Goal: Communication & Community: Answer question/provide support

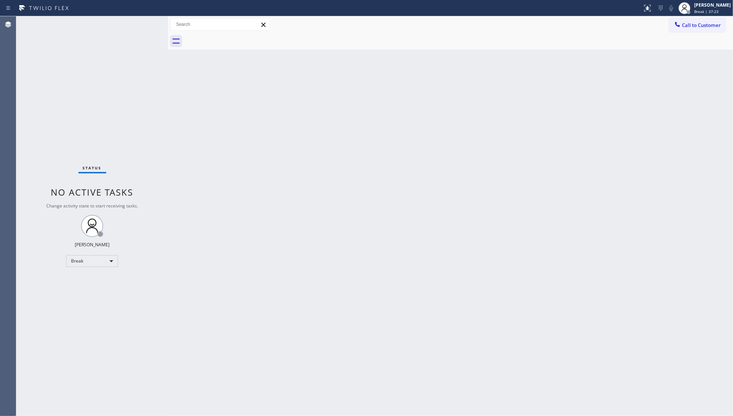
click at [357, 96] on div "Back to Dashboard Change Sender ID Customers Technicians Select a contact Outbo…" at bounding box center [450, 216] width 565 height 400
click at [690, 4] on div at bounding box center [685, 8] width 12 height 12
click at [642, 5] on div at bounding box center [647, 8] width 16 height 9
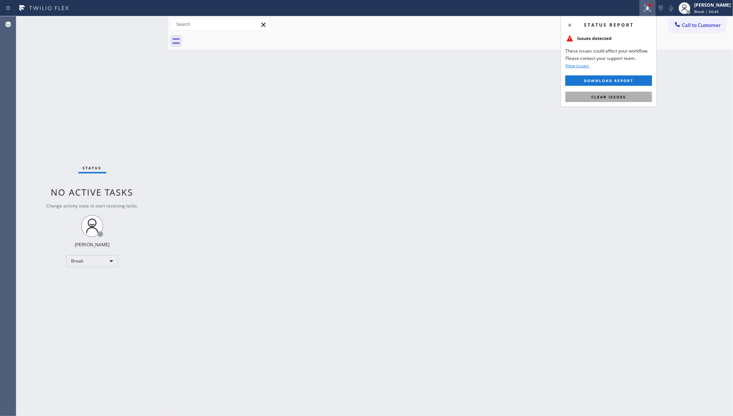
click at [614, 95] on span "Clear issues" at bounding box center [608, 96] width 35 height 5
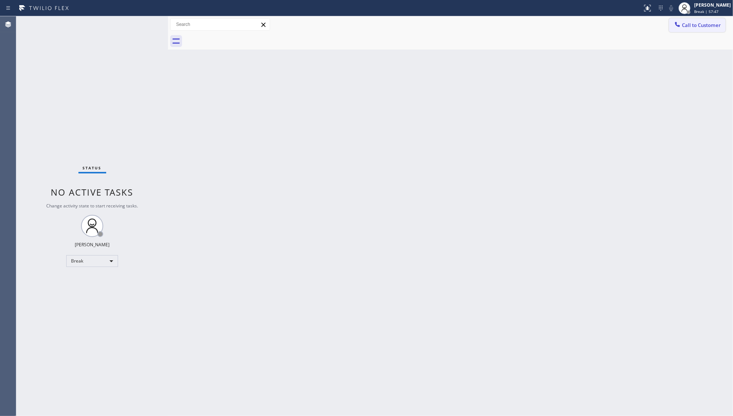
click at [679, 23] on icon at bounding box center [677, 24] width 7 height 7
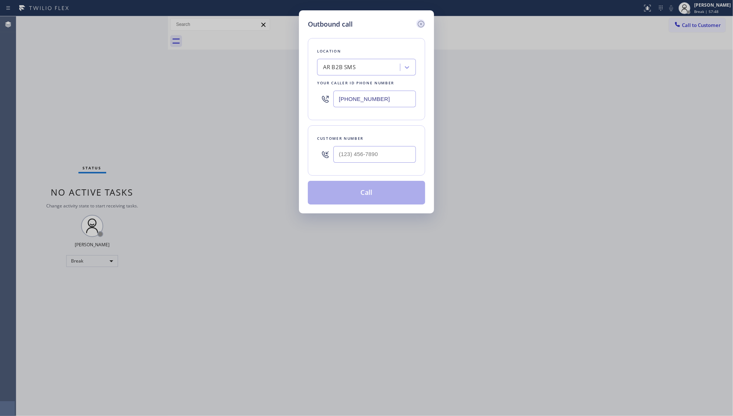
click at [418, 24] on icon at bounding box center [421, 24] width 7 height 7
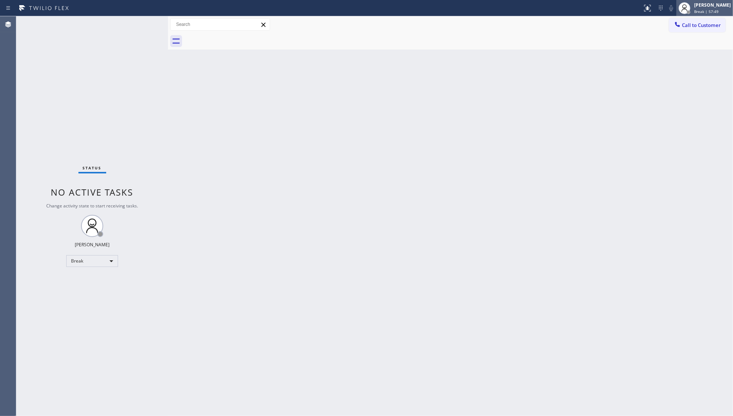
click at [677, 11] on div "Status report No issues detected If you experience an issue, please download th…" at bounding box center [686, 8] width 94 height 16
click at [691, 13] on div at bounding box center [688, 12] width 5 height 5
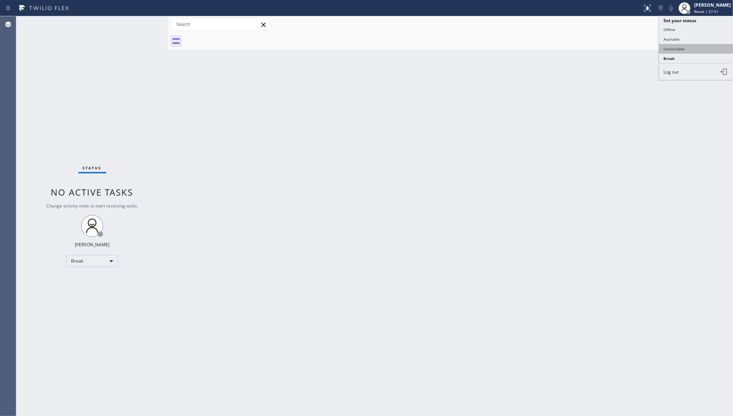
click at [675, 49] on button "Unavailable" at bounding box center [696, 49] width 74 height 10
click at [544, 85] on div "Back to Dashboard Change Sender ID Customers Technicians Select a contact Outbo…" at bounding box center [450, 216] width 565 height 400
click at [534, 42] on div at bounding box center [458, 41] width 549 height 17
click at [688, 24] on span "Call to Customer" at bounding box center [701, 25] width 39 height 7
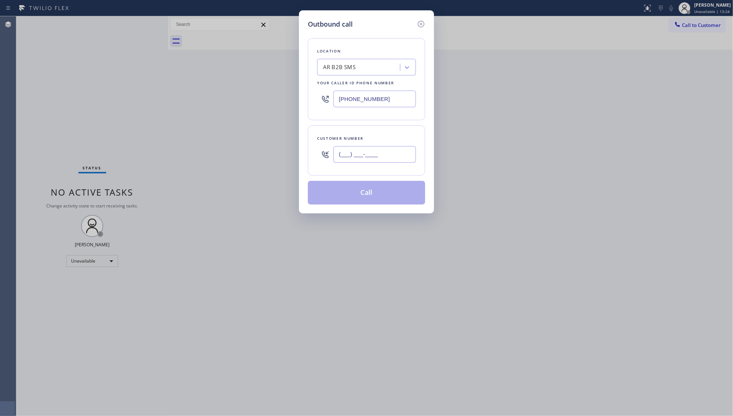
click at [391, 154] on input "(___) ___-____" at bounding box center [374, 154] width 83 height 17
paste input "909) 568-8577"
type input "[PHONE_NUMBER]"
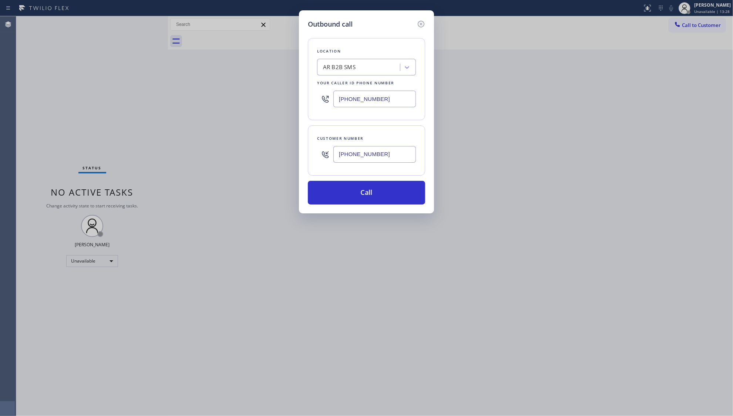
drag, startPoint x: 357, startPoint y: 97, endPoint x: 302, endPoint y: 90, distance: 54.8
click at [302, 90] on div "Outbound call Location AR B2B SMS Your caller id phone number [PHONE_NUMBER] Cu…" at bounding box center [366, 111] width 135 height 203
paste input "00) 568-8664"
type input "[PHONE_NUMBER]"
click at [367, 195] on button "Call" at bounding box center [366, 193] width 117 height 24
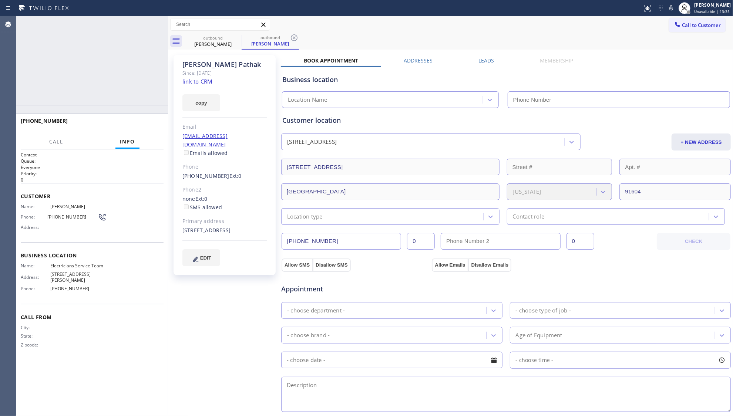
type input "[PHONE_NUMBER]"
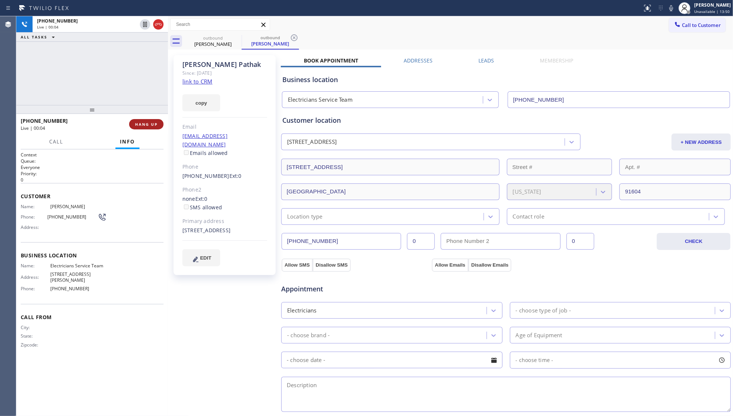
click at [159, 123] on button "HANG UP" at bounding box center [146, 124] width 34 height 10
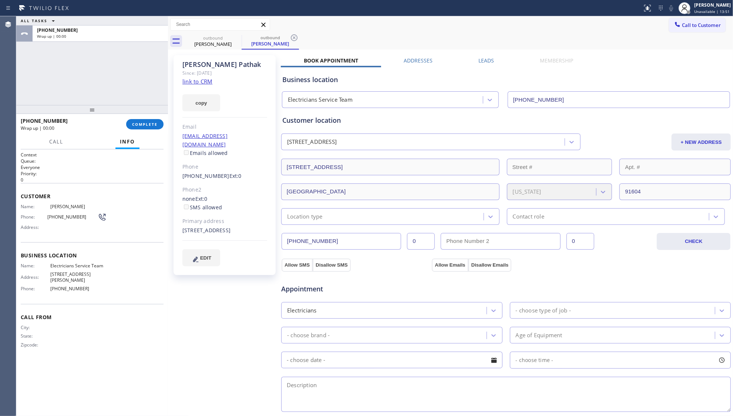
click at [481, 61] on label "Leads" at bounding box center [486, 60] width 16 height 7
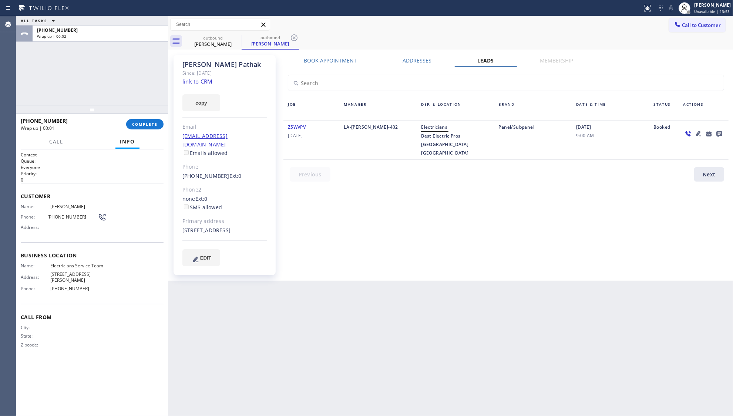
click at [718, 134] on icon at bounding box center [719, 134] width 6 height 6
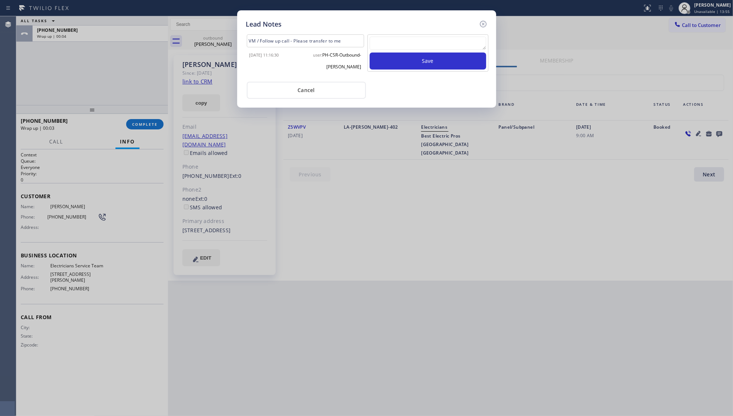
click at [447, 50] on textarea at bounding box center [428, 43] width 117 height 13
type textarea "ff"
click at [446, 64] on button "Save" at bounding box center [428, 61] width 117 height 17
click at [483, 23] on icon at bounding box center [483, 24] width 7 height 7
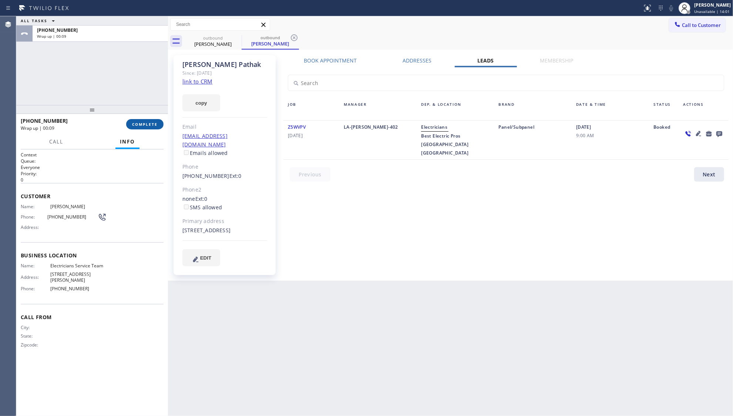
click at [149, 127] on button "COMPLETE" at bounding box center [144, 124] width 37 height 10
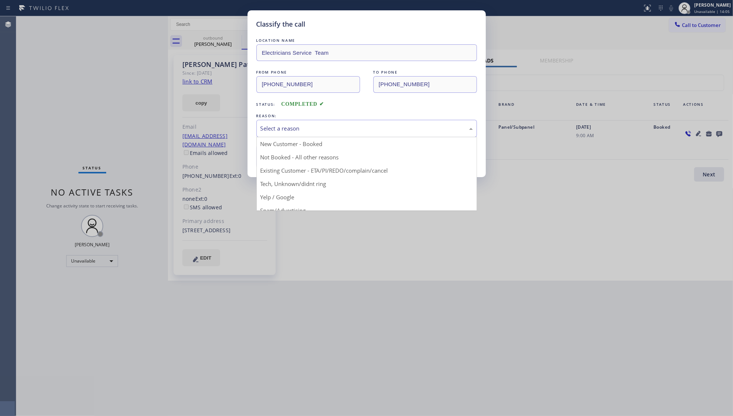
click at [275, 127] on div "Select a reason" at bounding box center [366, 128] width 212 height 9
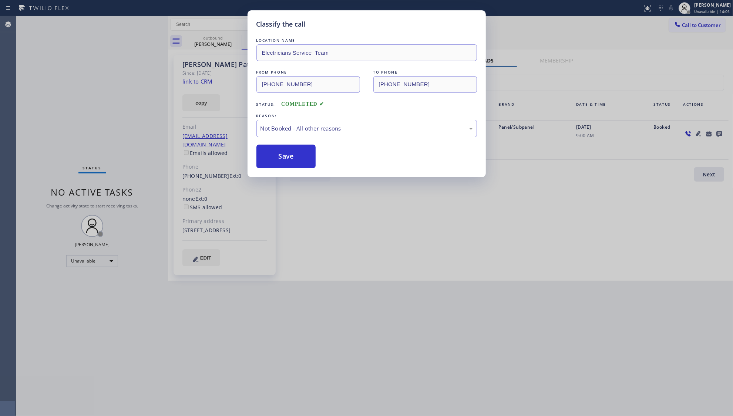
click at [271, 157] on button "Save" at bounding box center [286, 157] width 60 height 24
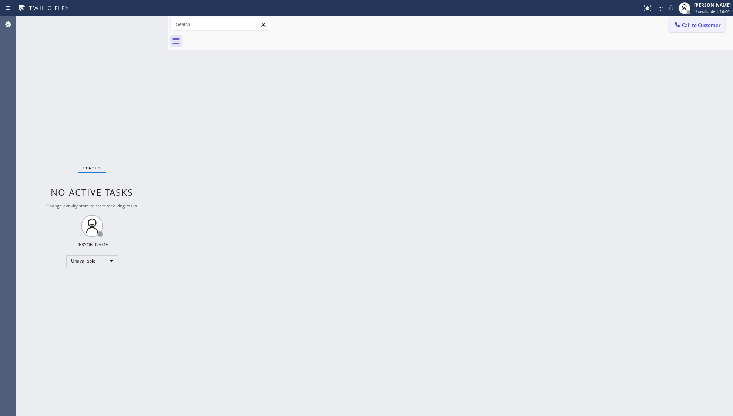
drag, startPoint x: 686, startPoint y: 23, endPoint x: 579, endPoint y: 70, distance: 117.1
click at [685, 23] on span "Call to Customer" at bounding box center [701, 25] width 39 height 7
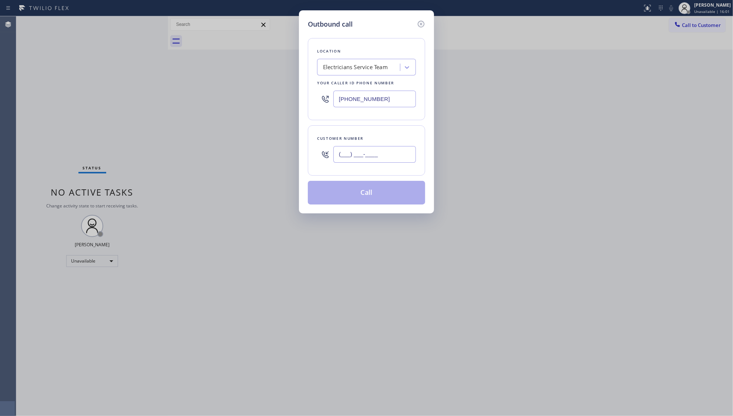
click at [382, 159] on input "(___) ___-____" at bounding box center [374, 154] width 83 height 17
paste input "310) 497-7425"
type input "[PHONE_NUMBER]"
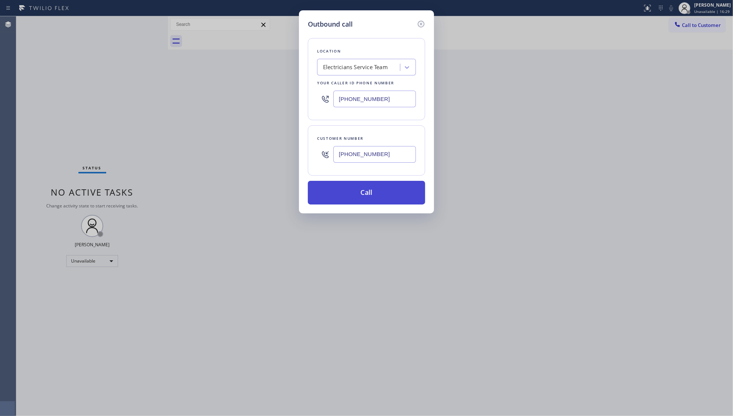
click at [348, 191] on button "Call" at bounding box center [366, 193] width 117 height 24
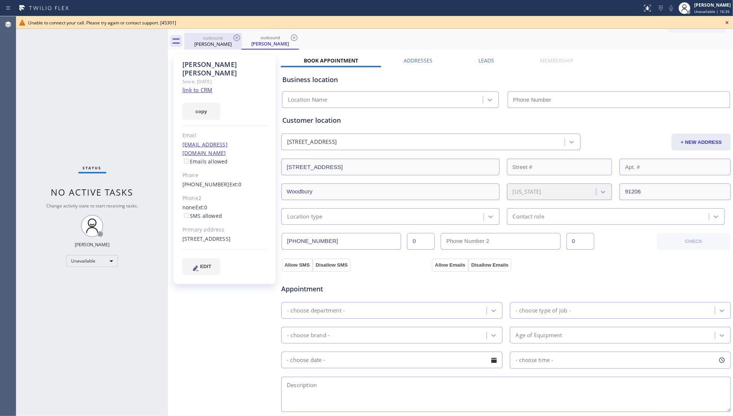
click at [212, 47] on div "[PERSON_NAME]" at bounding box center [213, 44] width 56 height 7
type input "[PHONE_NUMBER]"
click at [233, 37] on icon at bounding box center [236, 37] width 9 height 9
click at [234, 37] on icon at bounding box center [236, 37] width 7 height 7
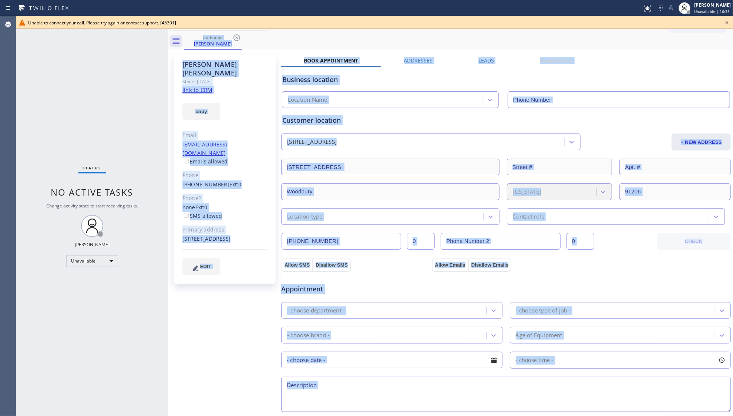
click at [234, 36] on div "outbound [PERSON_NAME]" at bounding box center [458, 41] width 549 height 17
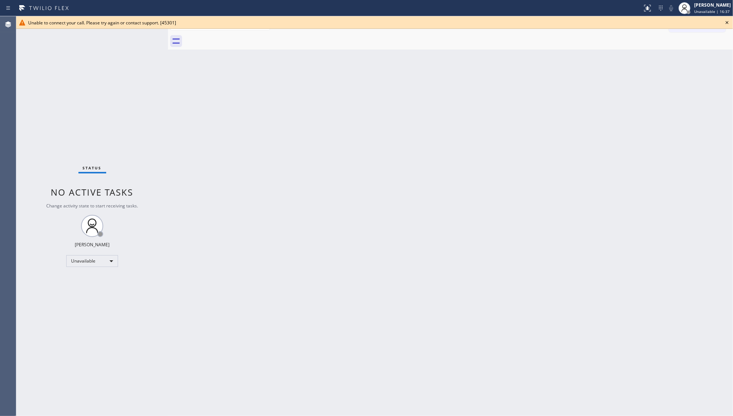
click at [726, 21] on icon at bounding box center [727, 22] width 9 height 9
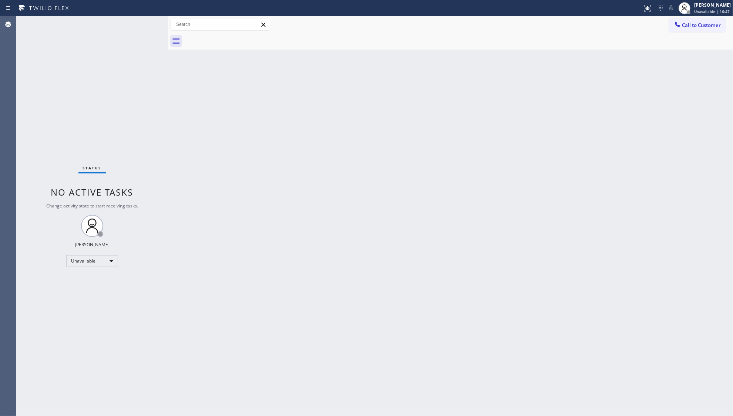
click at [678, 21] on icon at bounding box center [677, 24] width 7 height 7
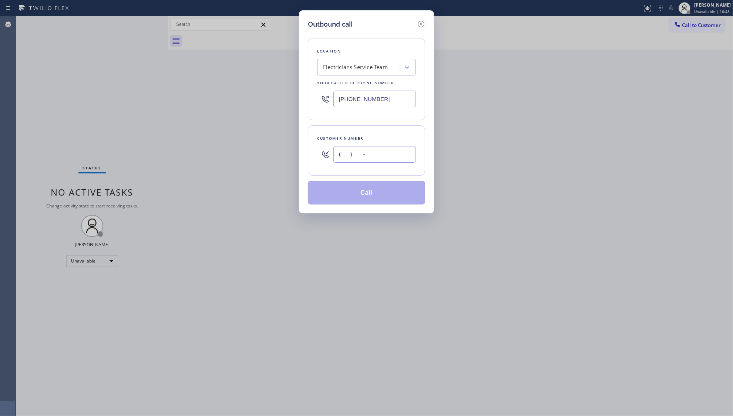
click at [373, 153] on input "(___) ___-____" at bounding box center [374, 154] width 83 height 17
paste input "213) 808-4891"
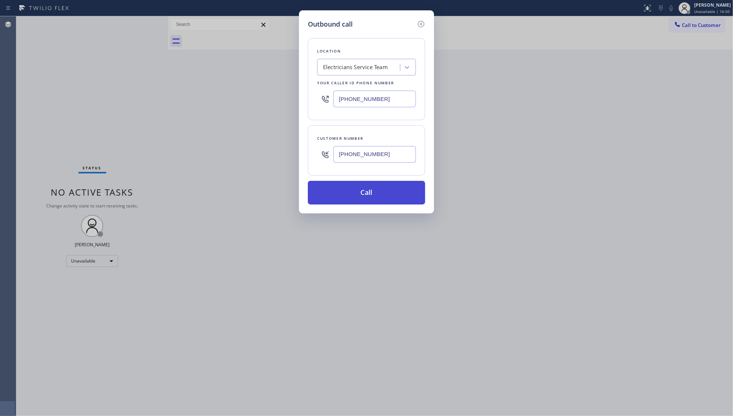
type input "[PHONE_NUMBER]"
click at [359, 193] on button "Call" at bounding box center [366, 193] width 117 height 24
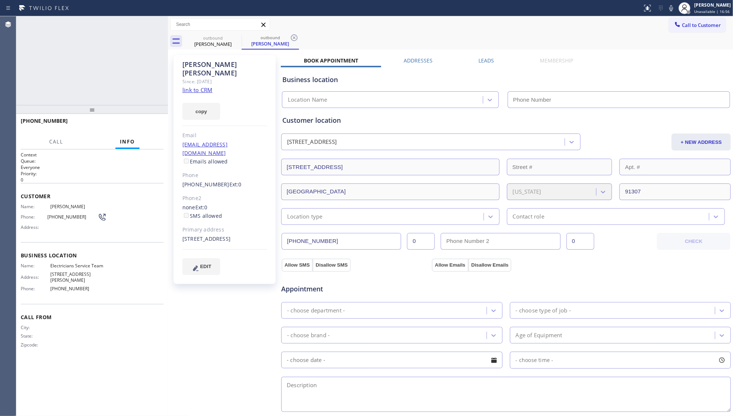
type input "[PHONE_NUMBER]"
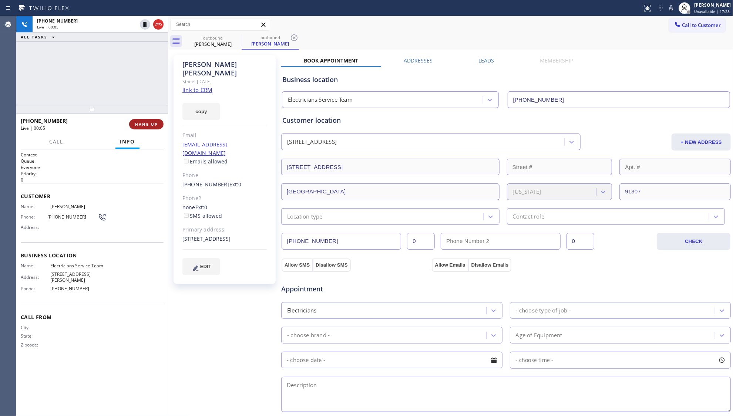
click at [154, 126] on span "HANG UP" at bounding box center [146, 124] width 23 height 5
click at [153, 126] on span "HANG UP" at bounding box center [146, 124] width 23 height 5
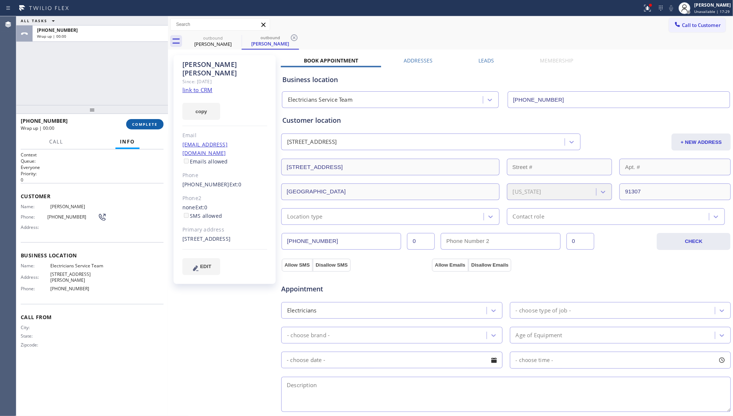
click at [153, 125] on span "COMPLETE" at bounding box center [145, 124] width 26 height 5
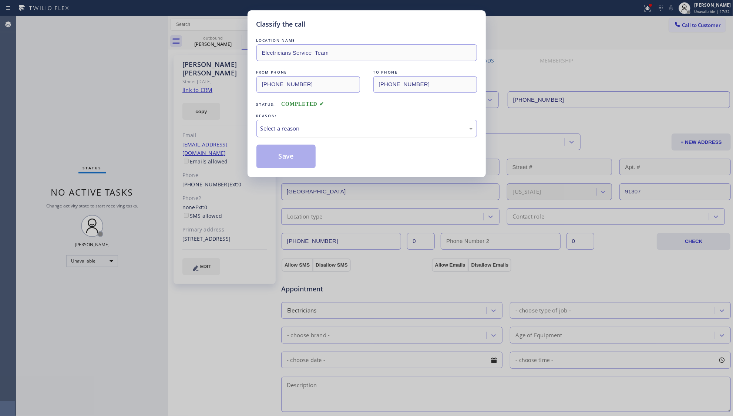
drag, startPoint x: 289, startPoint y: 113, endPoint x: 289, endPoint y: 124, distance: 11.1
click at [289, 117] on div "REASON:" at bounding box center [366, 116] width 221 height 8
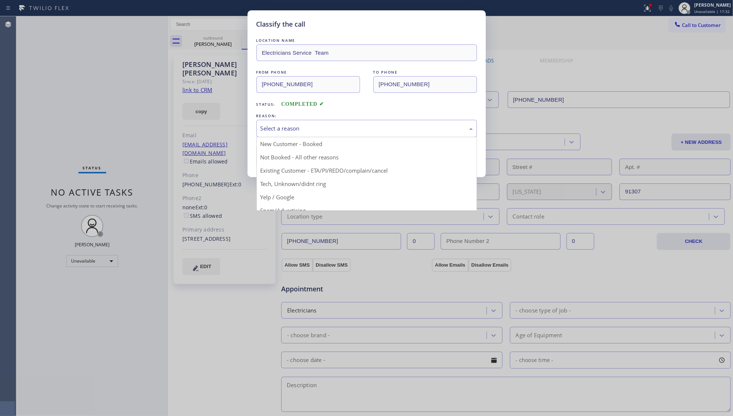
click at [289, 125] on div "Select a reason" at bounding box center [366, 128] width 212 height 9
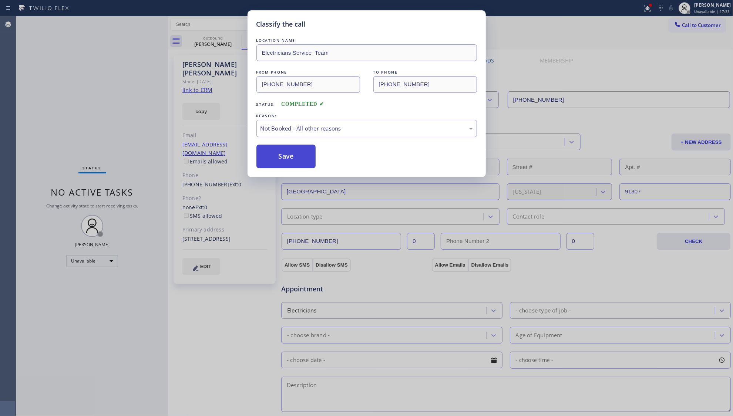
click at [278, 160] on button "Save" at bounding box center [286, 157] width 60 height 24
click at [279, 159] on button "Save" at bounding box center [286, 157] width 60 height 24
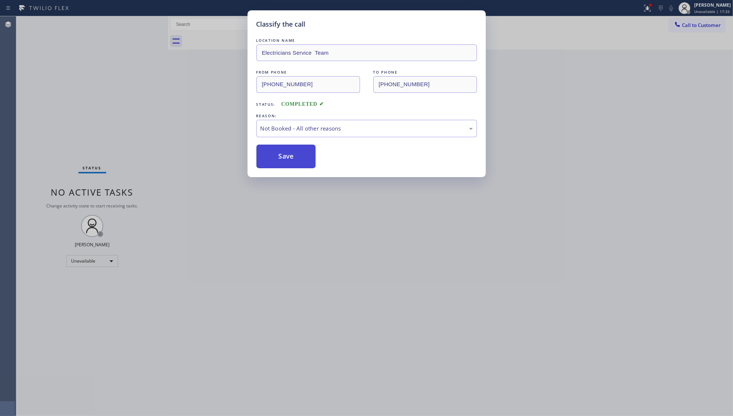
click at [279, 159] on button "Save" at bounding box center [286, 157] width 60 height 24
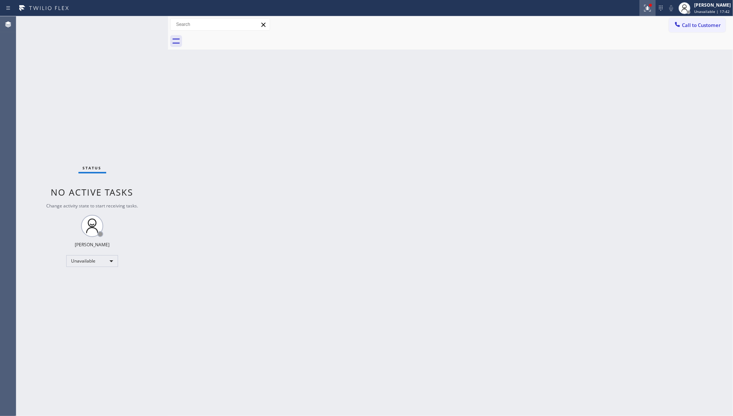
click at [643, 8] on div at bounding box center [647, 8] width 16 height 9
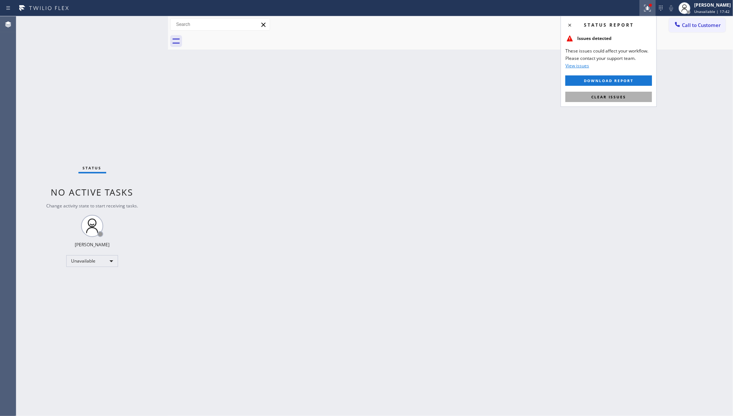
click at [622, 95] on span "Clear issues" at bounding box center [608, 96] width 35 height 5
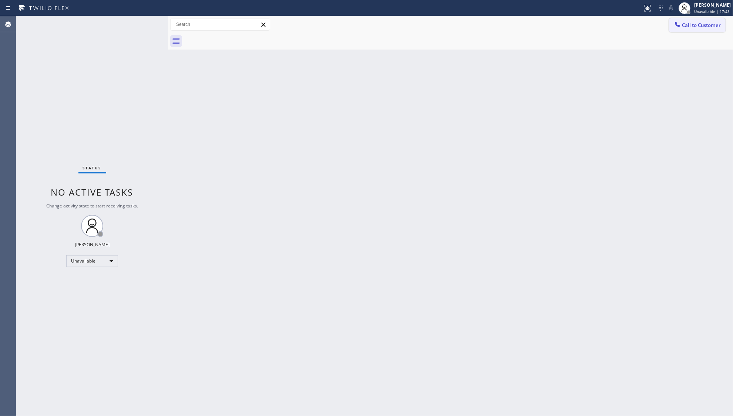
drag, startPoint x: 686, startPoint y: 16, endPoint x: 672, endPoint y: 28, distance: 17.8
click at [685, 17] on div "Call to Customer Outbound call Location Electricians Service Team Your caller i…" at bounding box center [450, 24] width 565 height 17
click at [674, 27] on icon at bounding box center [677, 24] width 7 height 7
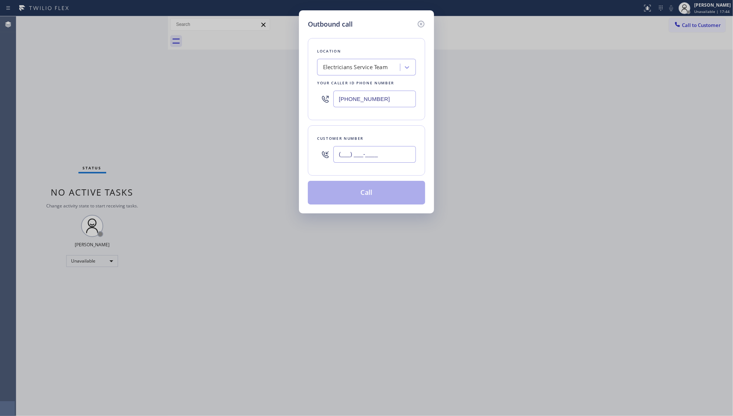
click at [400, 156] on input "(___) ___-____" at bounding box center [374, 154] width 83 height 17
paste input "707) 502-4120"
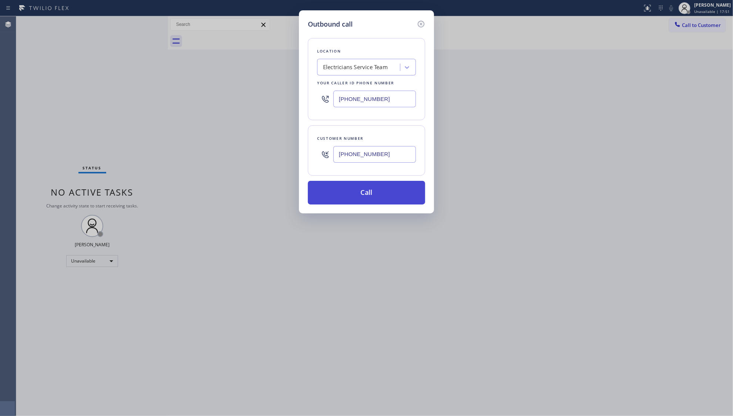
type input "[PHONE_NUMBER]"
click at [365, 190] on button "Call" at bounding box center [366, 193] width 117 height 24
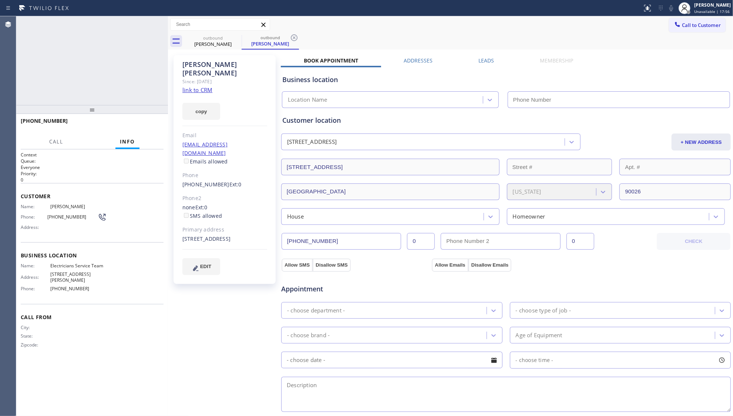
type input "[PHONE_NUMBER]"
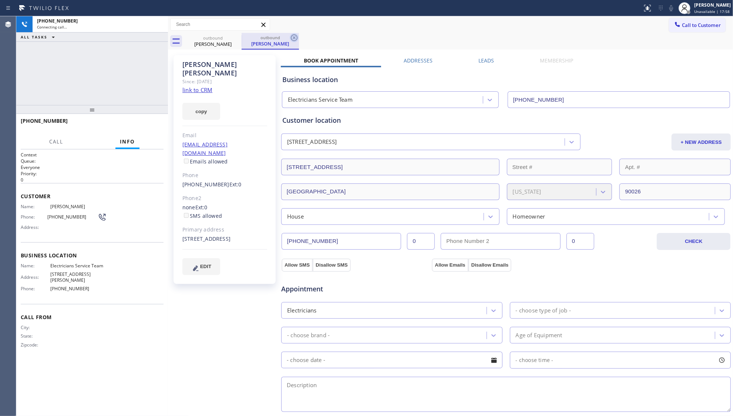
click at [291, 33] on icon at bounding box center [294, 37] width 9 height 9
click at [486, 66] on div "Business location Electricians Service Team [PHONE_NUMBER]" at bounding box center [506, 86] width 450 height 44
click at [487, 57] on label "Leads" at bounding box center [486, 60] width 16 height 7
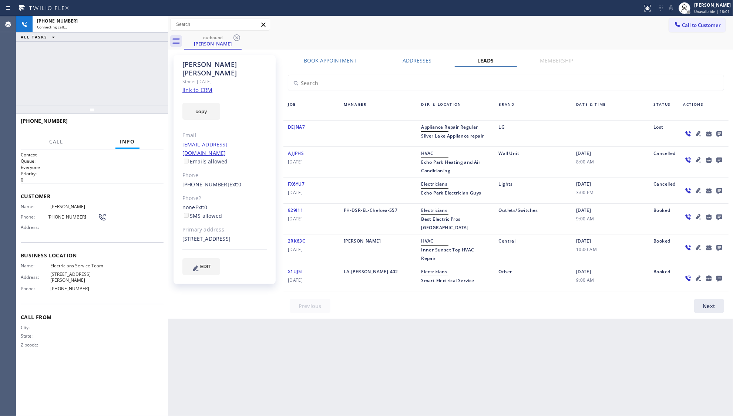
click at [721, 135] on icon at bounding box center [719, 134] width 6 height 6
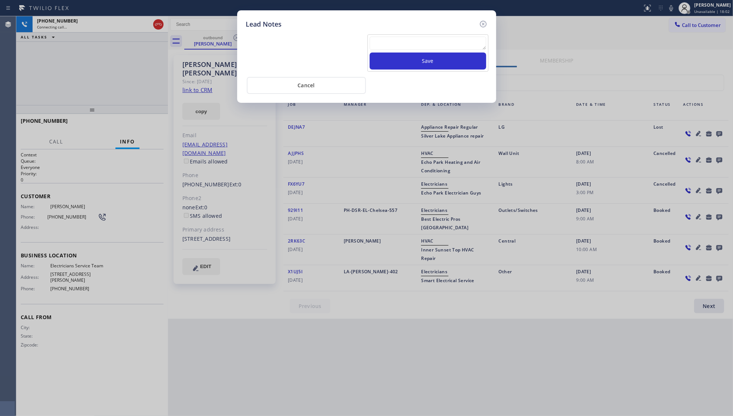
click at [443, 45] on textarea at bounding box center [428, 43] width 117 height 13
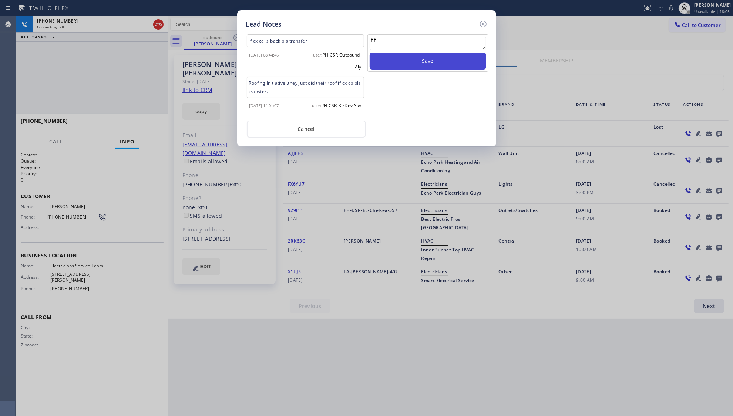
type textarea "ff"
click at [459, 54] on button "Save" at bounding box center [428, 61] width 117 height 17
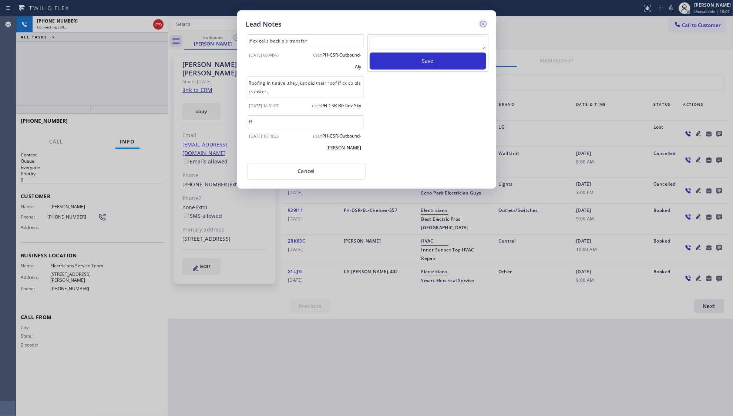
click at [483, 22] on icon at bounding box center [483, 24] width 9 height 9
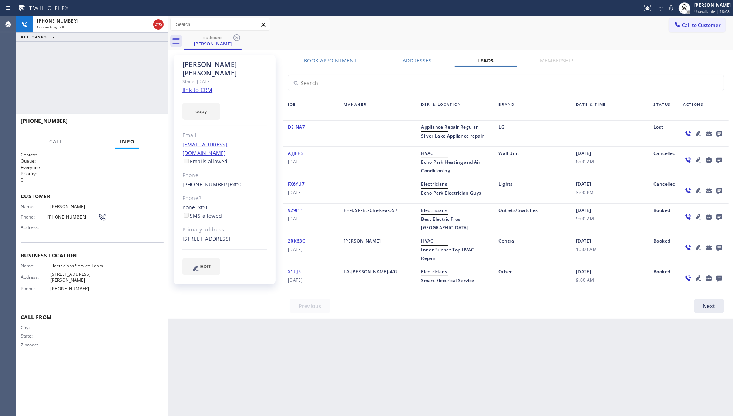
click at [390, 9] on div at bounding box center [321, 8] width 636 height 12
click at [152, 122] on span "HANG UP" at bounding box center [146, 124] width 23 height 5
click at [153, 122] on span "HANG UP" at bounding box center [146, 124] width 23 height 5
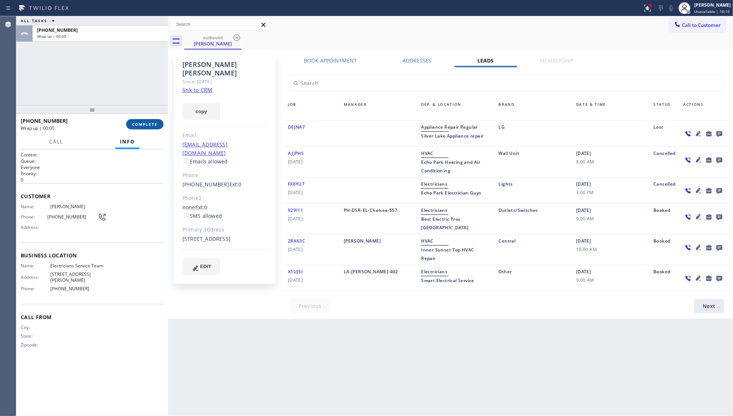
click at [154, 122] on span "COMPLETE" at bounding box center [145, 124] width 26 height 5
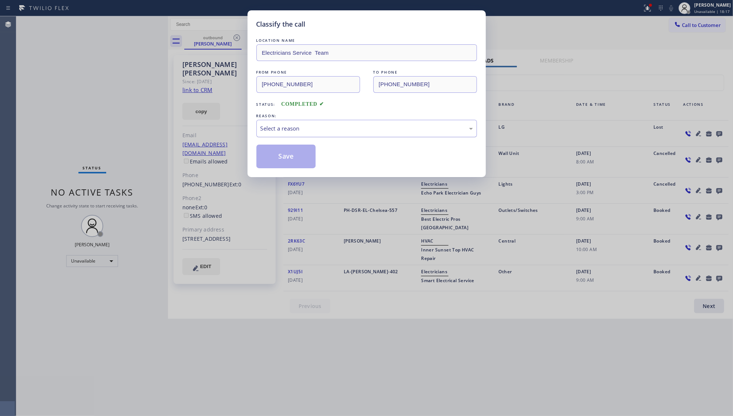
drag, startPoint x: 295, startPoint y: 129, endPoint x: 283, endPoint y: 136, distance: 14.3
click at [295, 129] on div "Select a reason" at bounding box center [366, 128] width 212 height 9
click at [265, 157] on button "Save" at bounding box center [286, 157] width 60 height 24
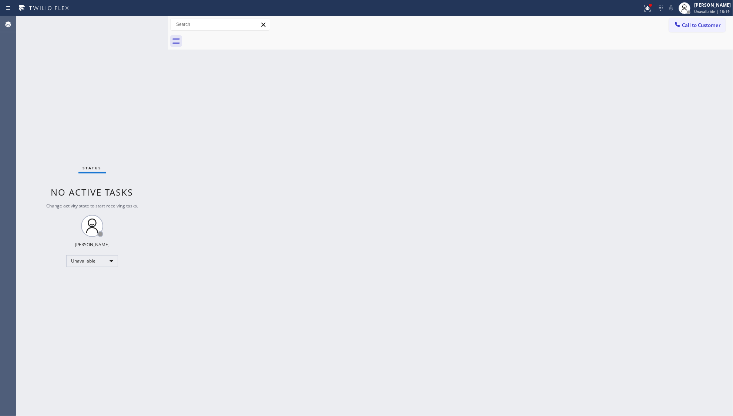
drag, startPoint x: 650, startPoint y: 8, endPoint x: 637, endPoint y: 21, distance: 18.1
click at [648, 10] on icon at bounding box center [647, 8] width 9 height 9
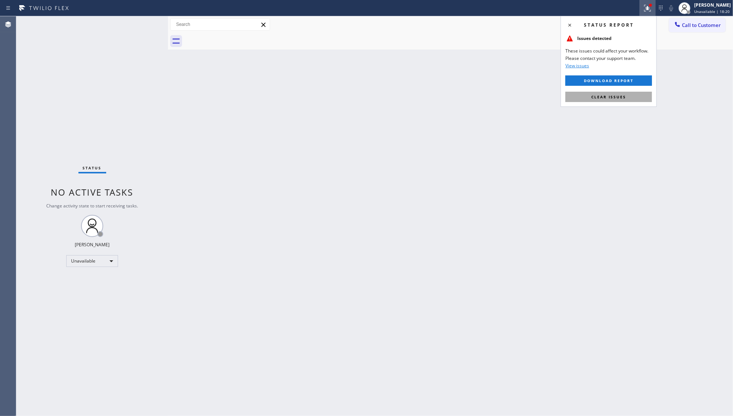
click at [603, 94] on button "Clear issues" at bounding box center [608, 97] width 87 height 10
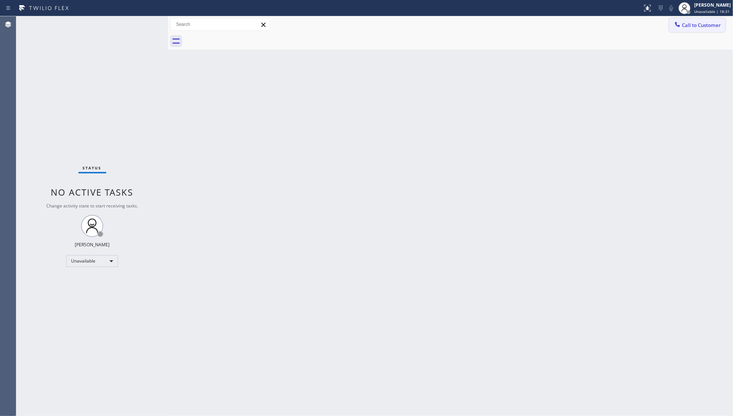
click at [679, 20] on button "Call to Customer" at bounding box center [697, 25] width 57 height 14
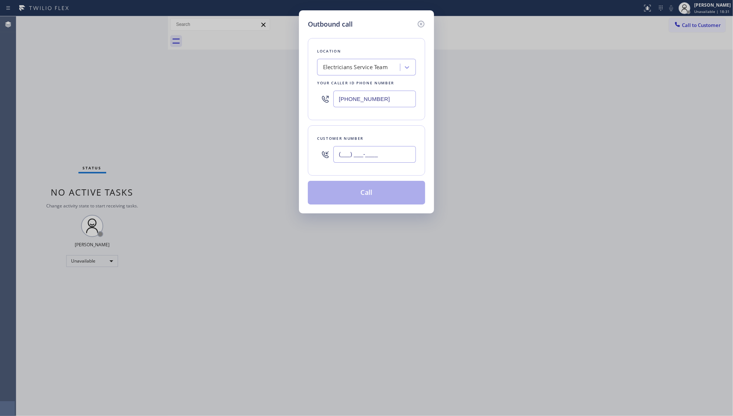
drag, startPoint x: 373, startPoint y: 154, endPoint x: 382, endPoint y: 148, distance: 10.2
click at [374, 153] on input "(___) ___-____" at bounding box center [374, 154] width 83 height 17
paste input "707) 502-4120"
type input "[PHONE_NUMBER]"
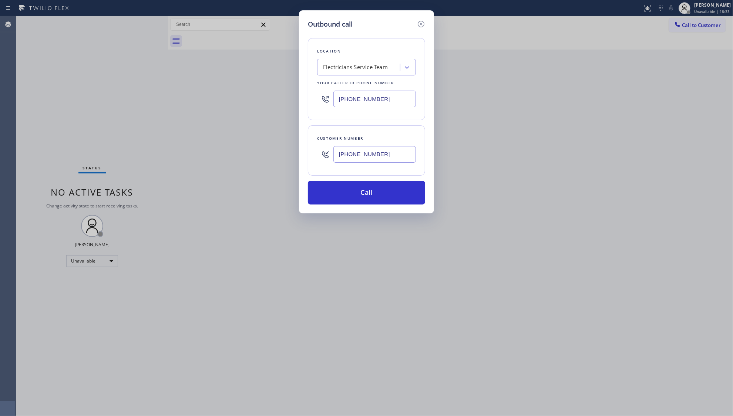
click at [367, 171] on div "Customer number [PHONE_NUMBER]" at bounding box center [366, 150] width 117 height 50
click at [367, 190] on button "Call" at bounding box center [366, 193] width 117 height 24
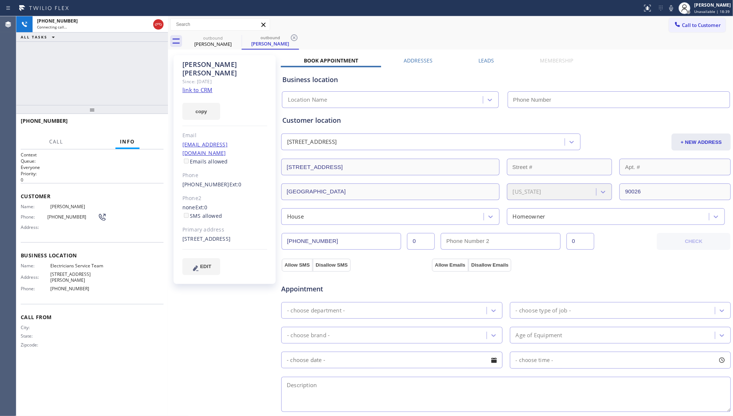
type input "[PHONE_NUMBER]"
click at [483, 58] on label "Leads" at bounding box center [486, 60] width 16 height 7
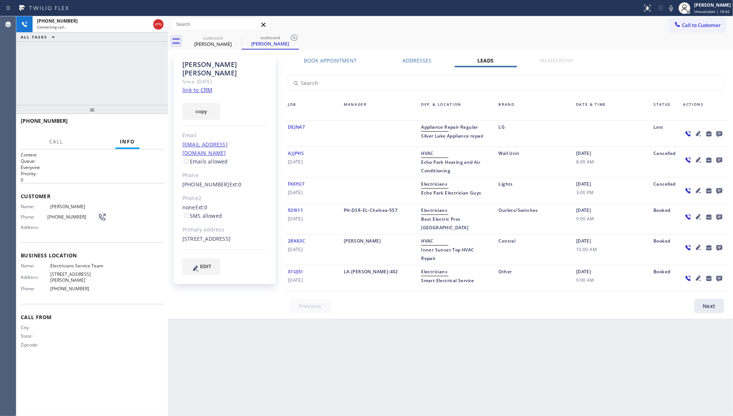
click at [717, 135] on icon at bounding box center [719, 134] width 6 height 6
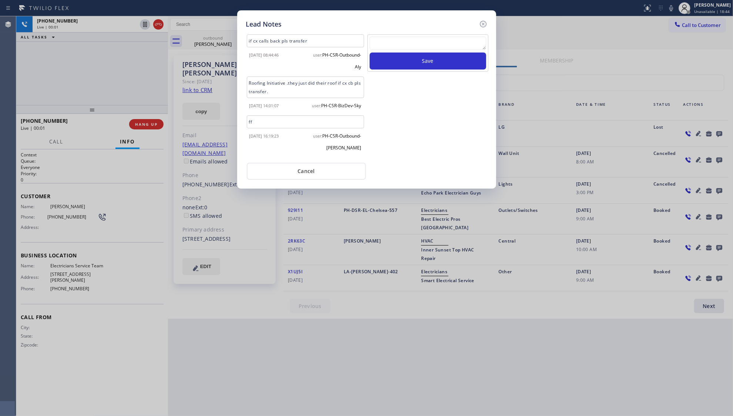
click at [419, 49] on textarea at bounding box center [428, 43] width 117 height 13
type textarea "ff"
click at [420, 61] on button "Save" at bounding box center [428, 61] width 117 height 17
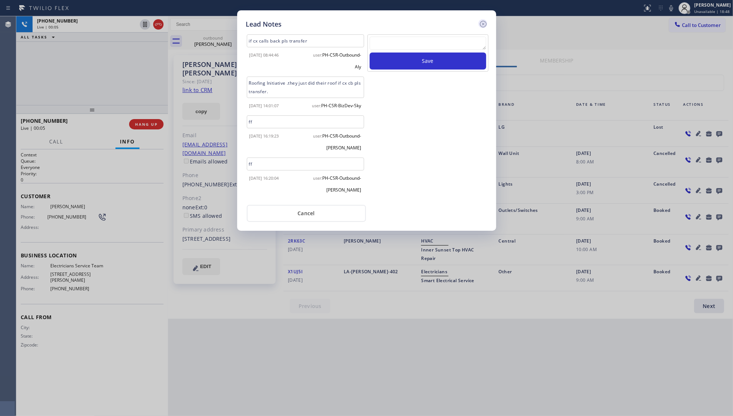
click at [480, 22] on icon at bounding box center [483, 24] width 9 height 9
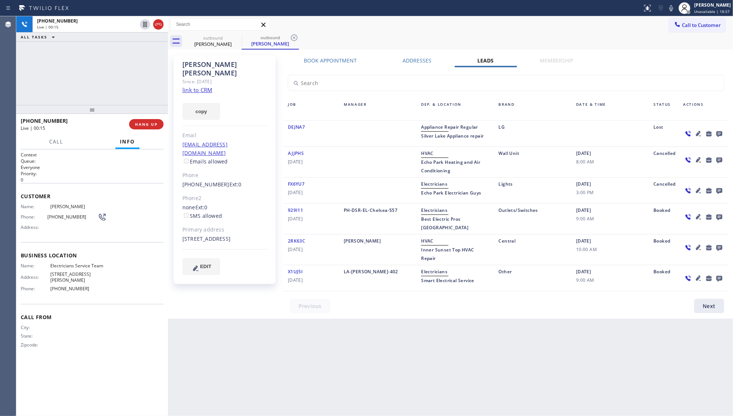
click at [719, 132] on icon at bounding box center [719, 133] width 9 height 9
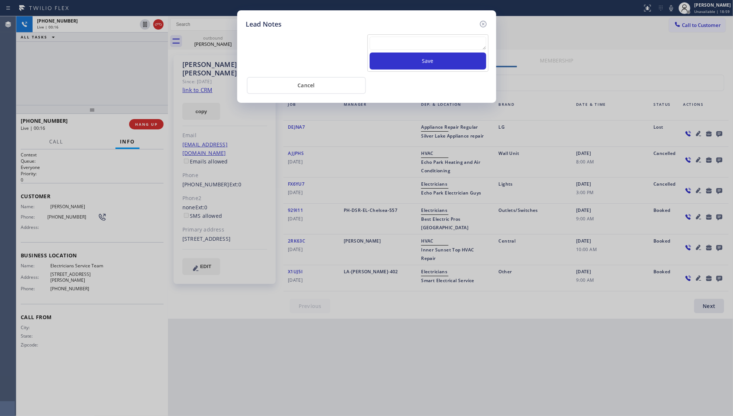
drag, startPoint x: 480, startPoint y: 24, endPoint x: 590, endPoint y: 76, distance: 121.7
click at [486, 31] on div "Lead Notes Save Cancel" at bounding box center [366, 56] width 259 height 93
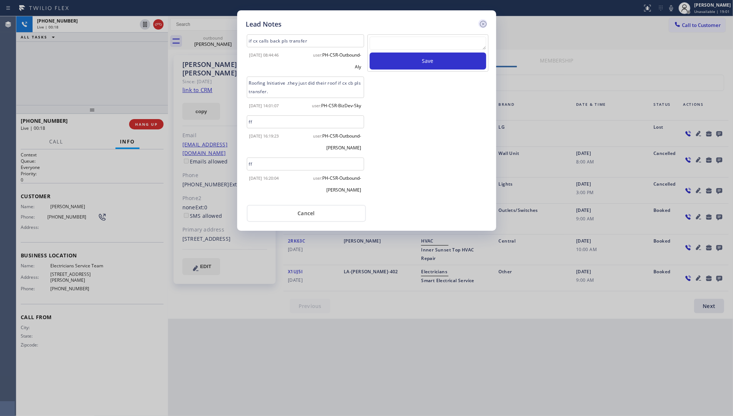
click at [481, 21] on icon at bounding box center [483, 24] width 7 height 7
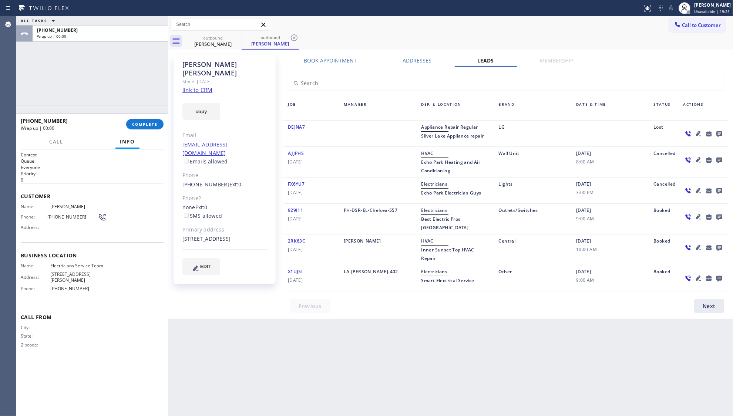
click at [152, 132] on div "[PHONE_NUMBER] Wrap up | 00:00 COMPLETE" at bounding box center [92, 124] width 143 height 19
click at [149, 124] on span "COMPLETE" at bounding box center [145, 124] width 26 height 5
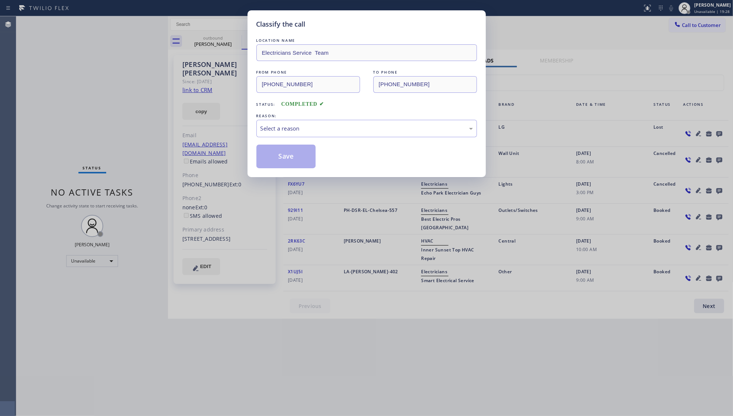
click at [138, 122] on div "Classify the call LOCATION NAME Electricians Service Team FROM PHONE [PHONE_NUM…" at bounding box center [366, 208] width 733 height 416
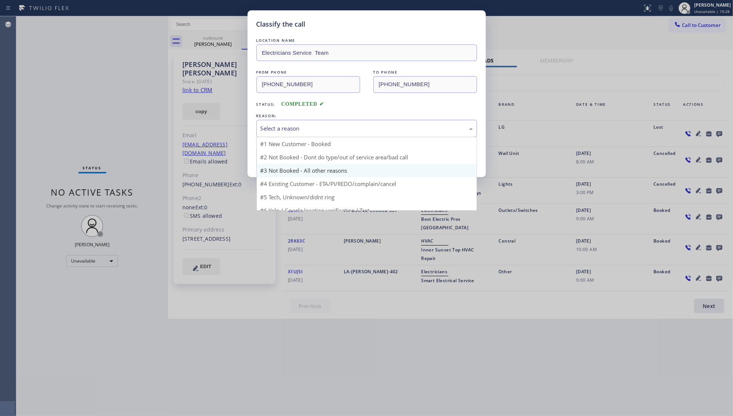
drag, startPoint x: 318, startPoint y: 125, endPoint x: 295, endPoint y: 167, distance: 47.9
click at [314, 132] on div "Select a reason" at bounding box center [366, 128] width 212 height 9
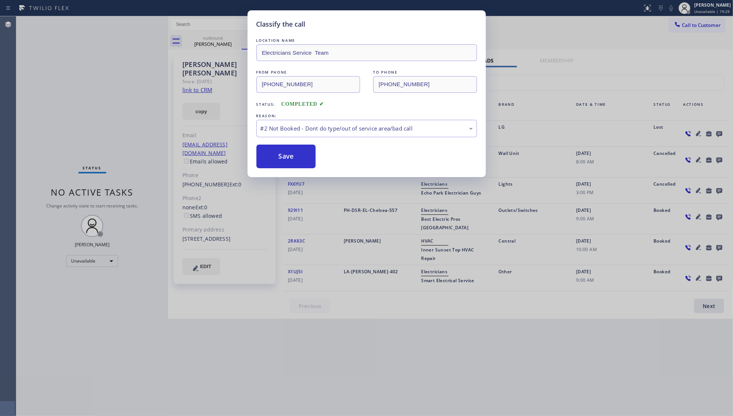
click at [285, 158] on button "Save" at bounding box center [286, 157] width 60 height 24
click at [285, 157] on button "Save" at bounding box center [286, 157] width 60 height 24
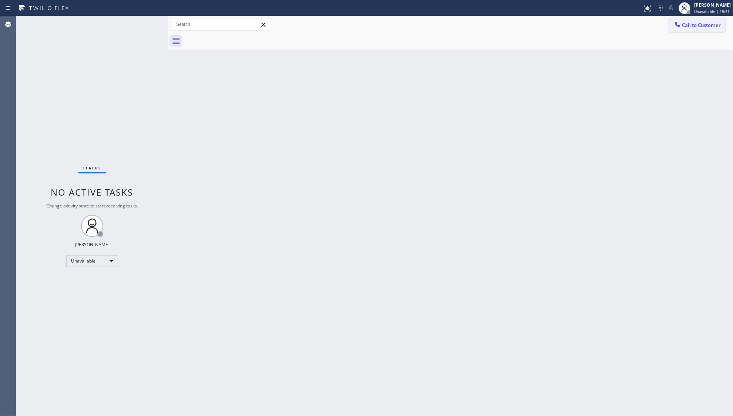
click at [695, 23] on span "Call to Customer" at bounding box center [701, 25] width 39 height 7
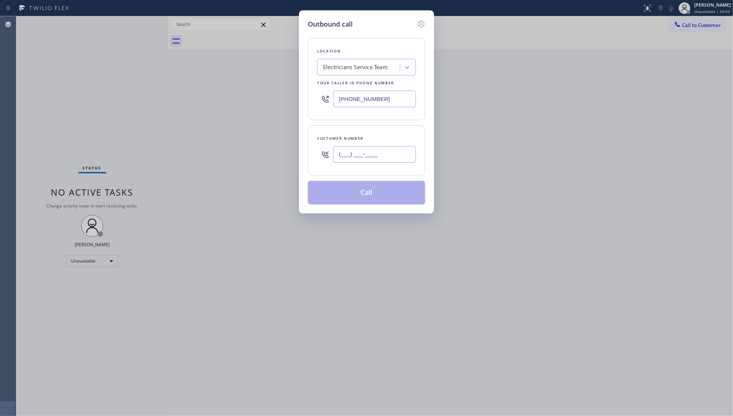
drag, startPoint x: 388, startPoint y: 164, endPoint x: 385, endPoint y: 159, distance: 5.9
click at [386, 162] on input "(___) ___-____" at bounding box center [374, 154] width 83 height 17
paste input "805) 390-1227"
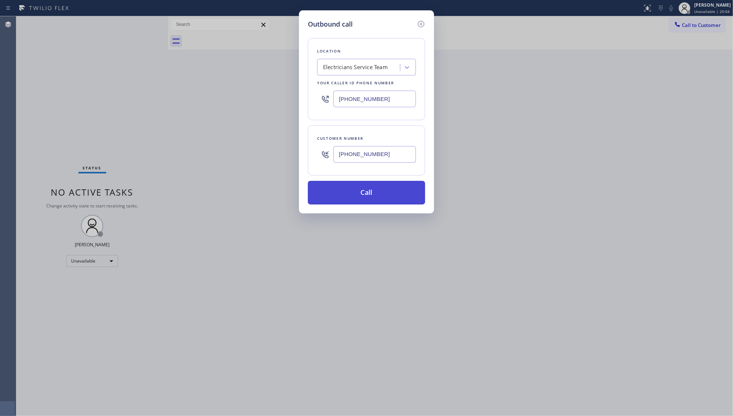
type input "[PHONE_NUMBER]"
click at [364, 194] on button "Call" at bounding box center [366, 193] width 117 height 24
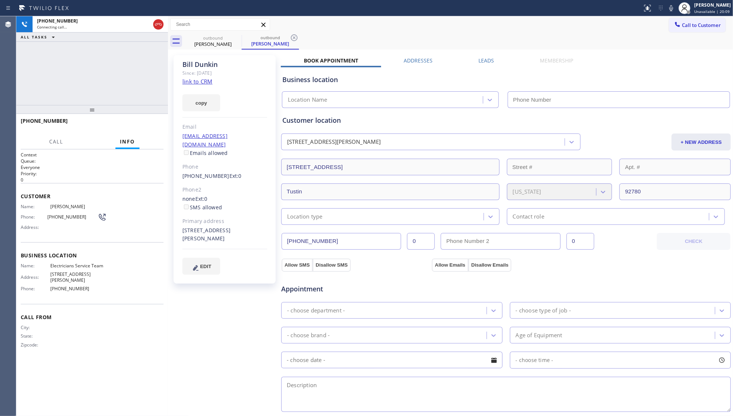
type input "[PHONE_NUMBER]"
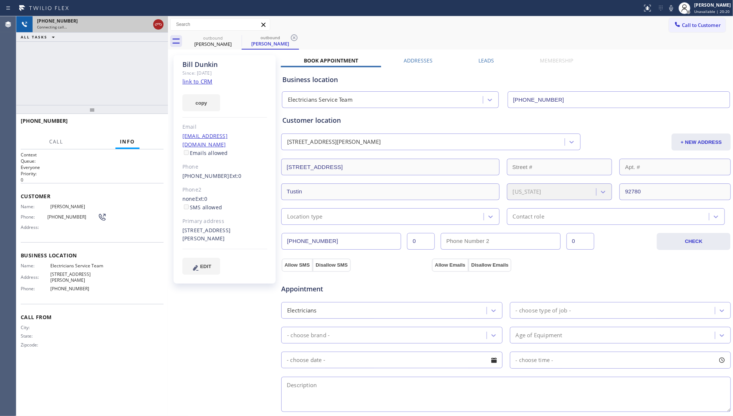
click at [160, 21] on icon at bounding box center [158, 24] width 9 height 9
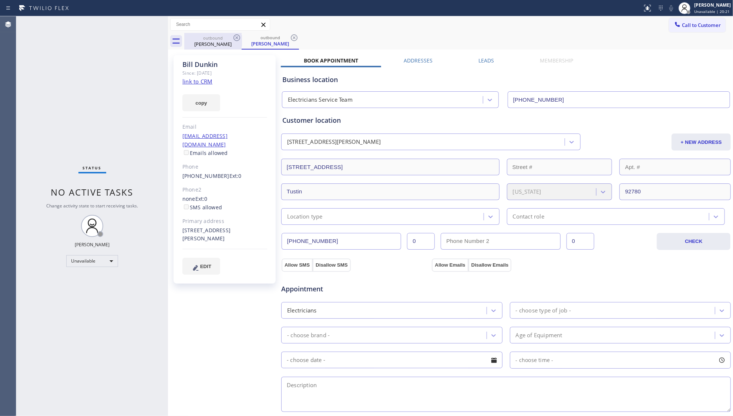
click at [223, 41] on div "[PERSON_NAME]" at bounding box center [213, 44] width 56 height 7
click at [480, 58] on label "Leads" at bounding box center [486, 60] width 16 height 7
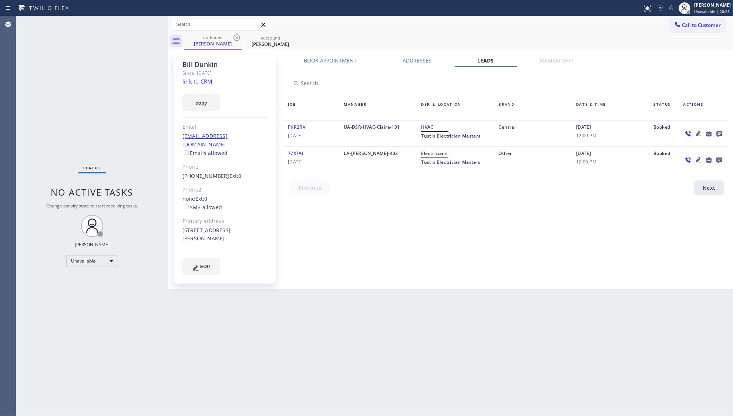
click at [719, 131] on icon at bounding box center [719, 134] width 6 height 6
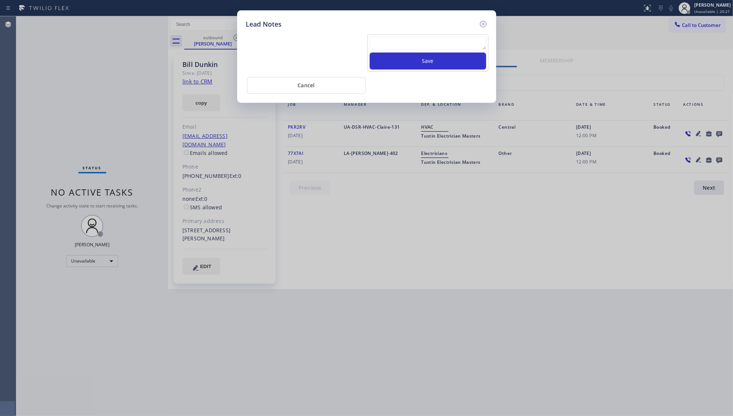
click at [454, 43] on textarea at bounding box center [428, 43] width 117 height 13
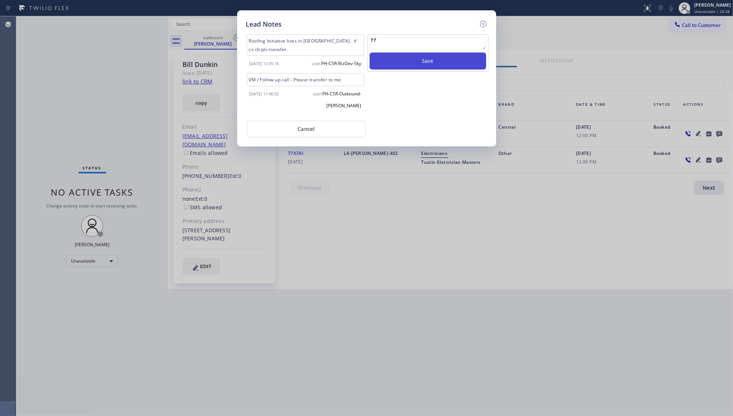
type textarea "ff"
click at [433, 64] on button "Save" at bounding box center [428, 61] width 117 height 17
click at [483, 20] on icon at bounding box center [483, 24] width 9 height 9
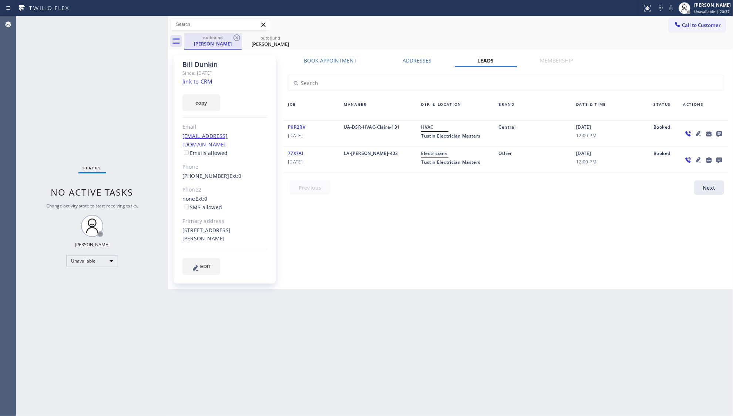
click at [228, 37] on div "outbound" at bounding box center [213, 38] width 56 height 6
click at [234, 37] on icon at bounding box center [236, 37] width 9 height 9
click at [290, 37] on icon at bounding box center [294, 37] width 9 height 9
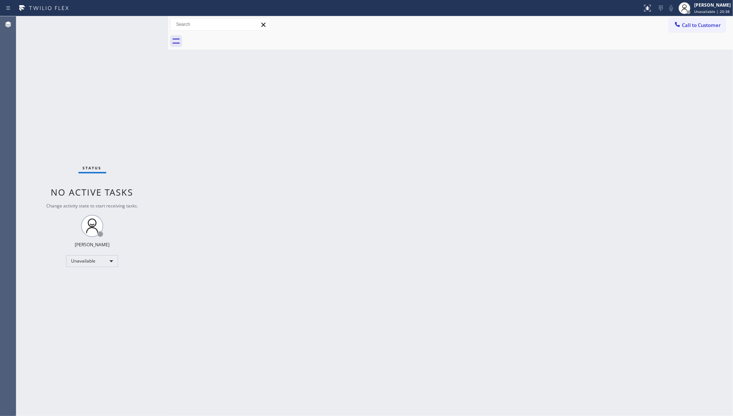
click at [235, 38] on div at bounding box center [458, 41] width 549 height 17
click at [697, 23] on span "Call to Customer" at bounding box center [701, 25] width 39 height 7
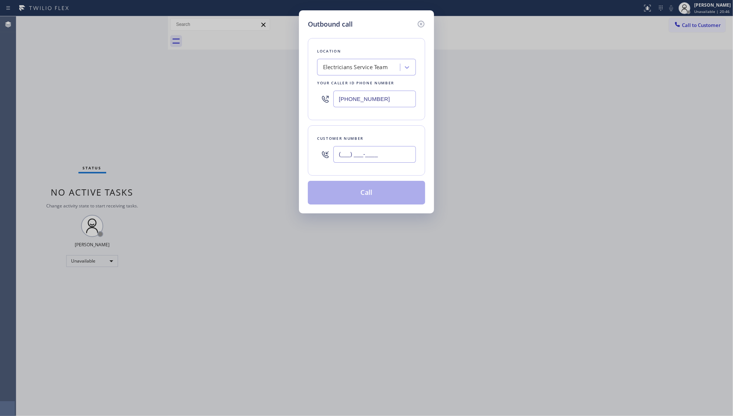
click at [410, 150] on input "(___) ___-____" at bounding box center [374, 154] width 83 height 17
paste input "832) 715-5524"
type input "[PHONE_NUMBER]"
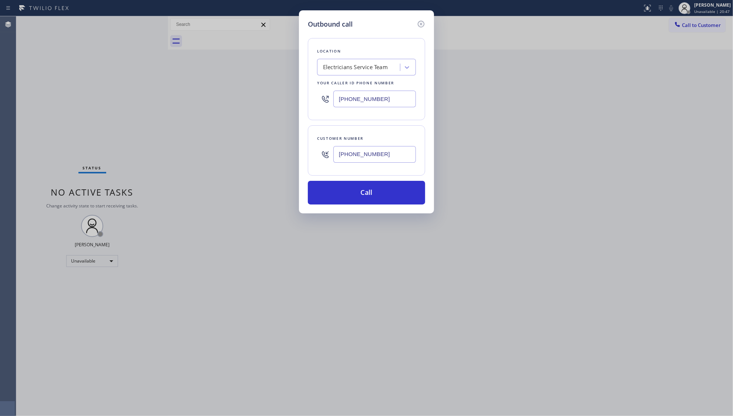
click at [368, 173] on div "Customer number [PHONE_NUMBER]" at bounding box center [366, 150] width 117 height 50
click at [363, 193] on button "Call" at bounding box center [366, 193] width 117 height 24
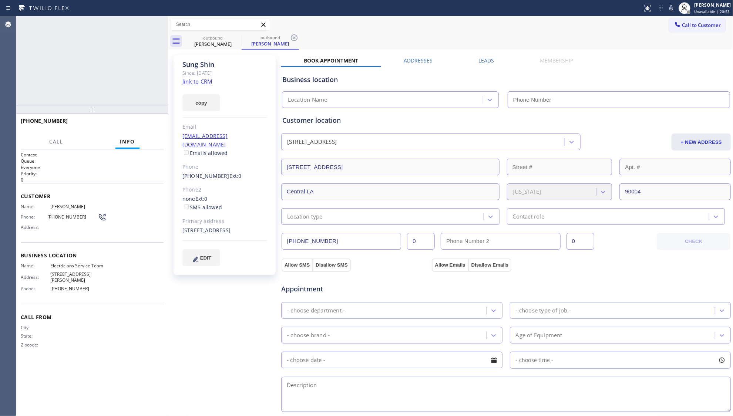
type input "[PHONE_NUMBER]"
click at [441, 29] on div "Call to Customer Outbound call Location Electricians Service Team Your caller i…" at bounding box center [450, 24] width 565 height 13
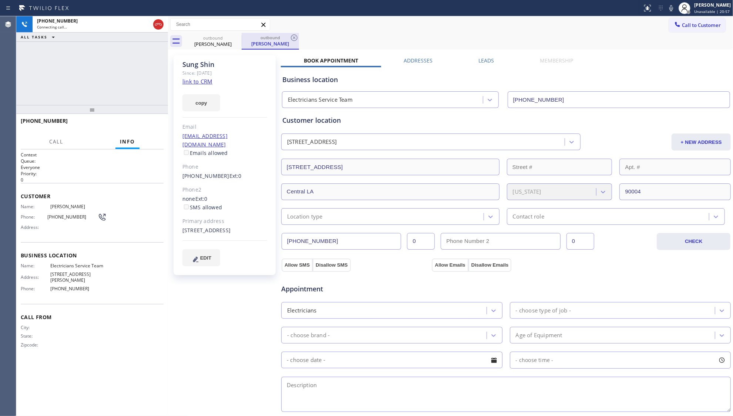
click at [288, 36] on div "outbound" at bounding box center [270, 38] width 56 height 6
click at [292, 38] on icon at bounding box center [294, 37] width 9 height 9
click at [239, 37] on icon at bounding box center [236, 37] width 9 height 9
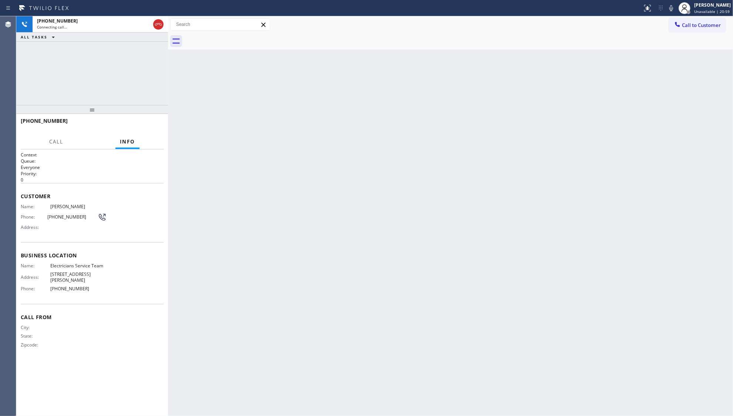
click at [283, 30] on div "Call to Customer Outbound call Location Electricians Service Team Your caller i…" at bounding box center [450, 24] width 565 height 13
click at [124, 27] on div "Connecting call…" at bounding box center [93, 26] width 113 height 5
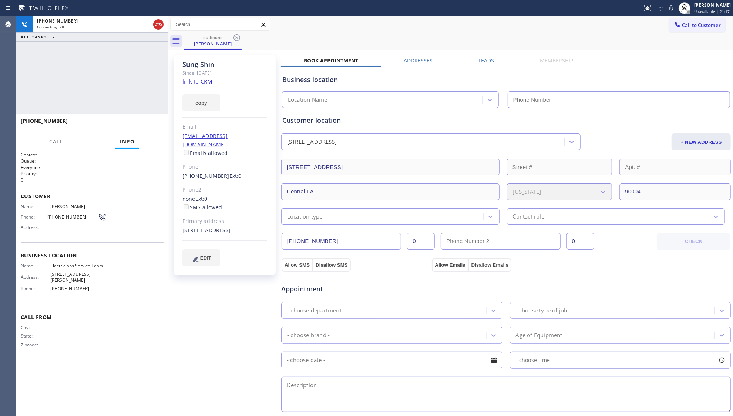
type input "[PHONE_NUMBER]"
drag, startPoint x: 477, startPoint y: 60, endPoint x: 512, endPoint y: 67, distance: 35.6
click at [478, 60] on label "Leads" at bounding box center [486, 60] width 16 height 7
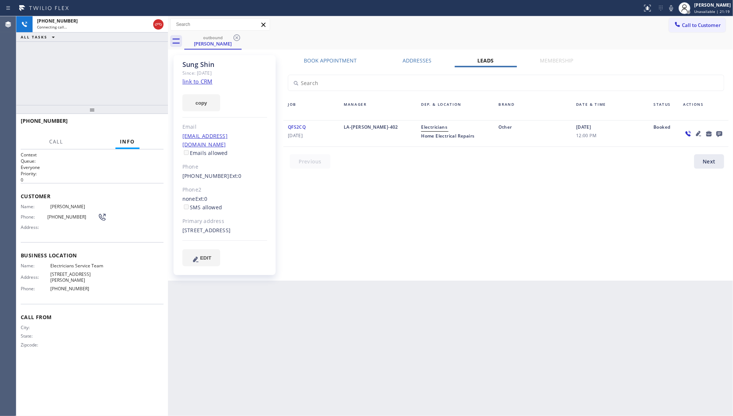
click at [716, 132] on icon at bounding box center [719, 133] width 9 height 9
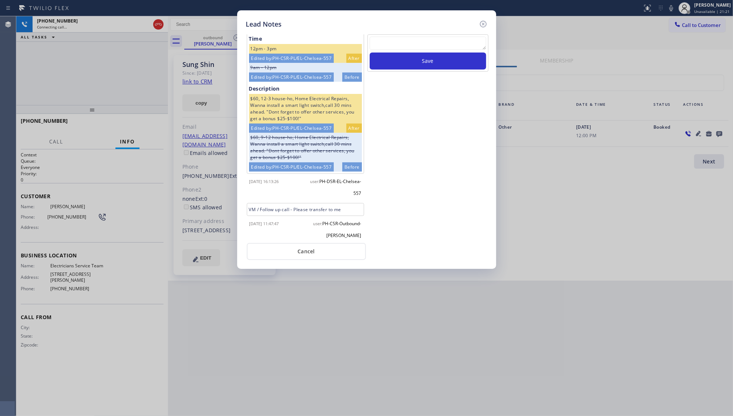
scroll to position [10, 0]
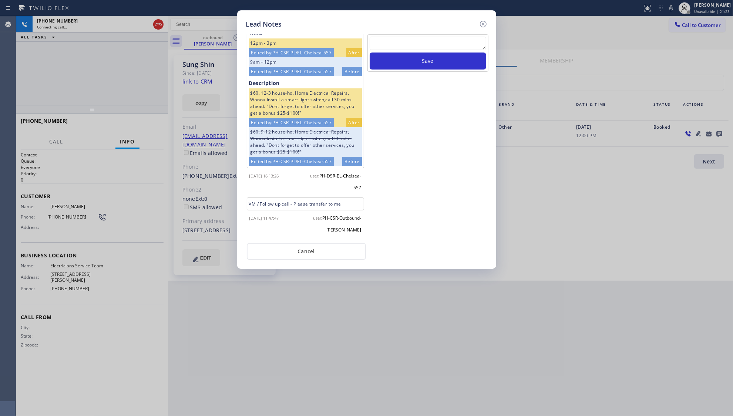
click at [394, 42] on textarea at bounding box center [428, 43] width 117 height 13
type textarea "ff"
click at [403, 61] on button "Save" at bounding box center [428, 61] width 117 height 17
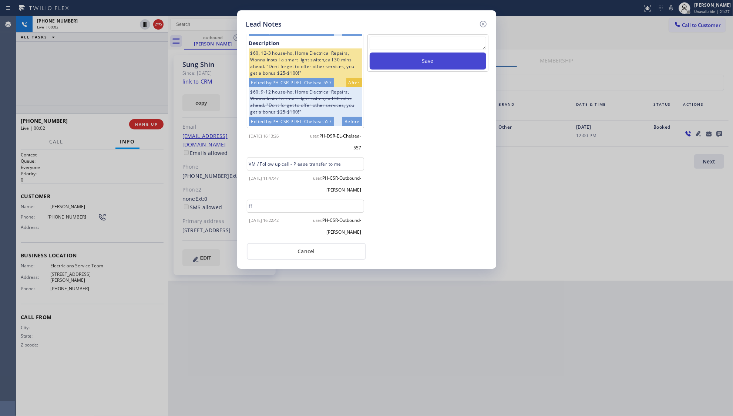
scroll to position [52, 0]
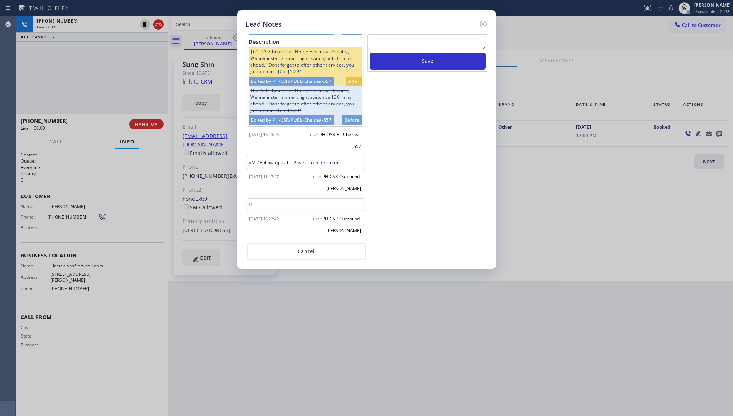
drag, startPoint x: 484, startPoint y: 23, endPoint x: 286, endPoint y: 84, distance: 207.6
click at [483, 23] on icon at bounding box center [483, 24] width 9 height 9
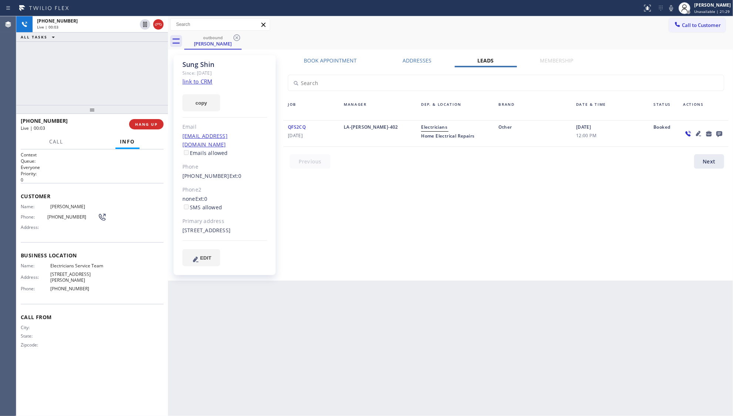
click at [145, 114] on div at bounding box center [92, 109] width 152 height 9
click at [143, 129] on button "HANG UP" at bounding box center [146, 124] width 34 height 10
click at [144, 128] on button "HANG UP" at bounding box center [146, 124] width 34 height 10
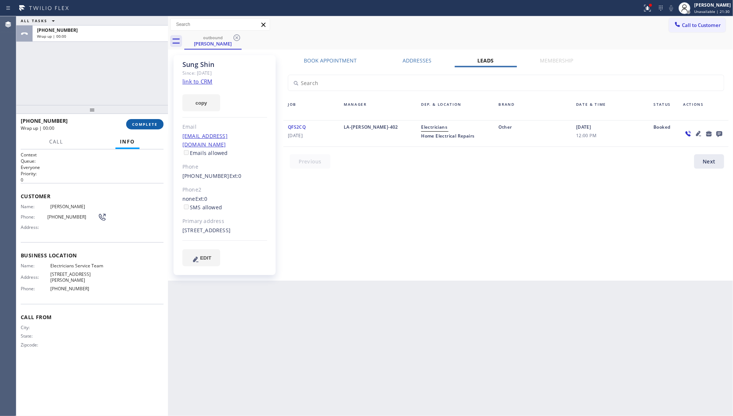
click at [145, 127] on span "COMPLETE" at bounding box center [145, 124] width 26 height 5
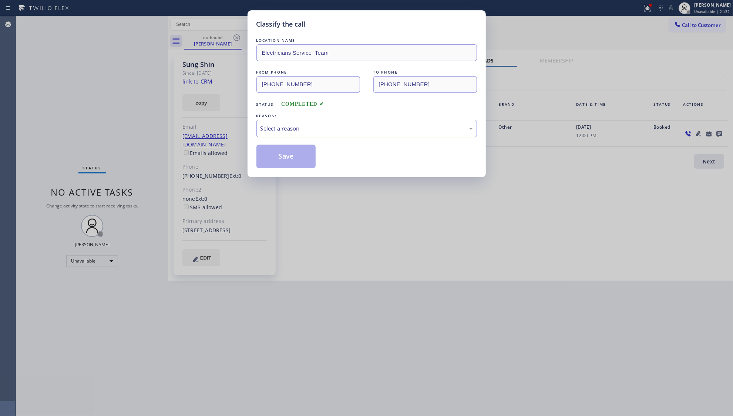
click at [271, 131] on div "Select a reason" at bounding box center [366, 128] width 212 height 9
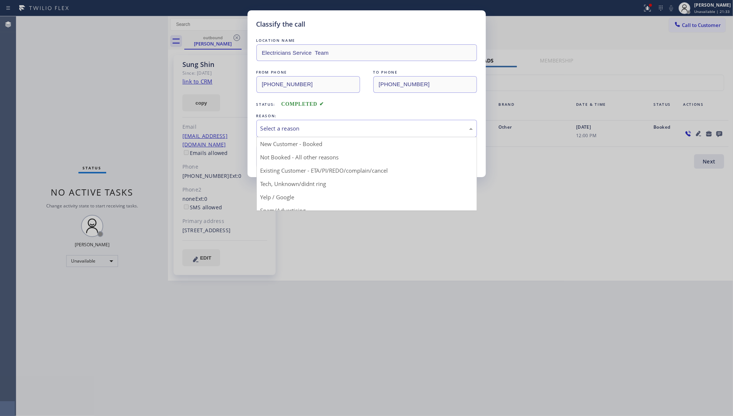
click at [280, 158] on button "Save" at bounding box center [286, 157] width 60 height 24
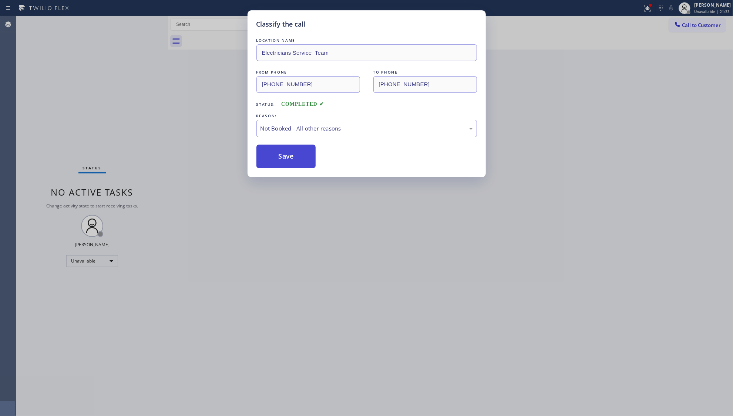
click at [280, 158] on button "Save" at bounding box center [286, 157] width 60 height 24
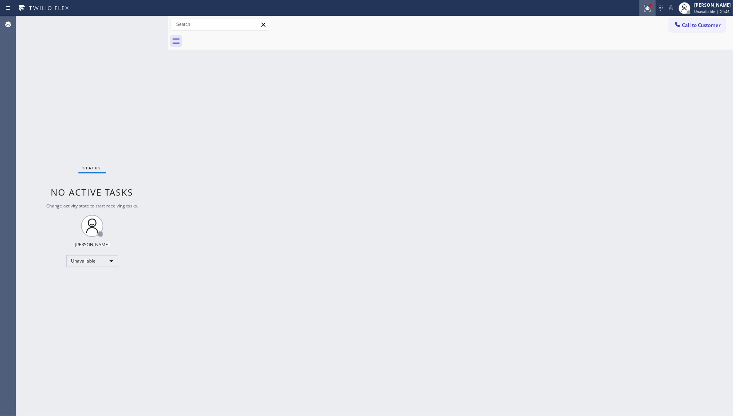
click at [645, 4] on icon at bounding box center [647, 8] width 9 height 9
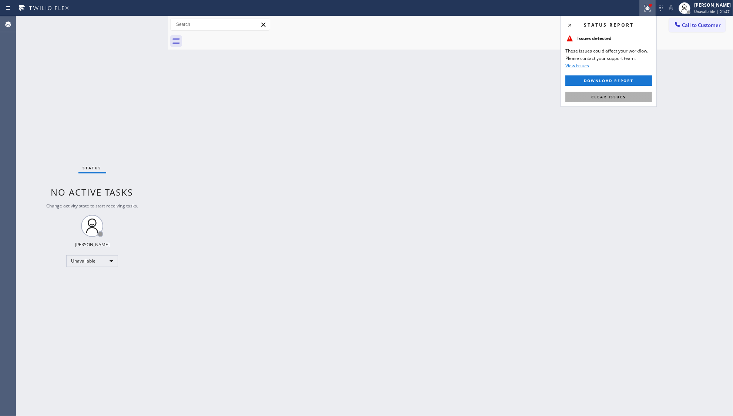
click at [618, 101] on button "Clear issues" at bounding box center [608, 97] width 87 height 10
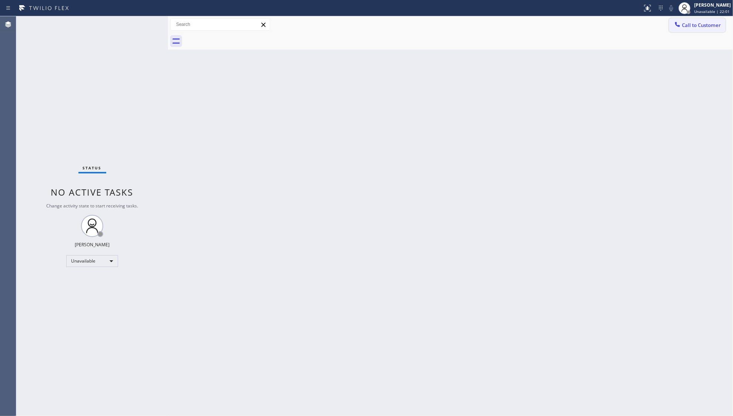
click at [707, 19] on button "Call to Customer" at bounding box center [697, 25] width 57 height 14
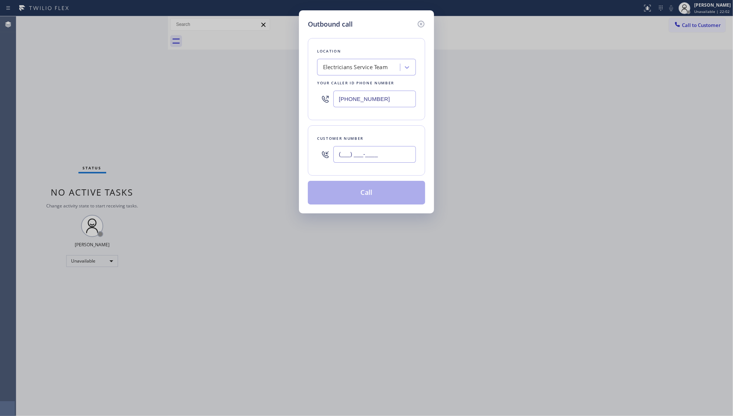
click at [385, 162] on input "(___) ___-____" at bounding box center [374, 154] width 83 height 17
paste input "213) 949-7343"
type input "[PHONE_NUMBER]"
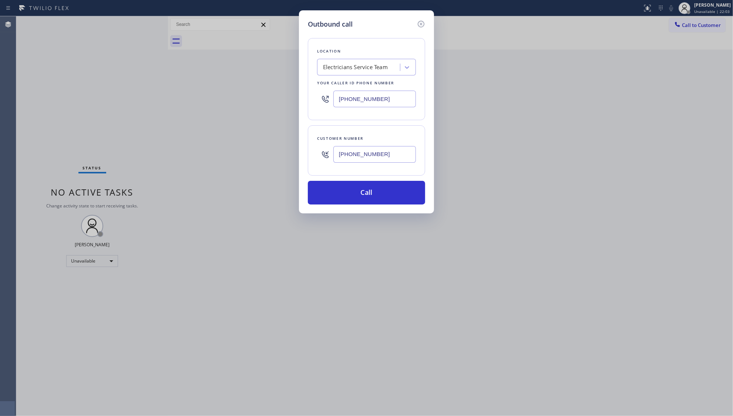
click at [370, 132] on div "Customer number [PHONE_NUMBER]" at bounding box center [366, 150] width 117 height 50
click at [372, 195] on button "Call" at bounding box center [366, 193] width 117 height 24
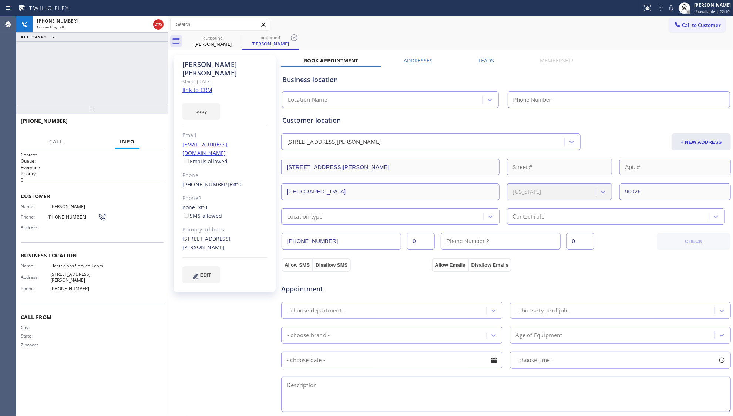
click at [487, 57] on label "Leads" at bounding box center [486, 60] width 16 height 7
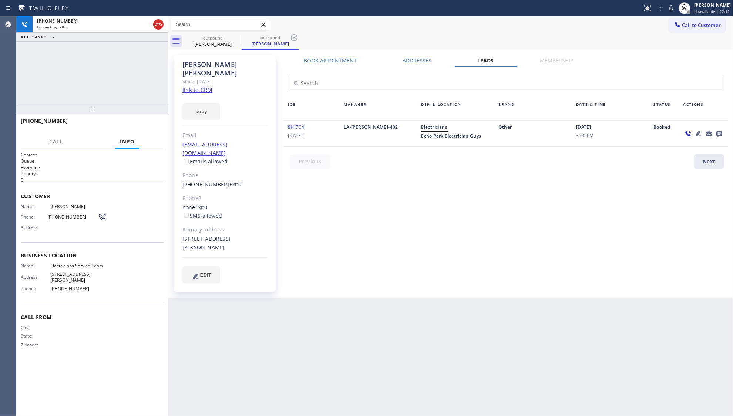
click at [718, 133] on icon at bounding box center [719, 134] width 6 height 6
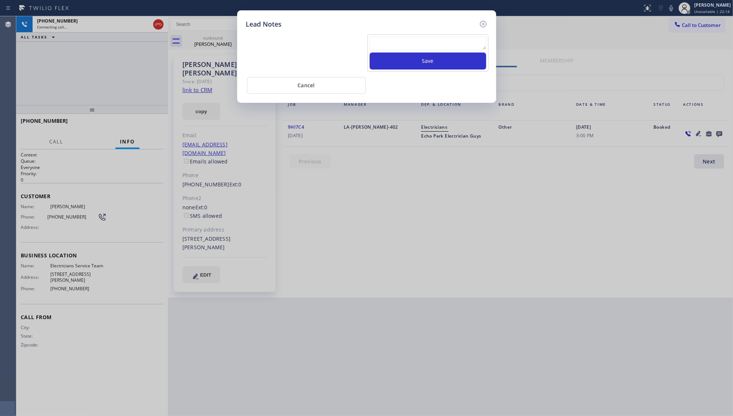
click at [403, 48] on textarea at bounding box center [428, 43] width 117 height 13
type textarea "ff"
click at [425, 65] on button "Save" at bounding box center [428, 61] width 117 height 17
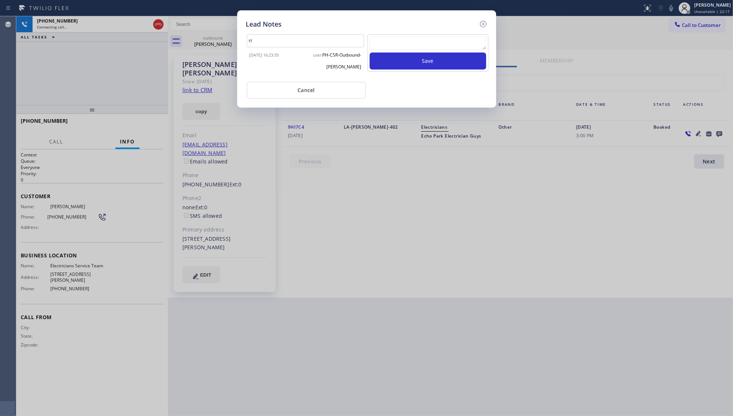
click at [489, 23] on div "Lead Notes ff [DATE] 16:23:33 user: PH-CSR-Outbound-[PERSON_NAME] Save Cancel" at bounding box center [366, 58] width 259 height 97
click at [485, 24] on icon at bounding box center [483, 24] width 9 height 9
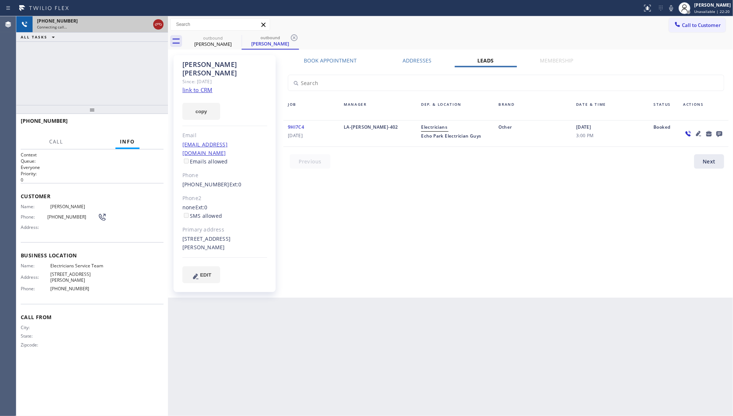
click at [161, 25] on icon at bounding box center [158, 24] width 7 height 2
click at [161, 25] on div "Connecting call…" at bounding box center [100, 26] width 127 height 5
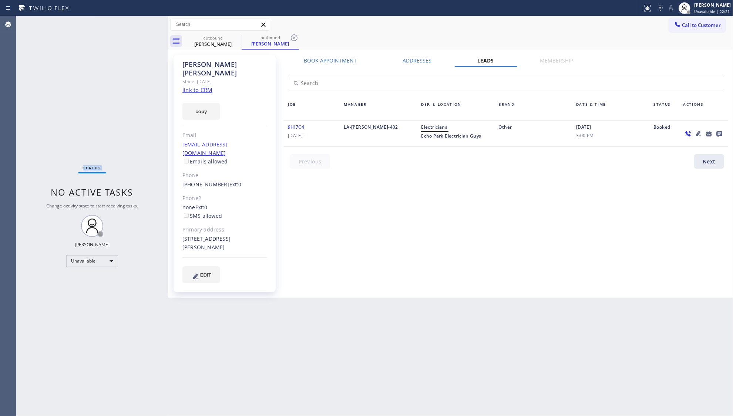
click at [163, 25] on div "Status No active tasks Change activity state to start receiving tasks. [PERSON_…" at bounding box center [92, 216] width 152 height 400
click at [164, 26] on div "Status No active tasks Change activity state to start receiving tasks. [PERSON_…" at bounding box center [92, 216] width 152 height 400
click at [226, 37] on div "outbound" at bounding box center [213, 38] width 56 height 6
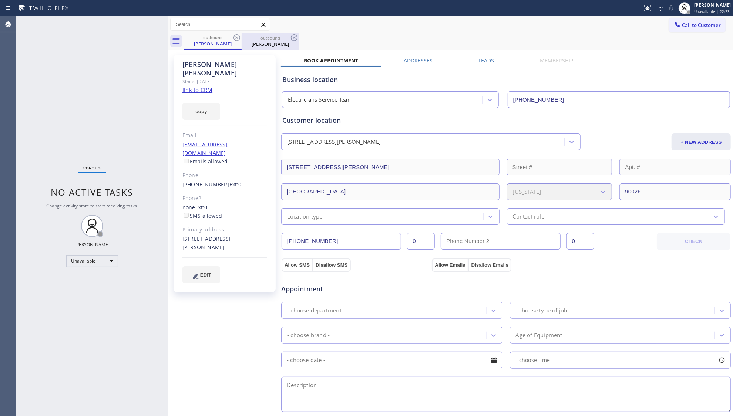
click at [242, 38] on div at bounding box center [242, 42] width 0 height 12
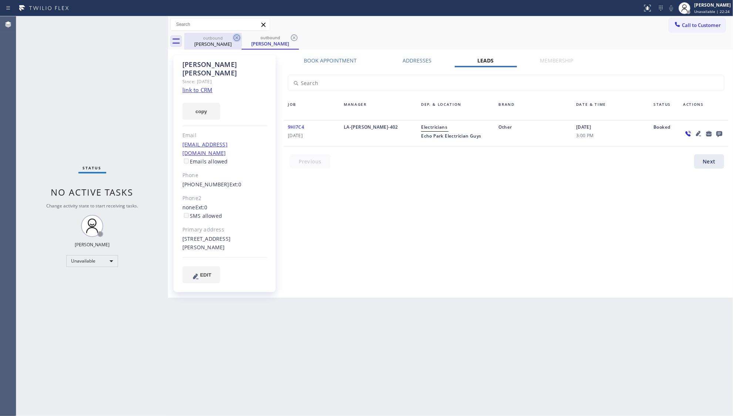
click at [236, 39] on icon at bounding box center [236, 37] width 9 height 9
click at [290, 39] on icon at bounding box center [294, 37] width 9 height 9
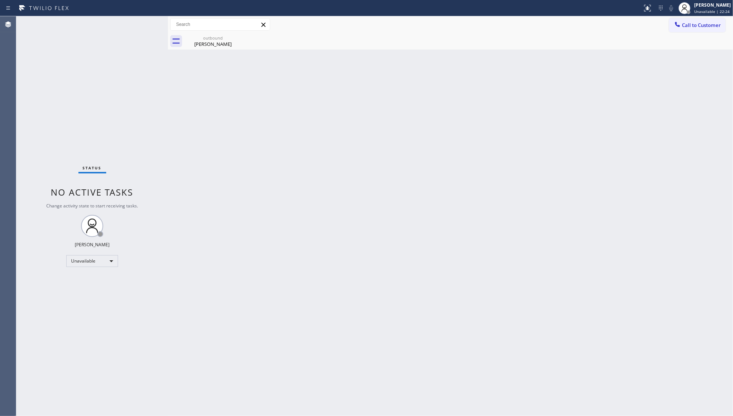
click at [0, 0] on icon at bounding box center [0, 0] width 0 height 0
click at [213, 44] on div "[PERSON_NAME]" at bounding box center [213, 44] width 56 height 7
click at [213, 44] on div "outbound [PERSON_NAME]" at bounding box center [458, 41] width 549 height 17
click at [213, 44] on div at bounding box center [458, 41] width 549 height 17
click at [682, 19] on div "Call to Customer Outbound call Location Electricians Service Team Your caller i…" at bounding box center [450, 24] width 565 height 17
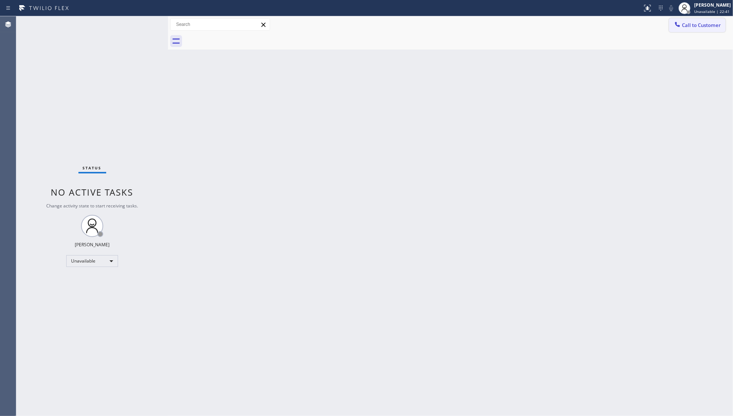
click at [681, 30] on button "Call to Customer" at bounding box center [697, 25] width 57 height 14
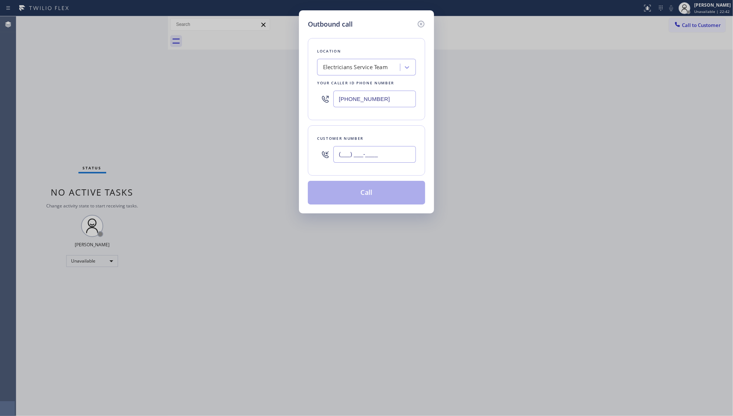
click at [386, 155] on input "(___) ___-____" at bounding box center [374, 154] width 83 height 17
paste input "323) 864-2207"
type input "[PHONE_NUMBER]"
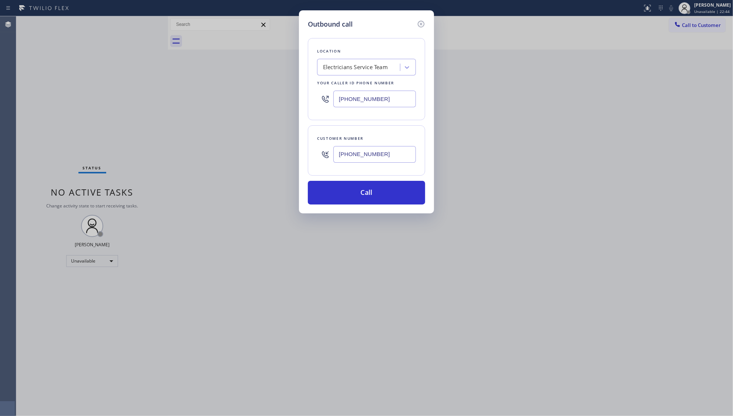
drag, startPoint x: 379, startPoint y: 164, endPoint x: 366, endPoint y: 191, distance: 30.5
click at [379, 164] on div "[PHONE_NUMBER]" at bounding box center [374, 154] width 83 height 24
click at [357, 176] on div "Customer number [PHONE_NUMBER]" at bounding box center [366, 150] width 117 height 50
click at [366, 197] on button "Call" at bounding box center [366, 193] width 117 height 24
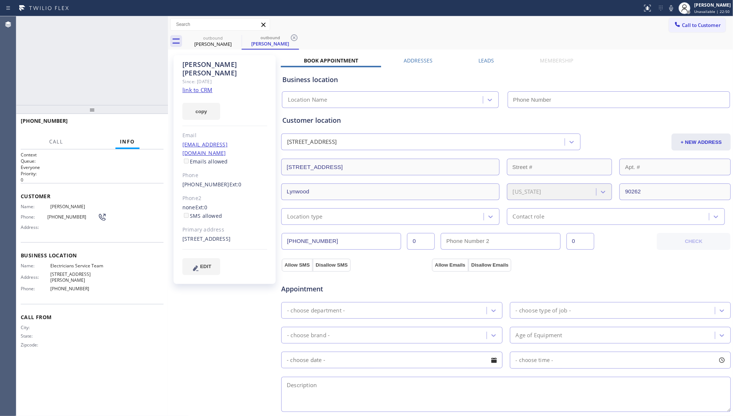
type input "[PHONE_NUMBER]"
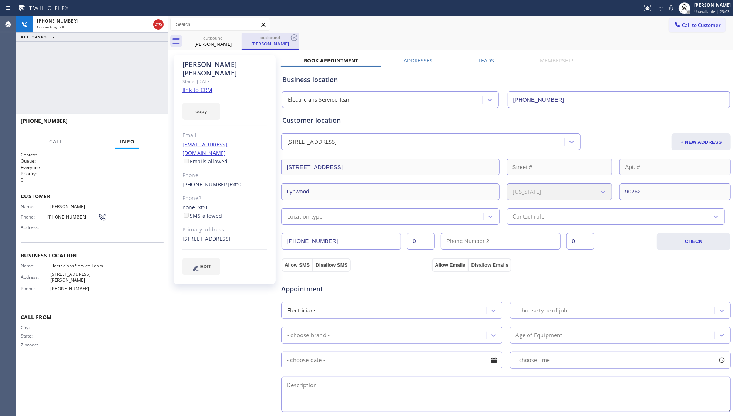
click at [291, 44] on div "[PERSON_NAME]" at bounding box center [270, 43] width 56 height 7
click at [292, 41] on icon at bounding box center [294, 37] width 9 height 9
click at [293, 40] on div "outbound [PERSON_NAME]" at bounding box center [458, 41] width 549 height 17
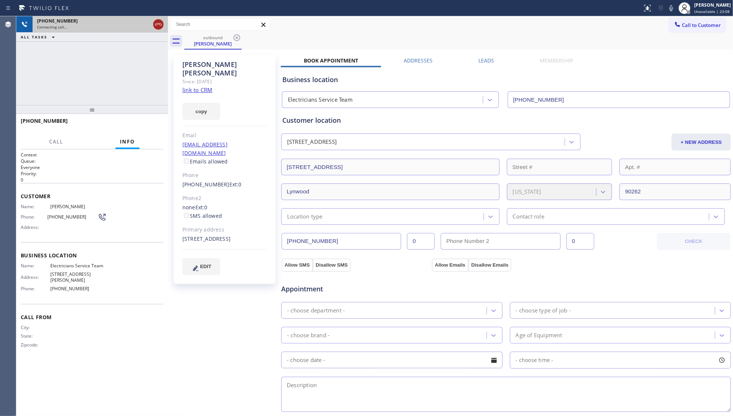
click at [157, 23] on icon at bounding box center [158, 24] width 9 height 9
drag, startPoint x: 221, startPoint y: 36, endPoint x: 226, endPoint y: 35, distance: 5.3
click at [221, 36] on div "outbound" at bounding box center [213, 38] width 56 height 6
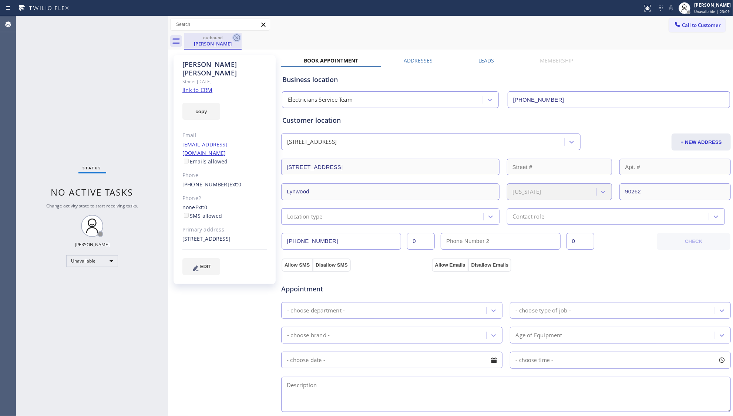
click at [241, 36] on icon at bounding box center [236, 37] width 9 height 9
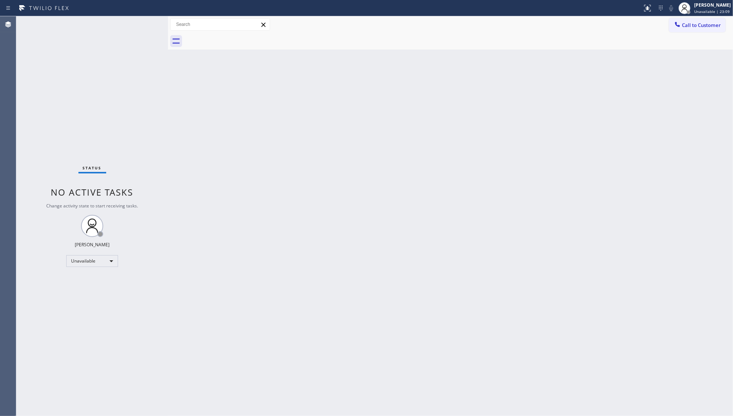
click at [233, 37] on div at bounding box center [458, 41] width 549 height 17
click at [708, 19] on button "Call to Customer" at bounding box center [697, 25] width 57 height 14
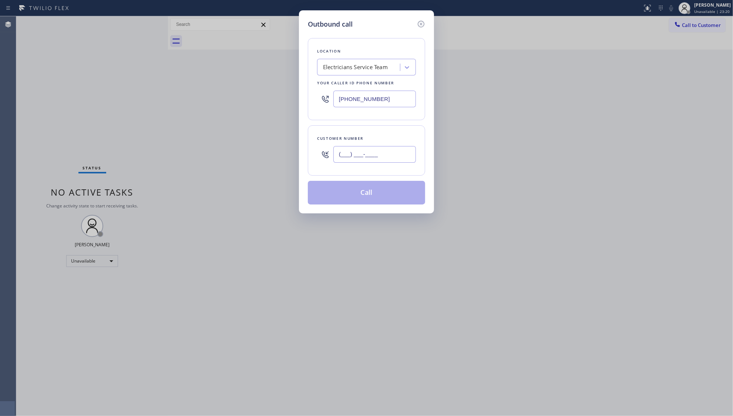
click at [387, 162] on input "(___) ___-____" at bounding box center [374, 154] width 83 height 17
click at [388, 160] on input "(___) ___-____" at bounding box center [374, 154] width 83 height 17
paste input "text"
click at [339, 159] on input "(___) ___-____" at bounding box center [374, 154] width 83 height 17
paste input "310) 893-4431"
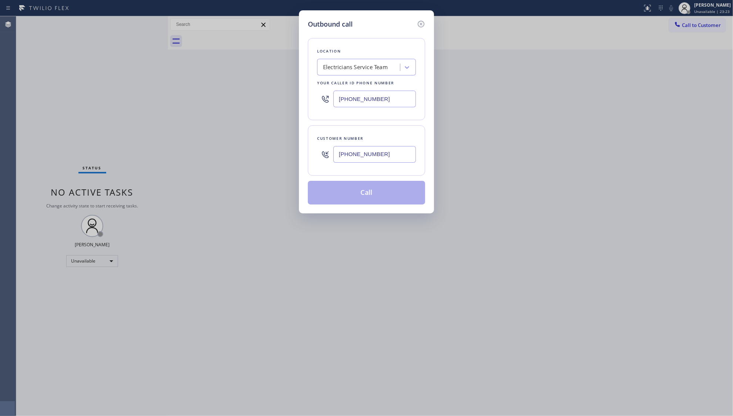
type input "[PHONE_NUMBER]"
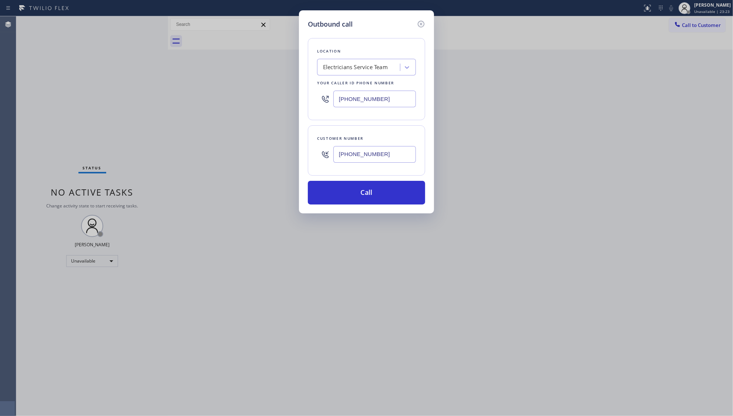
click at [364, 169] on div "Customer number [PHONE_NUMBER]" at bounding box center [366, 150] width 117 height 50
click at [363, 198] on button "Call" at bounding box center [366, 193] width 117 height 24
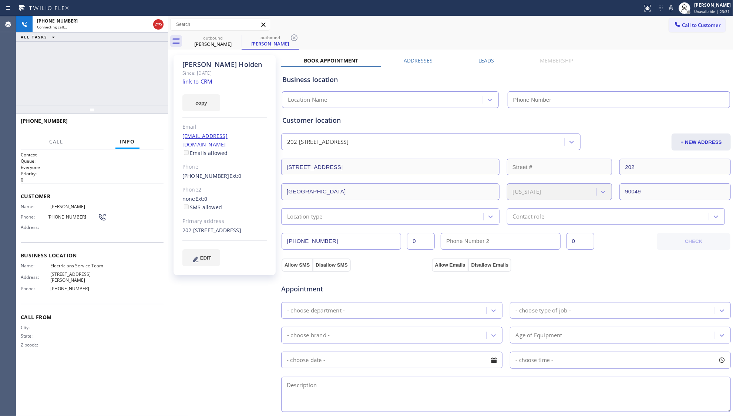
type input "[PHONE_NUMBER]"
click at [298, 39] on icon at bounding box center [294, 37] width 9 height 9
click at [297, 37] on div "outbound [PERSON_NAME]" at bounding box center [458, 41] width 549 height 17
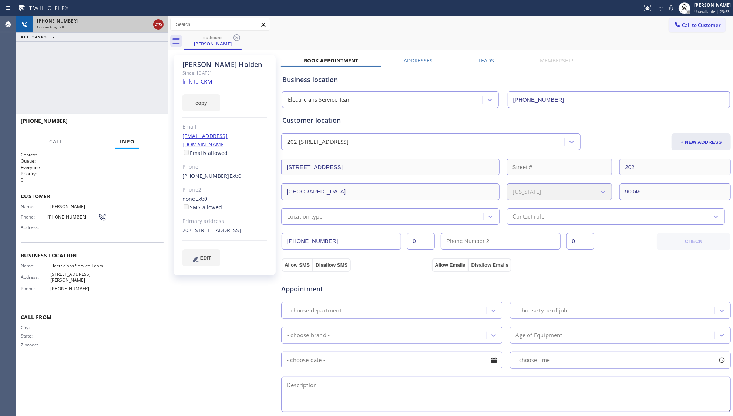
click at [156, 24] on icon at bounding box center [158, 24] width 9 height 9
click at [150, 24] on div "[PHONE_NUMBER]" at bounding box center [93, 21] width 113 height 6
click at [156, 24] on div "[PHONE_NUMBER]" at bounding box center [100, 21] width 127 height 6
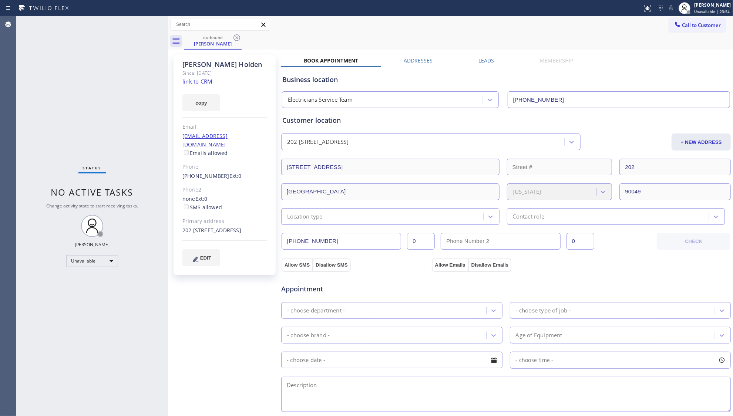
drag, startPoint x: 211, startPoint y: 46, endPoint x: 250, endPoint y: 36, distance: 40.5
click at [212, 45] on div "[PERSON_NAME]" at bounding box center [213, 43] width 56 height 7
click at [239, 39] on icon at bounding box center [236, 37] width 9 height 9
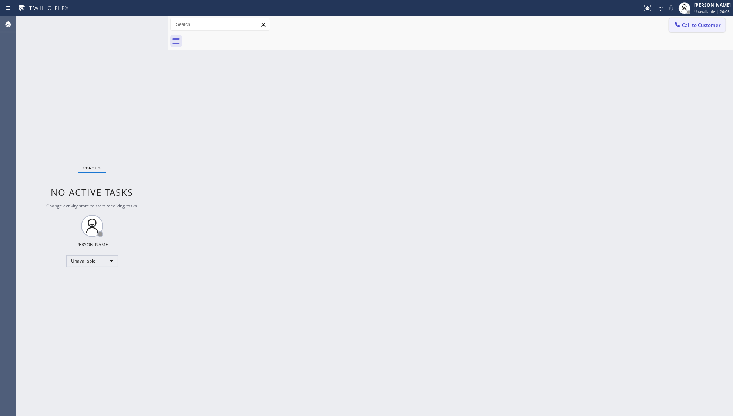
click at [680, 22] on icon at bounding box center [677, 24] width 7 height 7
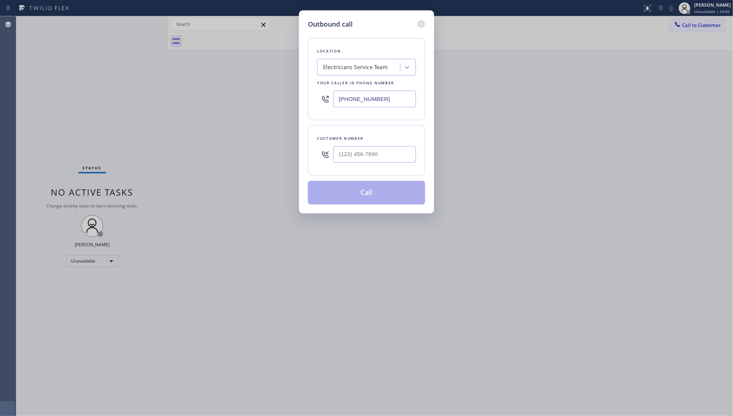
click at [350, 167] on div at bounding box center [374, 154] width 83 height 24
paste input "626-3198"
click at [354, 161] on input "(___) 626-3198" at bounding box center [374, 154] width 83 height 17
drag, startPoint x: 354, startPoint y: 161, endPoint x: 380, endPoint y: 152, distance: 27.0
click at [380, 152] on input "(___) 626-3198" at bounding box center [374, 154] width 83 height 17
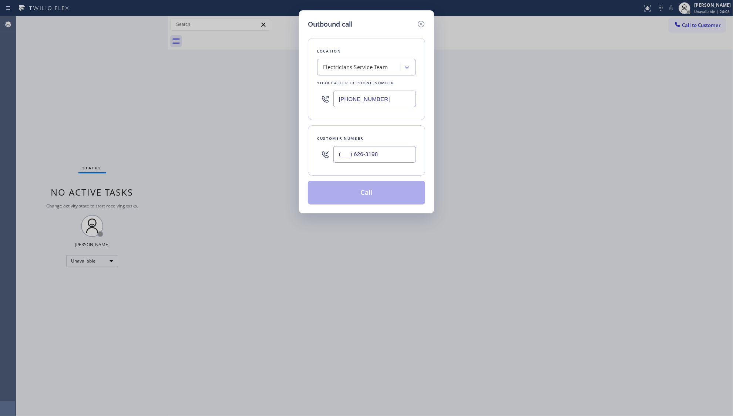
drag, startPoint x: 380, startPoint y: 152, endPoint x: 342, endPoint y: 159, distance: 38.3
click at [342, 159] on input "(___) 626-3198" at bounding box center [374, 154] width 83 height 17
paste input "626) 319-8331"
type input "[PHONE_NUMBER]"
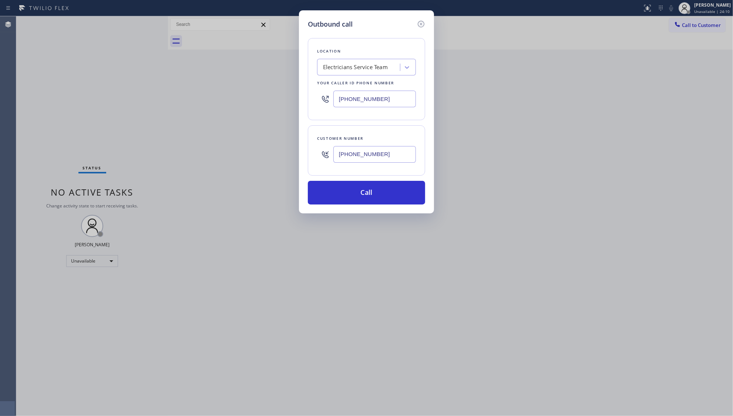
click at [362, 178] on div "Location Electricians Service Team Your caller id phone number [PHONE_NUMBER] C…" at bounding box center [366, 116] width 117 height 175
click at [357, 199] on button "Call" at bounding box center [366, 193] width 117 height 24
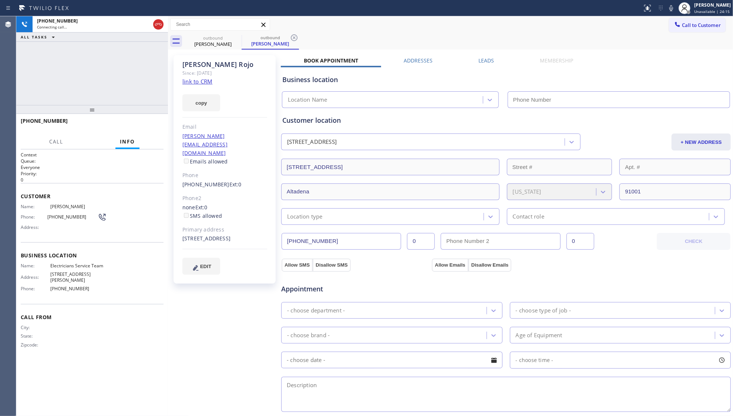
click at [478, 59] on label "Leads" at bounding box center [486, 60] width 16 height 7
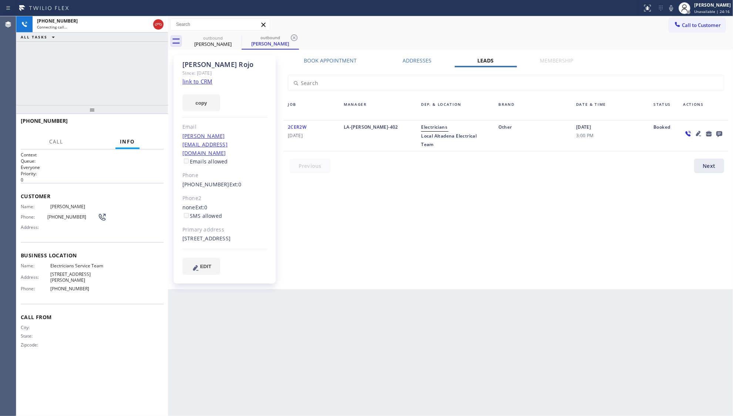
click at [721, 135] on icon at bounding box center [719, 134] width 6 height 6
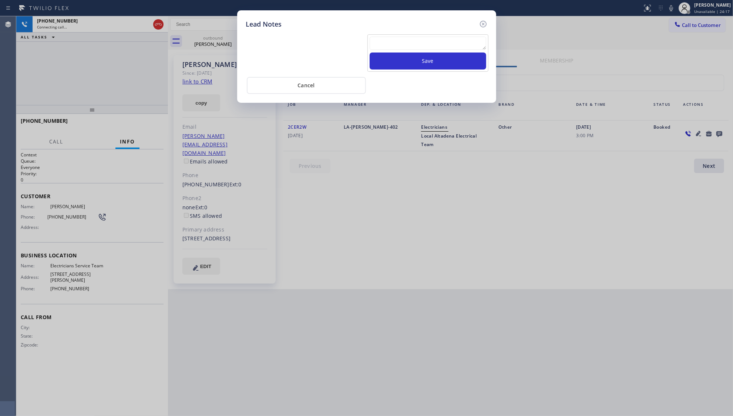
click at [568, 98] on div "Lead Notes Save Cancel" at bounding box center [366, 208] width 733 height 416
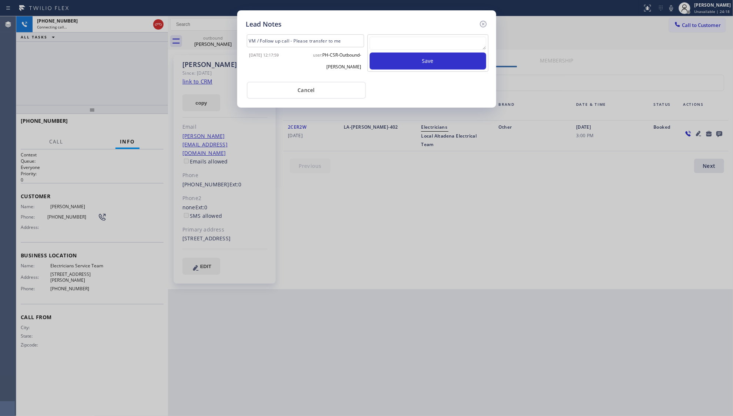
click at [443, 37] on textarea at bounding box center [428, 43] width 117 height 13
type textarea "ff"
click at [443, 60] on button "Save" at bounding box center [428, 61] width 117 height 17
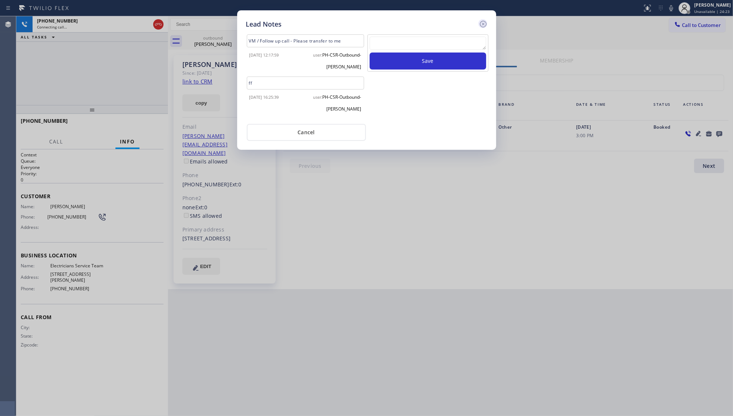
click at [480, 25] on icon at bounding box center [483, 24] width 9 height 9
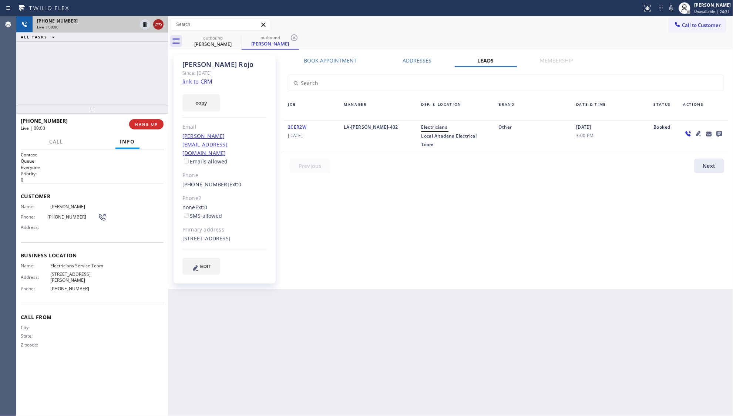
click at [155, 24] on icon at bounding box center [158, 24] width 9 height 9
click at [150, 114] on div at bounding box center [92, 109] width 152 height 9
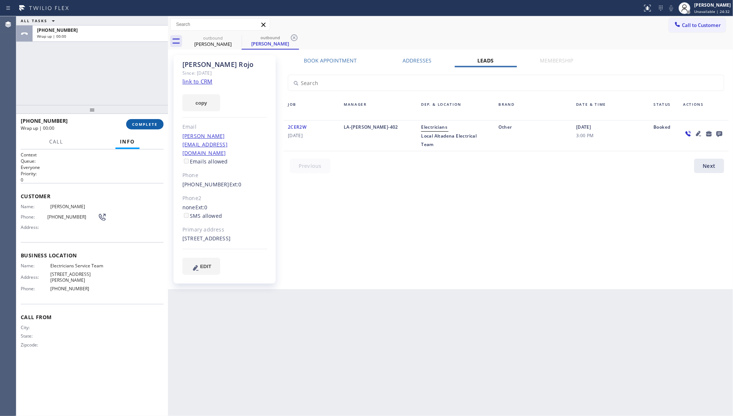
click at [150, 123] on span "COMPLETE" at bounding box center [145, 124] width 26 height 5
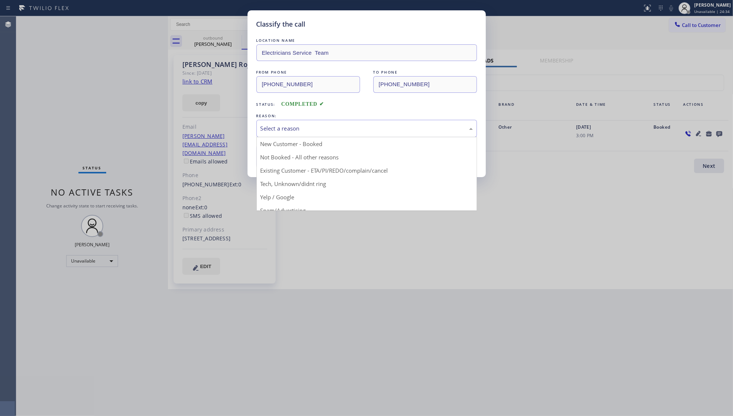
click at [382, 132] on div "Select a reason" at bounding box center [366, 128] width 212 height 9
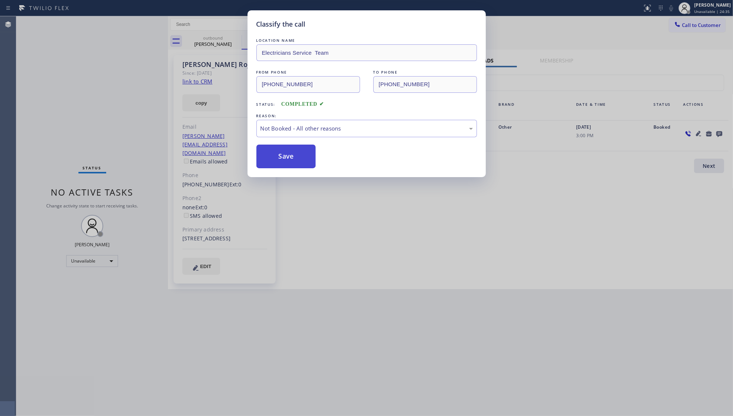
click at [283, 158] on button "Save" at bounding box center [286, 157] width 60 height 24
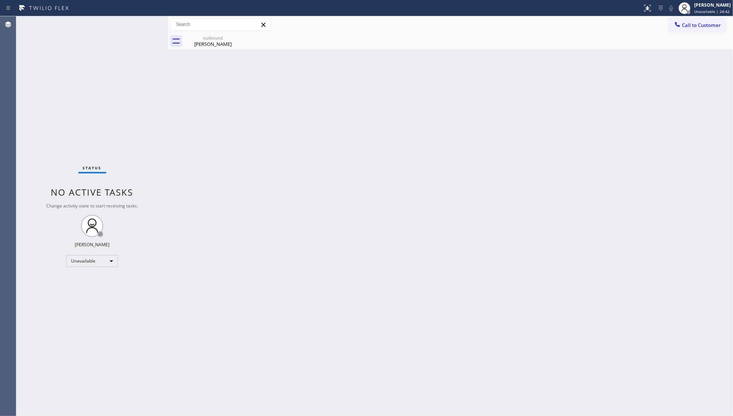
drag, startPoint x: 535, startPoint y: 0, endPoint x: 438, endPoint y: 110, distance: 146.0
click at [438, 110] on div "Back to Dashboard Change Sender ID Customers Technicians Select a contact Outbo…" at bounding box center [450, 216] width 565 height 400
click at [224, 52] on div "Back to Dashboard Change Sender ID Customers Technicians Select a contact Outbo…" at bounding box center [450, 216] width 565 height 400
click at [218, 42] on div "[PERSON_NAME]" at bounding box center [213, 44] width 56 height 7
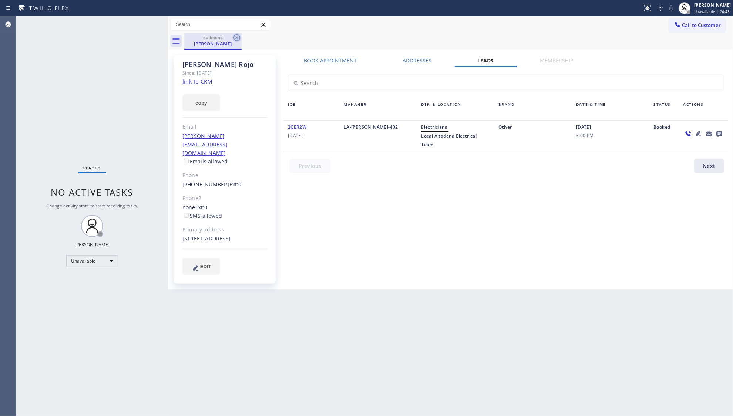
click at [233, 37] on icon at bounding box center [236, 37] width 9 height 9
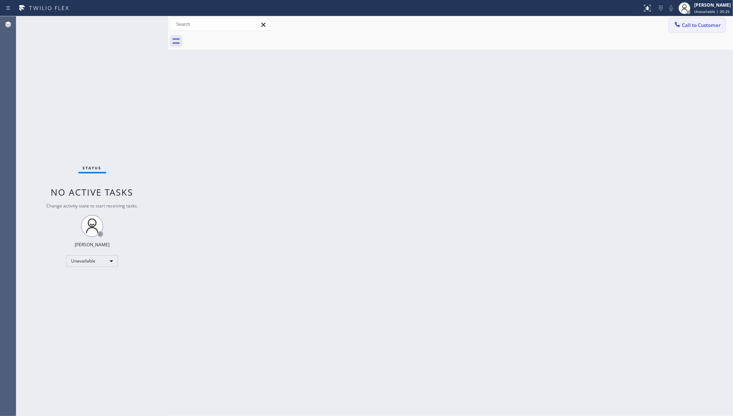
click at [682, 27] on span "Call to Customer" at bounding box center [701, 25] width 39 height 7
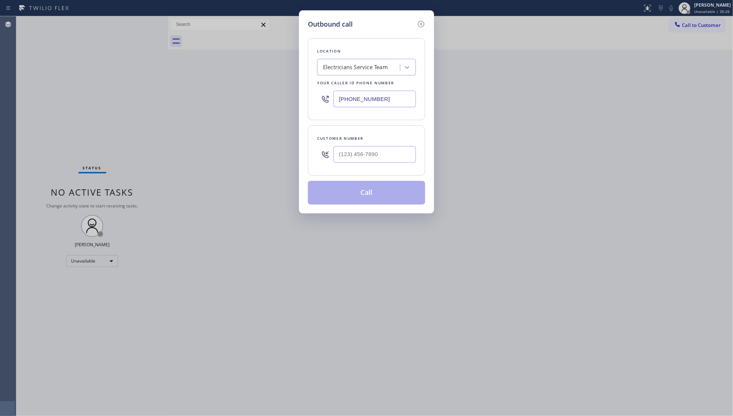
click at [380, 166] on div at bounding box center [374, 154] width 83 height 24
paste input "323) 610-4043"
click at [381, 154] on input "[PHONE_NUMBER]" at bounding box center [374, 154] width 83 height 17
type input "[PHONE_NUMBER]"
click at [363, 175] on div "Customer number [PHONE_NUMBER]" at bounding box center [366, 150] width 117 height 50
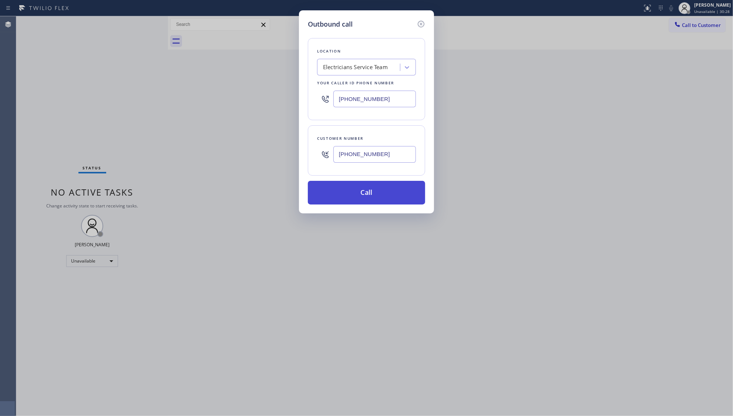
click at [362, 204] on button "Call" at bounding box center [366, 193] width 117 height 24
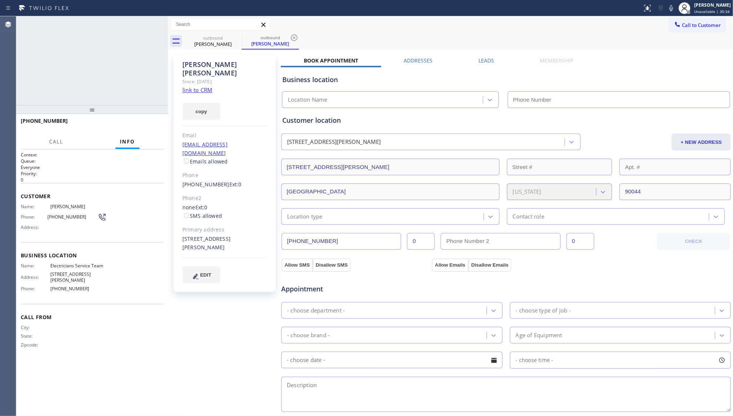
type input "[PHONE_NUMBER]"
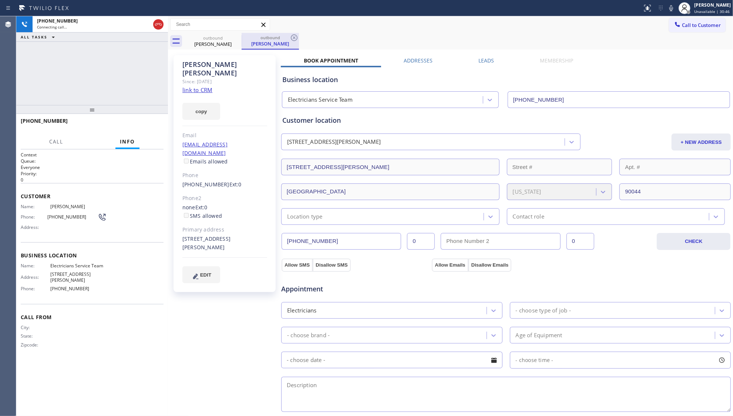
click at [286, 36] on div "outbound" at bounding box center [270, 38] width 56 height 6
click at [290, 34] on icon at bounding box center [294, 37] width 9 height 9
drag, startPoint x: 150, startPoint y: 114, endPoint x: 147, endPoint y: 119, distance: 5.8
click at [147, 114] on div at bounding box center [92, 109] width 152 height 9
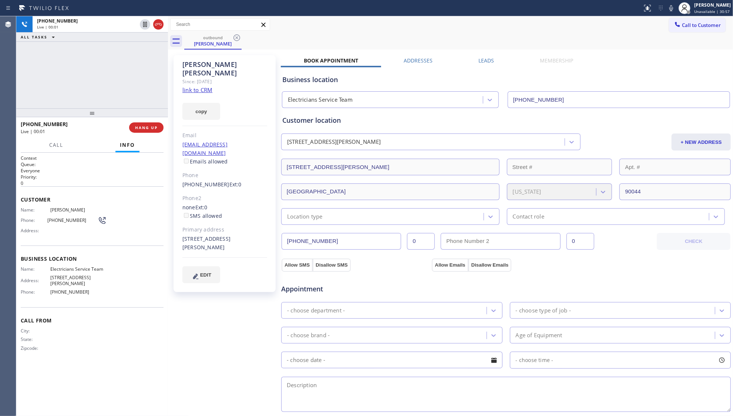
click at [147, 119] on div "[PHONE_NUMBER] Live | 00:01 HANG UP" at bounding box center [92, 127] width 143 height 19
click at [144, 125] on span "HANG UP" at bounding box center [146, 127] width 23 height 5
click at [478, 58] on label "Leads" at bounding box center [486, 60] width 16 height 7
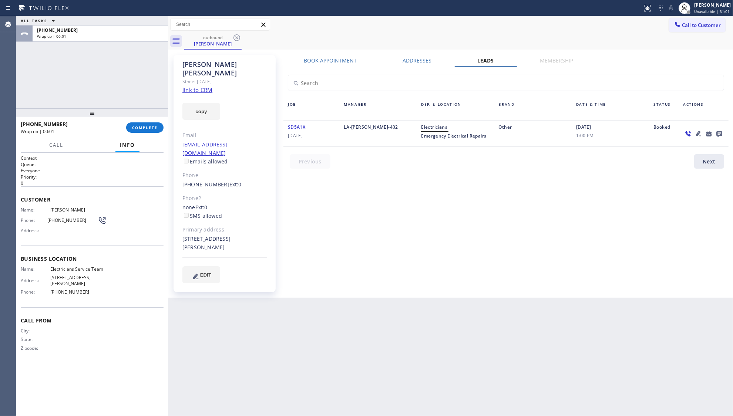
click at [718, 133] on icon at bounding box center [719, 134] width 6 height 6
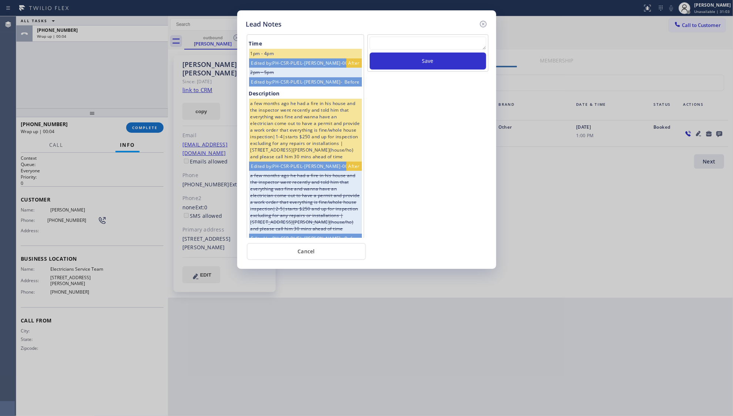
click at [397, 43] on textarea at bounding box center [428, 43] width 117 height 13
type textarea "ff"
click at [431, 59] on button "Save" at bounding box center [428, 61] width 117 height 17
click at [481, 22] on icon at bounding box center [483, 24] width 9 height 9
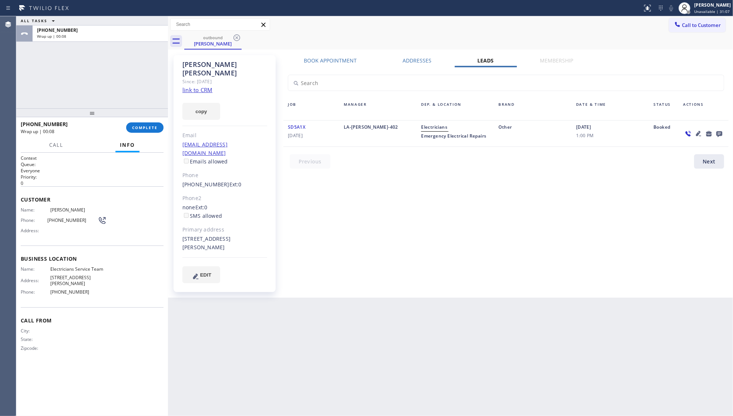
click at [132, 133] on div "[PHONE_NUMBER] Wrap up | 00:08 COMPLETE" at bounding box center [92, 127] width 143 height 19
click at [136, 130] on span "COMPLETE" at bounding box center [145, 127] width 26 height 5
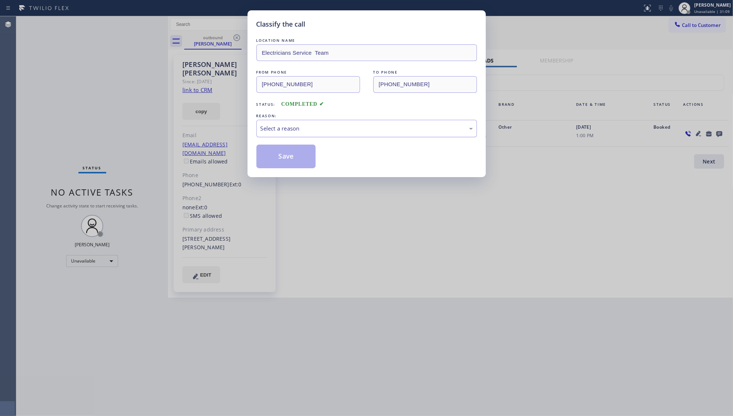
click at [260, 126] on div "Select a reason" at bounding box center [366, 128] width 221 height 17
click at [280, 154] on button "Save" at bounding box center [286, 157] width 60 height 24
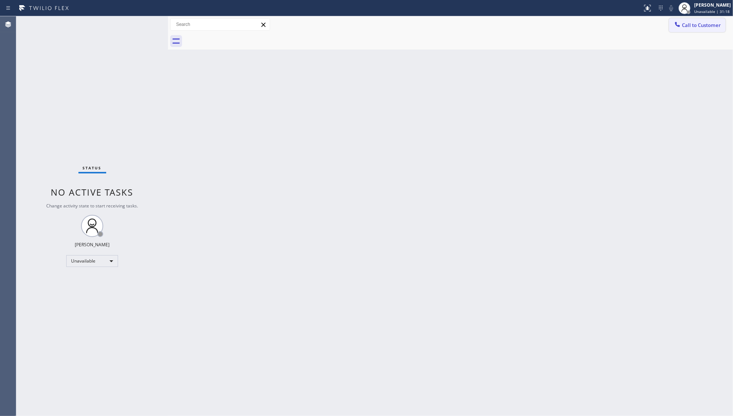
click at [672, 27] on button "Call to Customer" at bounding box center [697, 25] width 57 height 14
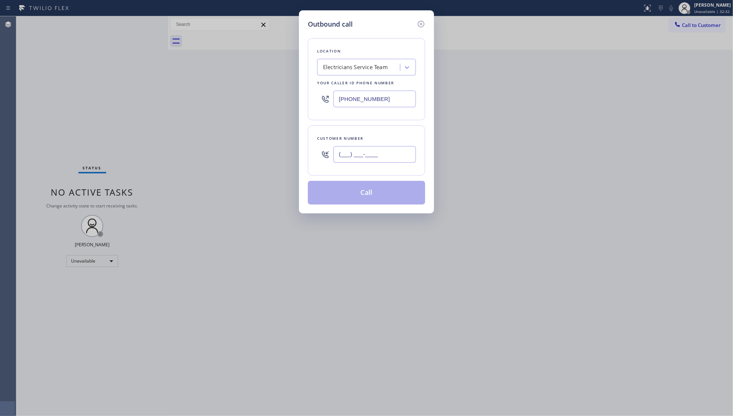
click at [396, 155] on input "(___) ___-____" at bounding box center [374, 154] width 83 height 17
paste input "610) 203-9225"
type input "[PHONE_NUMBER]"
click at [356, 167] on div "[PHONE_NUMBER]" at bounding box center [374, 154] width 83 height 24
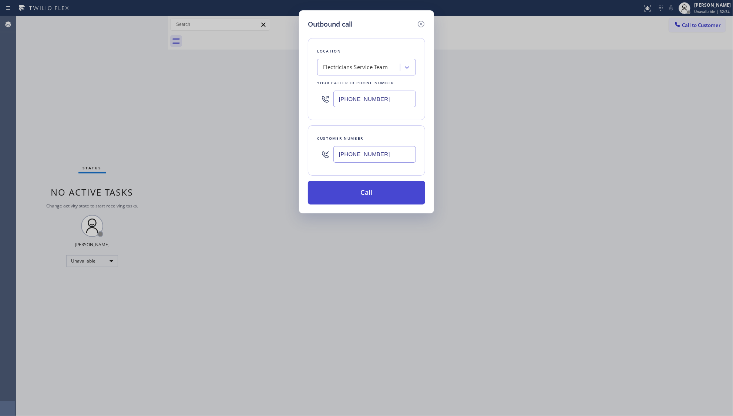
click at [369, 189] on button "Call" at bounding box center [366, 193] width 117 height 24
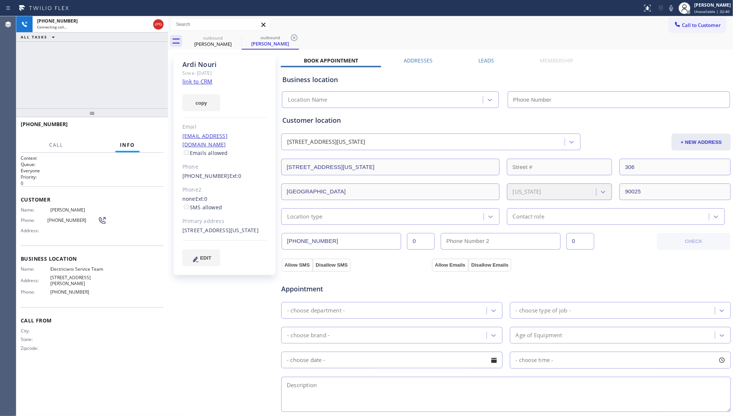
type input "[PHONE_NUMBER]"
click at [158, 127] on button "HANG UP" at bounding box center [146, 127] width 34 height 10
click at [157, 130] on span "HANG UP" at bounding box center [146, 127] width 23 height 5
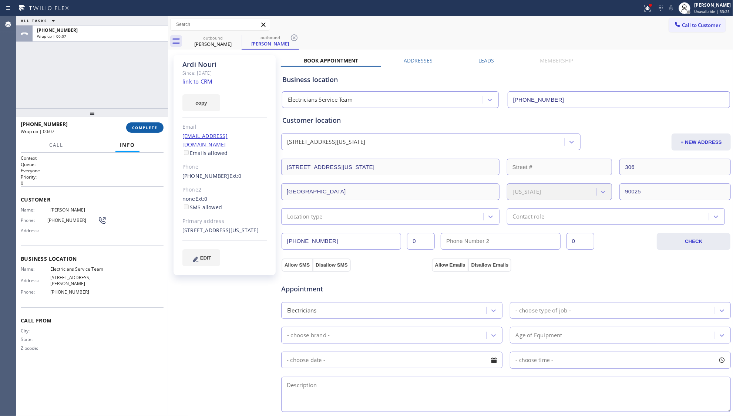
click at [136, 128] on span "COMPLETE" at bounding box center [145, 127] width 26 height 5
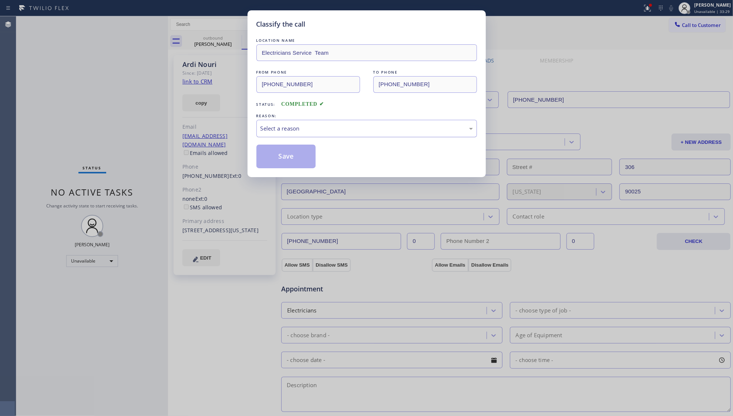
click at [289, 130] on div "Select a reason" at bounding box center [366, 128] width 212 height 9
click at [277, 162] on button "Save" at bounding box center [286, 157] width 60 height 24
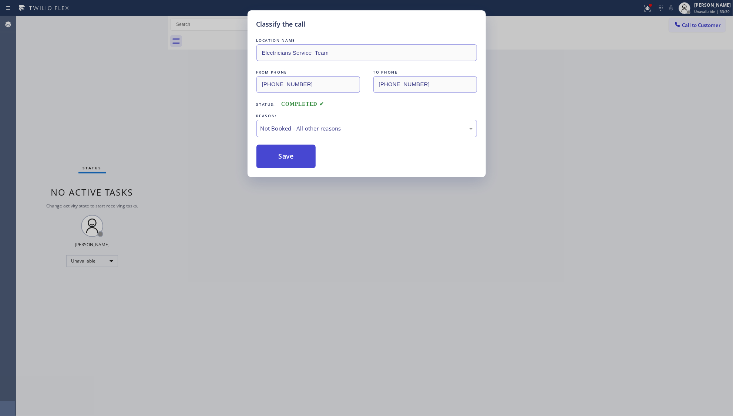
click at [277, 161] on button "Save" at bounding box center [286, 157] width 60 height 24
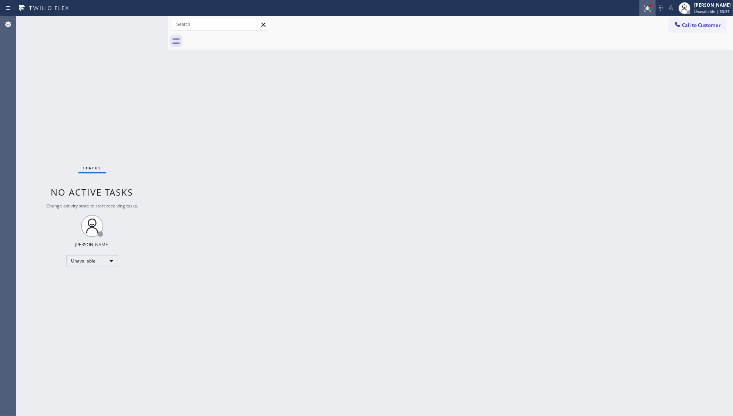
click at [647, 12] on button at bounding box center [647, 8] width 16 height 16
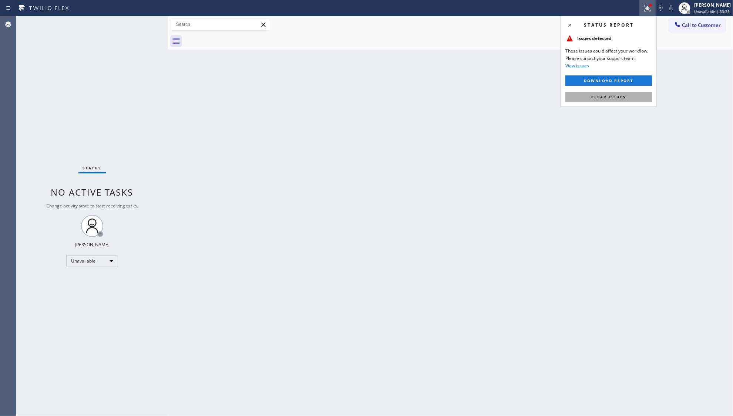
click at [597, 96] on span "Clear issues" at bounding box center [608, 96] width 35 height 5
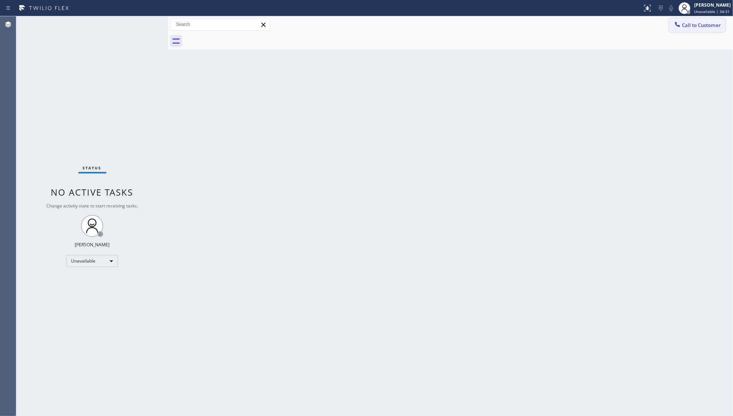
click at [683, 25] on span "Call to Customer" at bounding box center [701, 25] width 39 height 7
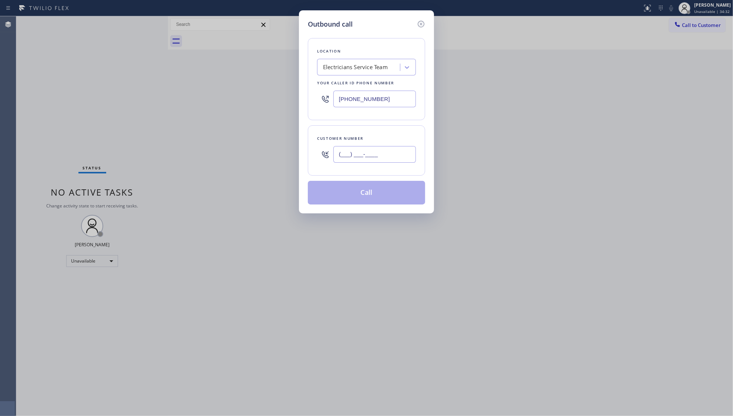
click at [369, 154] on input "(___) ___-____" at bounding box center [374, 154] width 83 height 17
paste input "626) 384-9570"
type input "[PHONE_NUMBER]"
click at [372, 108] on div "[PHONE_NUMBER]" at bounding box center [366, 99] width 99 height 24
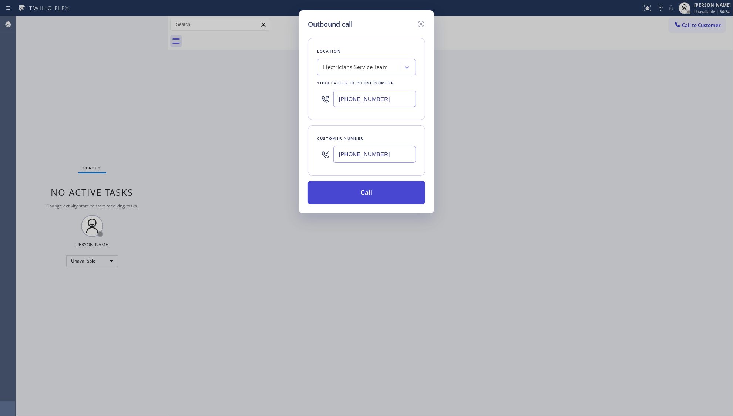
click at [369, 195] on button "Call" at bounding box center [366, 193] width 117 height 24
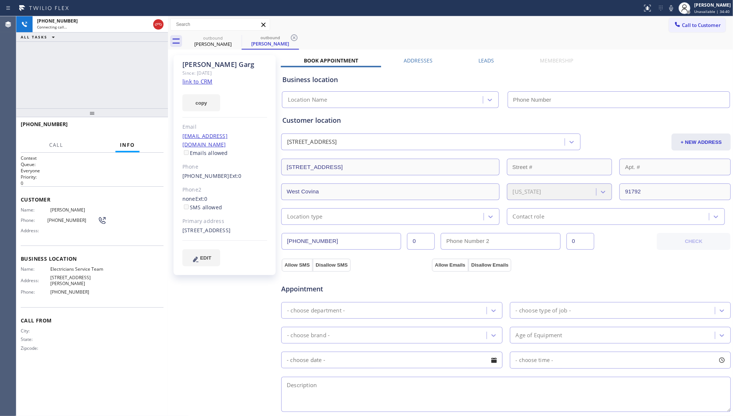
type input "[PHONE_NUMBER]"
click at [158, 126] on button "HANG UP" at bounding box center [146, 127] width 34 height 10
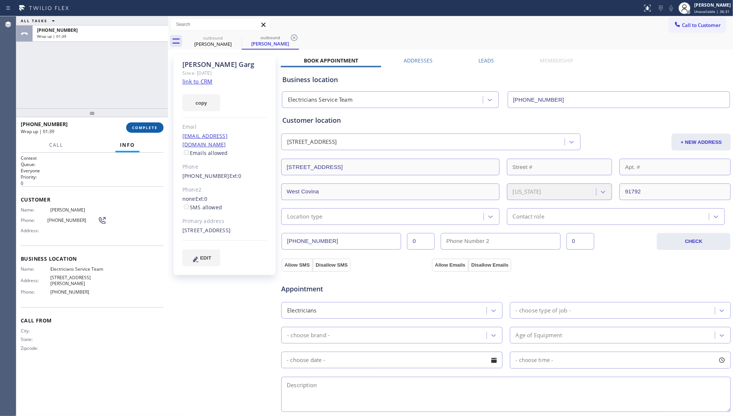
click at [145, 129] on span "COMPLETE" at bounding box center [145, 127] width 26 height 5
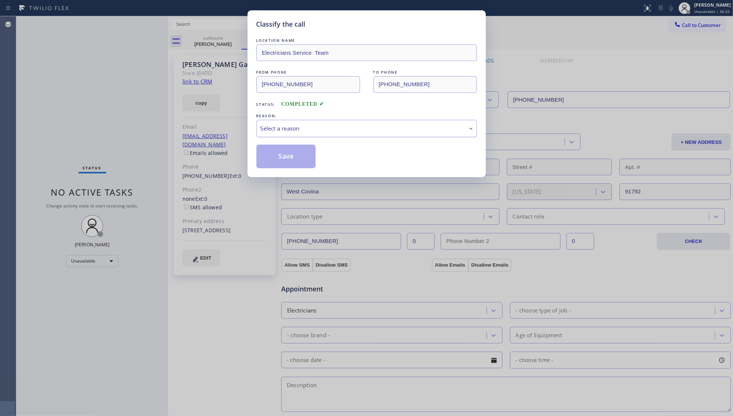
click at [334, 127] on div "Select a reason" at bounding box center [366, 128] width 212 height 9
click at [297, 157] on button "Save" at bounding box center [286, 157] width 60 height 24
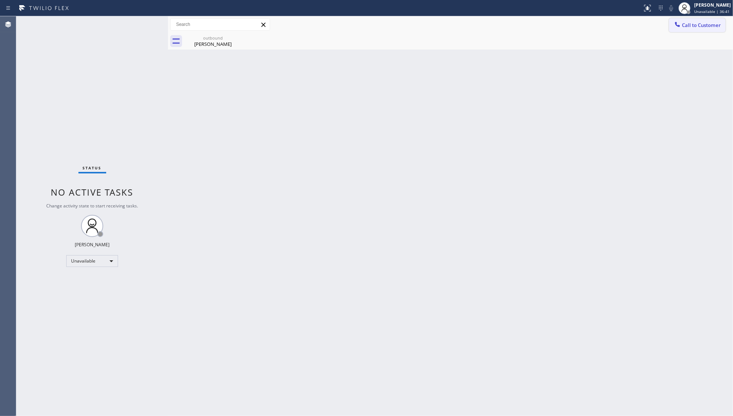
click at [693, 27] on span "Call to Customer" at bounding box center [701, 25] width 39 height 7
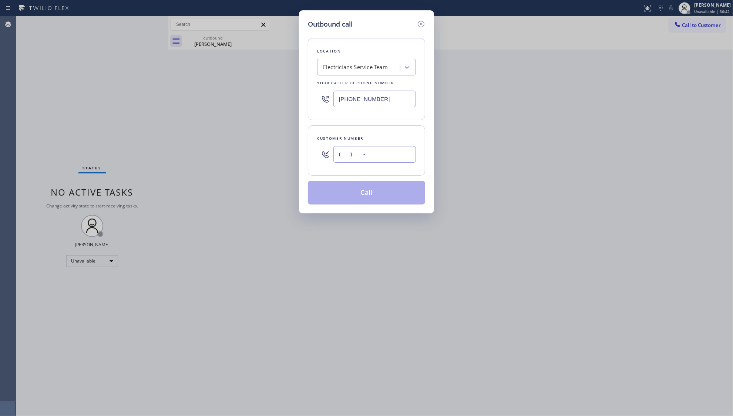
click at [387, 156] on input "(___) ___-____" at bounding box center [374, 154] width 83 height 17
paste input "626) 710-2572"
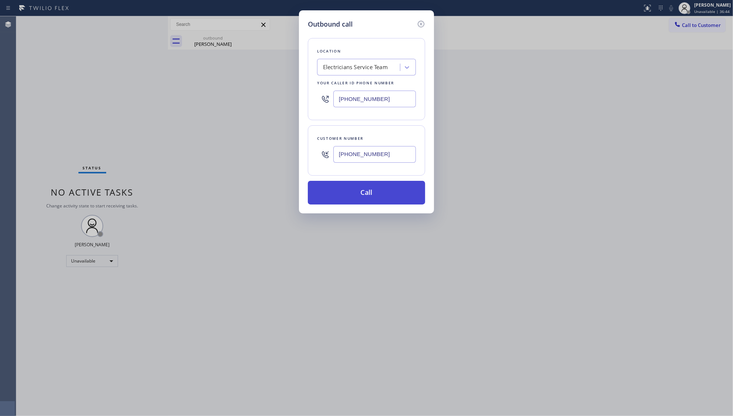
type input "[PHONE_NUMBER]"
click at [366, 196] on button "Call" at bounding box center [366, 193] width 117 height 24
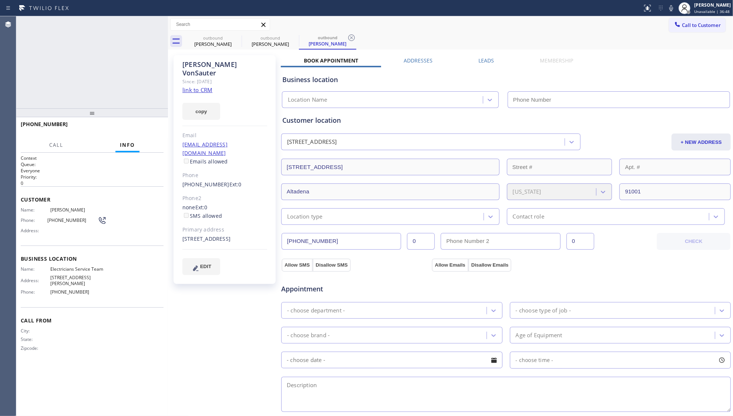
type input "[PHONE_NUMBER]"
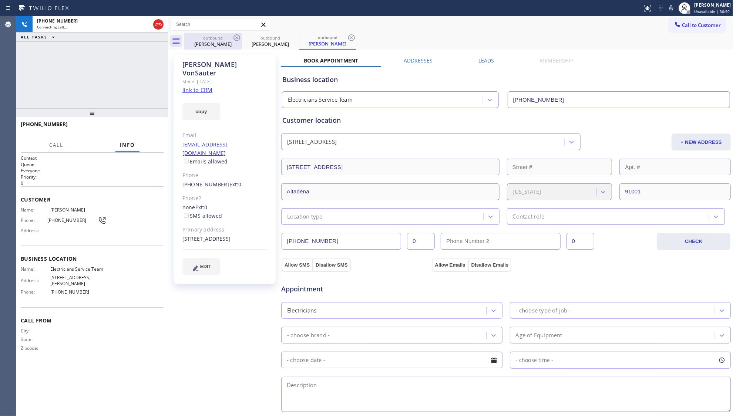
click at [219, 41] on div "[PERSON_NAME]" at bounding box center [213, 44] width 56 height 7
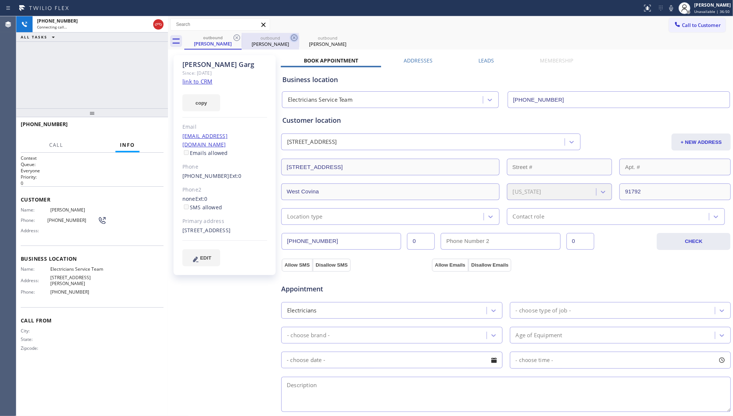
click at [235, 39] on icon at bounding box center [236, 37] width 9 height 9
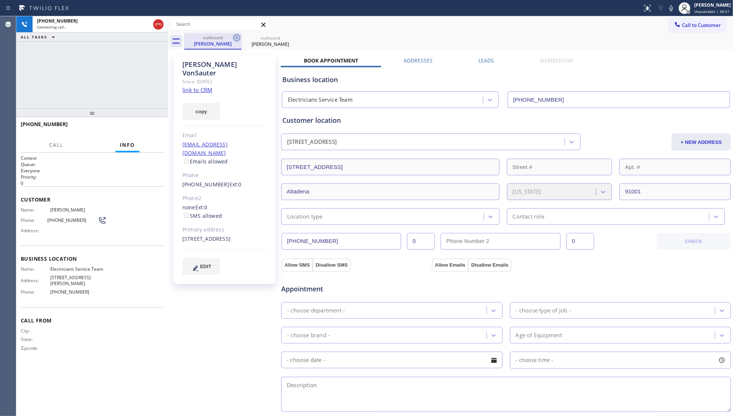
click at [236, 38] on icon at bounding box center [236, 37] width 7 height 7
click at [0, 0] on icon at bounding box center [0, 0] width 0 height 0
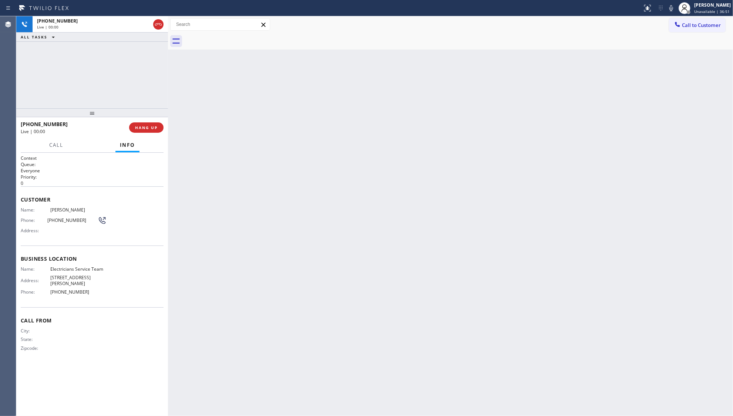
click at [238, 37] on div at bounding box center [458, 41] width 549 height 17
click at [71, 10] on icon at bounding box center [44, 8] width 56 height 12
click at [82, 25] on div "Live | 00:07" at bounding box center [87, 26] width 100 height 5
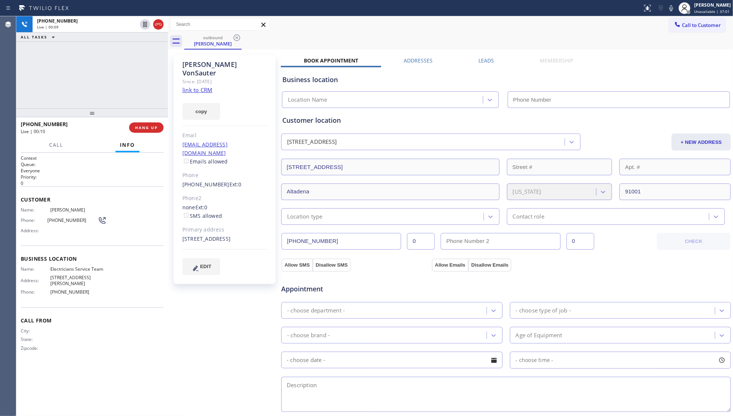
type input "[PHONE_NUMBER]"
click at [483, 62] on label "Leads" at bounding box center [486, 60] width 16 height 7
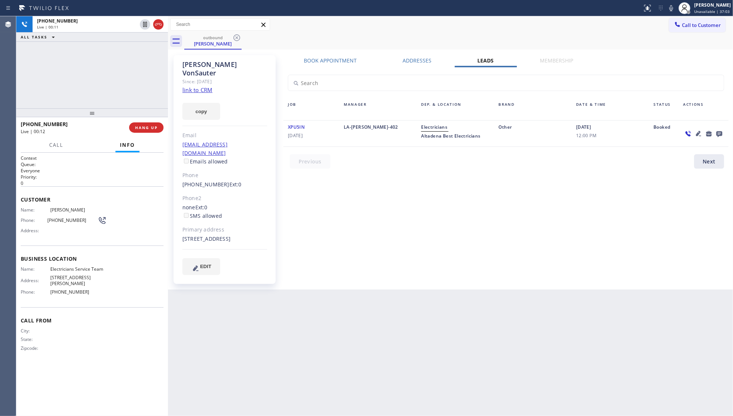
click at [699, 135] on icon at bounding box center [698, 133] width 9 height 9
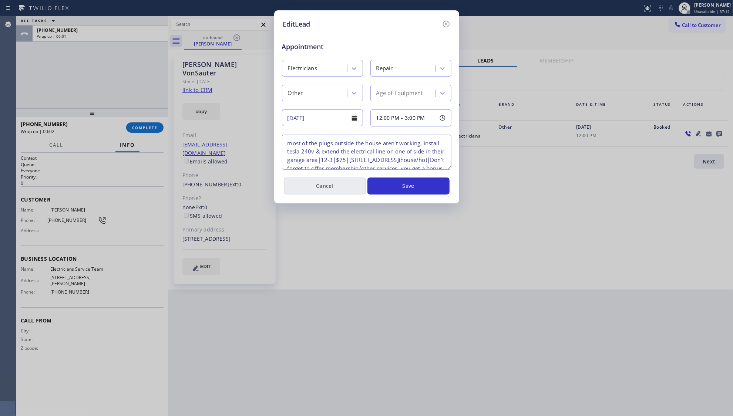
drag, startPoint x: 308, startPoint y: 174, endPoint x: 312, endPoint y: 183, distance: 9.6
click at [311, 181] on div "Appointment Electricians Repair Other Age of Equipment [DATE] 12:00 PM - 3:00 P…" at bounding box center [366, 111] width 167 height 165
click at [313, 184] on button "Cancel" at bounding box center [325, 186] width 82 height 17
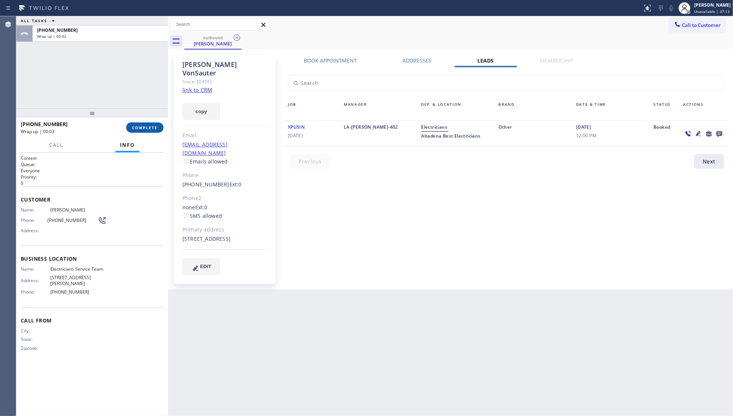
click at [154, 128] on span "COMPLETE" at bounding box center [145, 127] width 26 height 5
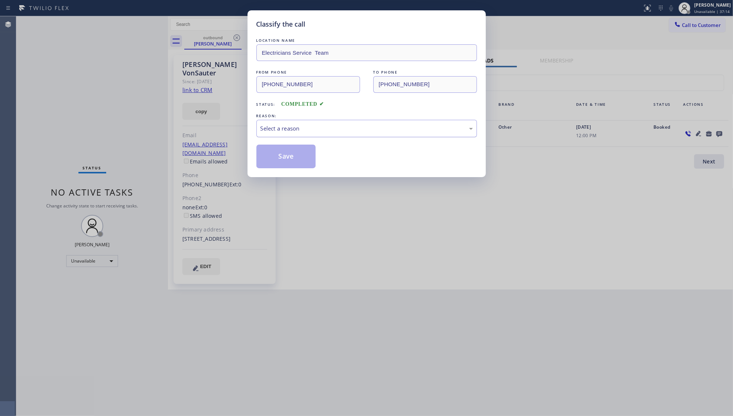
click at [317, 126] on div "Select a reason" at bounding box center [366, 128] width 212 height 9
click at [279, 153] on button "Save" at bounding box center [286, 157] width 60 height 24
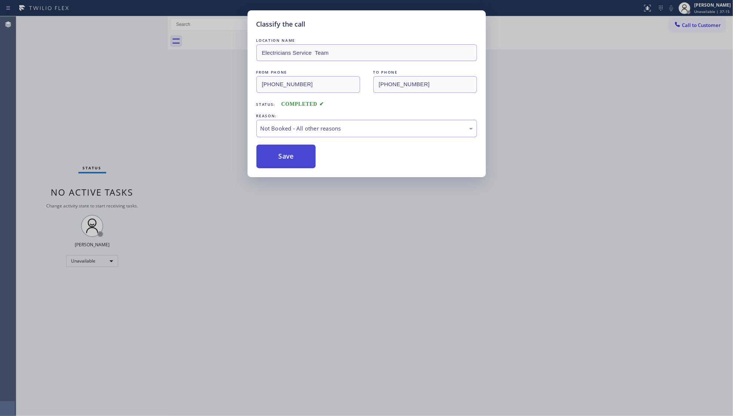
drag, startPoint x: 279, startPoint y: 153, endPoint x: 276, endPoint y: 155, distance: 3.9
click at [279, 153] on button "Save" at bounding box center [286, 157] width 60 height 24
drag, startPoint x: 276, startPoint y: 155, endPoint x: 196, endPoint y: 120, distance: 87.8
click at [258, 155] on button "Save" at bounding box center [286, 157] width 60 height 24
click at [247, 116] on div "Classify the call LOCATION NAME Electricians Service Team FROM PHONE [PHONE_NUM…" at bounding box center [366, 208] width 733 height 416
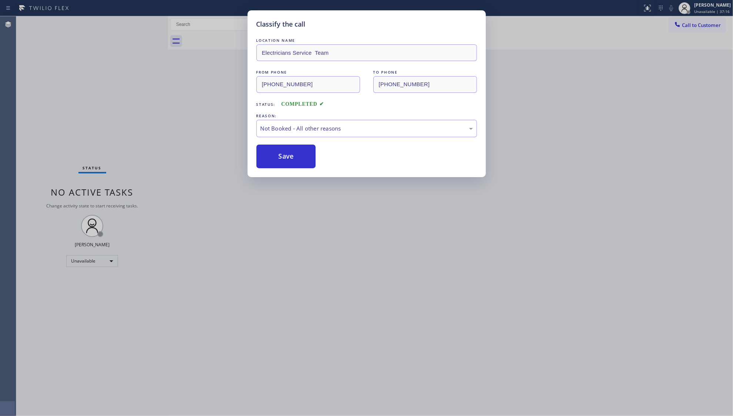
click at [631, 61] on div "Classify the call LOCATION NAME Electricians Service Team FROM PHONE [PHONE_NUM…" at bounding box center [366, 208] width 733 height 416
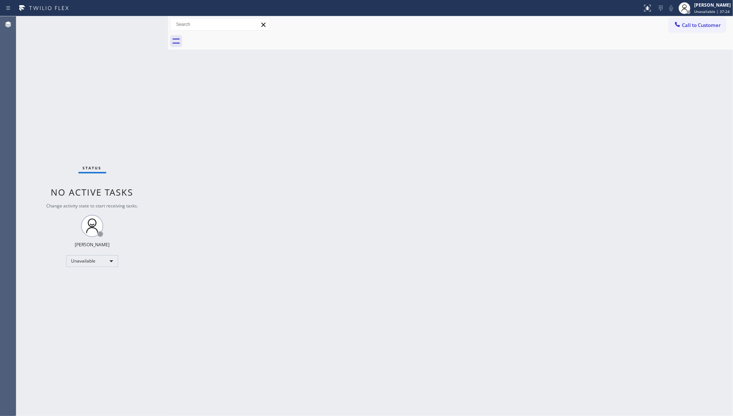
click at [692, 21] on button "Call to Customer" at bounding box center [697, 25] width 57 height 14
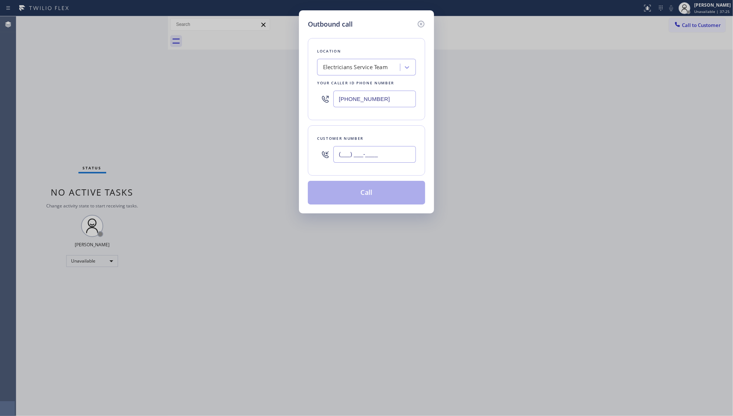
paste input "text"
click at [397, 151] on input "(___) ___-____" at bounding box center [374, 154] width 83 height 17
paste input "616) 745-5233"
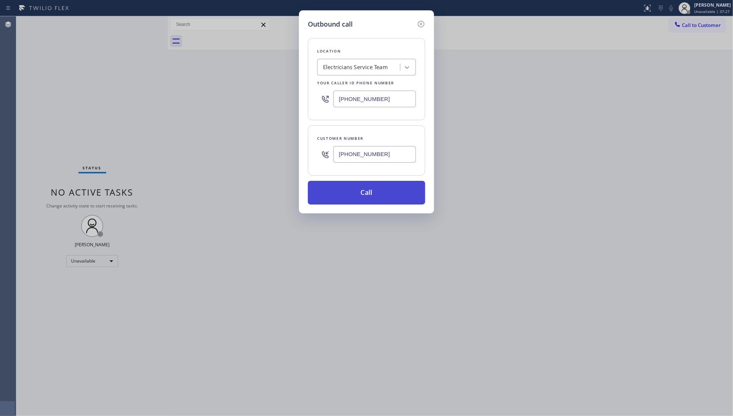
type input "[PHONE_NUMBER]"
click at [366, 191] on button "Call" at bounding box center [366, 193] width 117 height 24
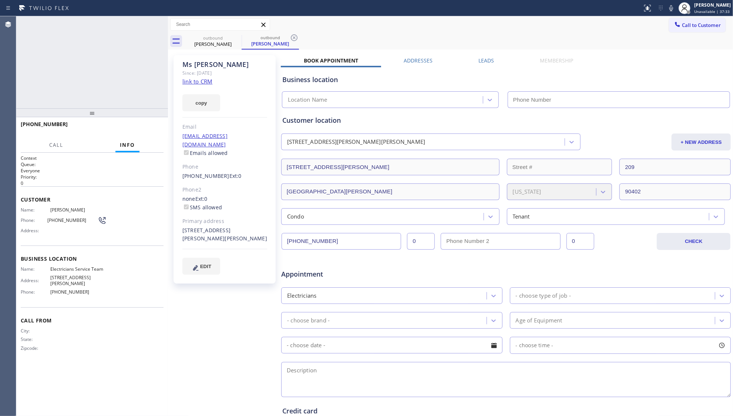
type input "[PHONE_NUMBER]"
click at [483, 61] on label "Leads" at bounding box center [486, 60] width 16 height 7
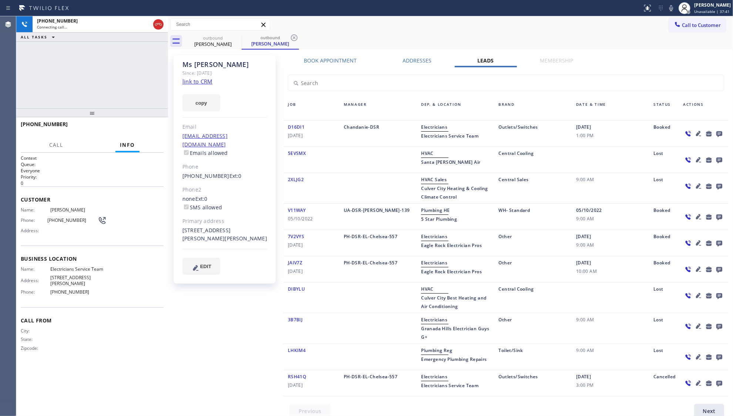
click at [716, 134] on icon at bounding box center [719, 134] width 6 height 6
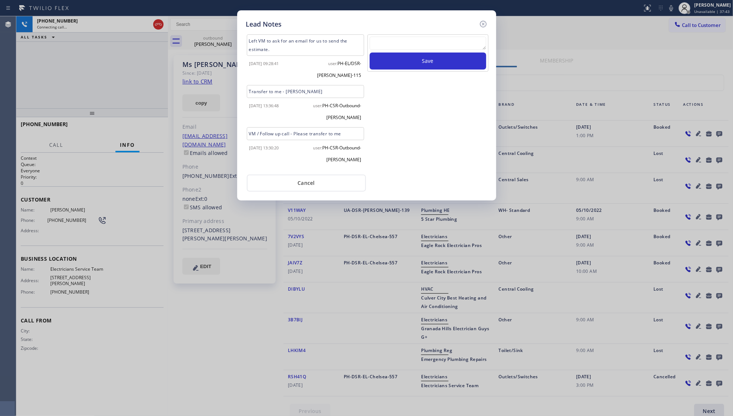
click at [437, 40] on textarea at bounding box center [428, 43] width 117 height 13
type textarea "ff"
click at [442, 62] on button "Save" at bounding box center [428, 61] width 117 height 17
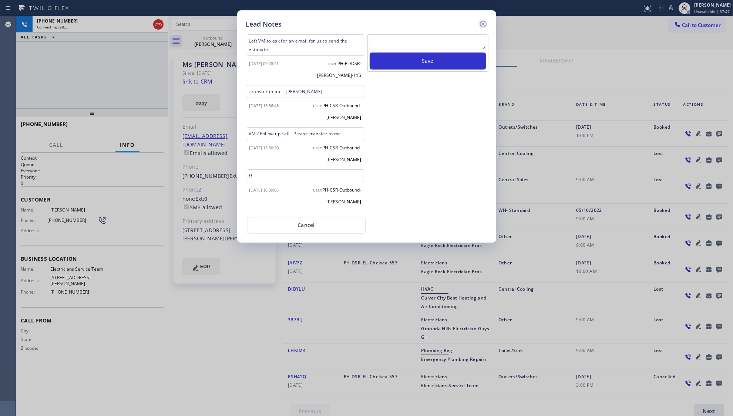
click at [482, 22] on icon at bounding box center [483, 24] width 9 height 9
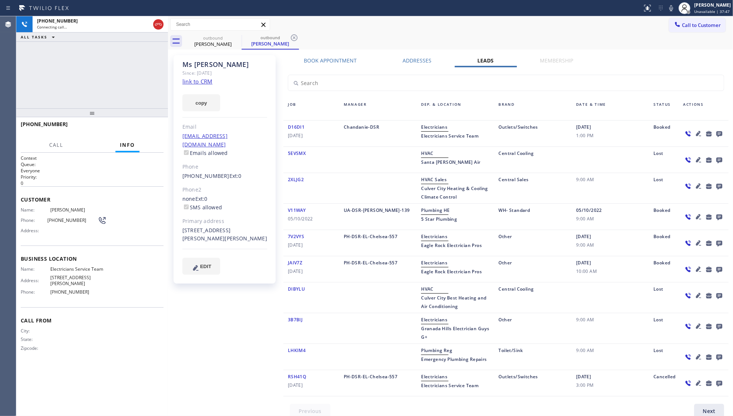
click at [378, 50] on div "[PERSON_NAME] Since: [DATE] link to CRM copy Email [EMAIL_ADDRESS][DOMAIN_NAME]…" at bounding box center [450, 237] width 565 height 374
click at [295, 36] on icon at bounding box center [294, 37] width 9 height 9
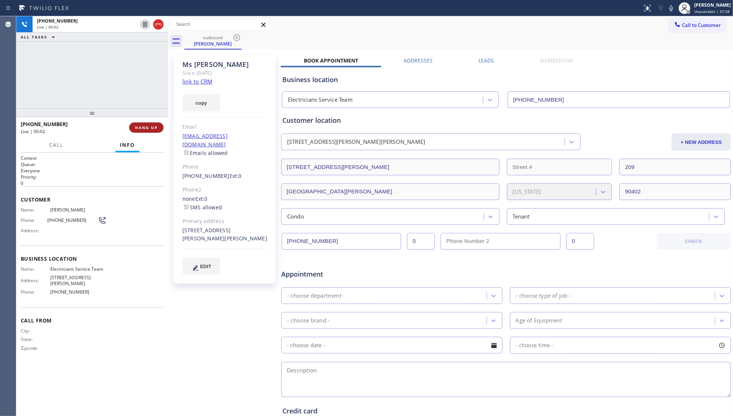
click at [145, 125] on span "HANG UP" at bounding box center [146, 127] width 23 height 5
click at [147, 121] on div "[PHONE_NUMBER] Wrap up | 00:00 COMPLETE" at bounding box center [92, 127] width 143 height 19
click at [151, 125] on button "COMPLETE" at bounding box center [144, 127] width 37 height 10
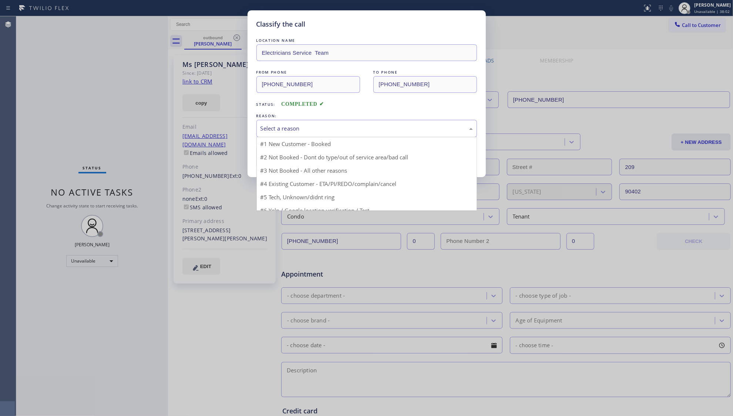
click at [271, 129] on div "Select a reason" at bounding box center [366, 128] width 212 height 9
click at [280, 154] on button "Save" at bounding box center [286, 157] width 60 height 24
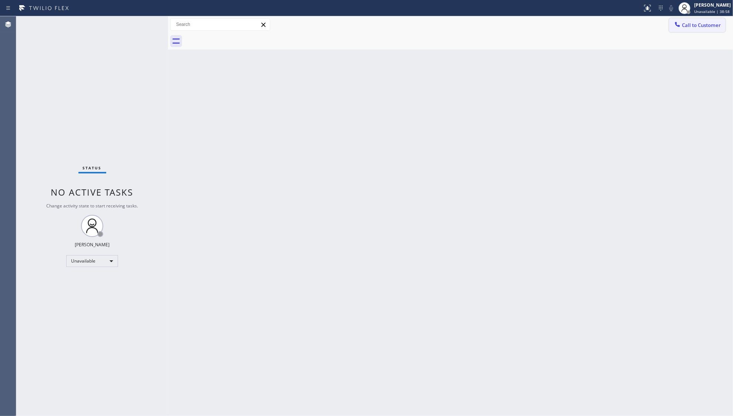
click at [684, 26] on span "Call to Customer" at bounding box center [701, 25] width 39 height 7
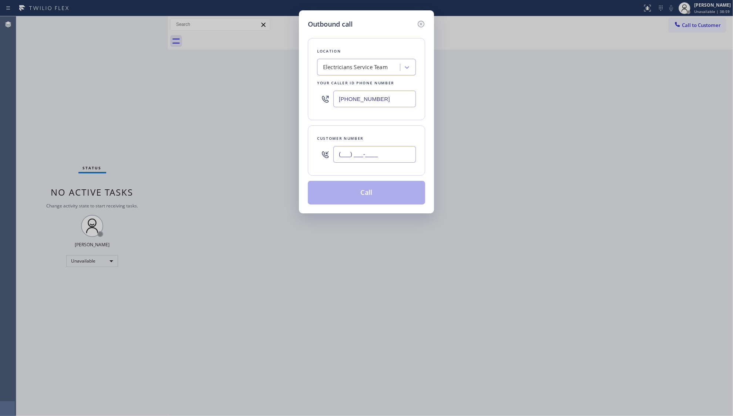
click at [382, 160] on input "(___) ___-____" at bounding box center [374, 154] width 83 height 17
paste input "818) 459-2212"
type input "[PHONE_NUMBER]"
click at [367, 202] on button "Call" at bounding box center [366, 193] width 117 height 24
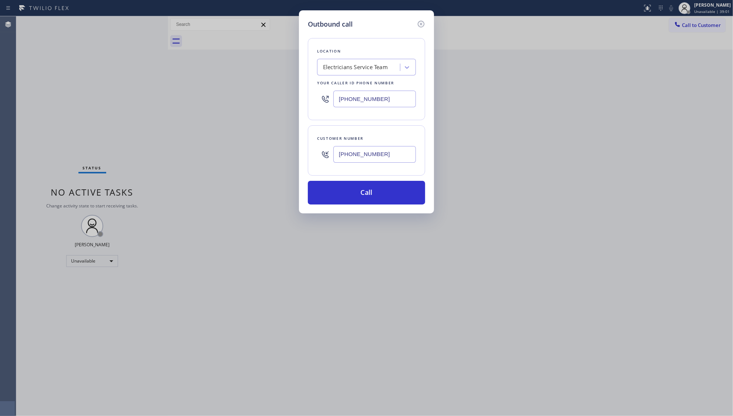
click at [368, 172] on div "Customer number [PHONE_NUMBER]" at bounding box center [366, 150] width 117 height 50
drag, startPoint x: 363, startPoint y: 190, endPoint x: 447, endPoint y: 51, distance: 162.2
click at [363, 190] on button "Call" at bounding box center [366, 193] width 117 height 24
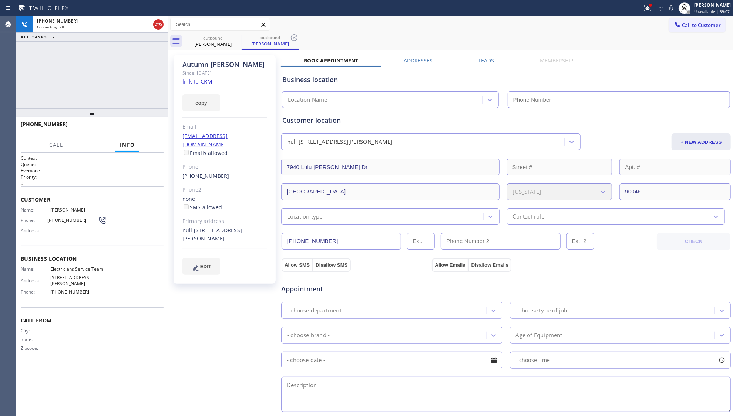
type input "[PHONE_NUMBER]"
click at [438, 11] on div at bounding box center [321, 8] width 636 height 12
type input "[PHONE_NUMBER]"
click at [294, 41] on icon at bounding box center [294, 37] width 7 height 7
click at [332, 39] on div "outbound [PERSON_NAME]" at bounding box center [458, 41] width 549 height 17
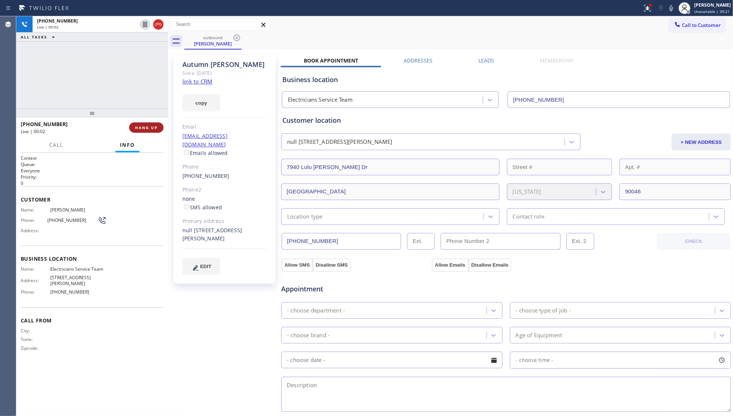
click at [147, 132] on button "HANG UP" at bounding box center [146, 127] width 34 height 10
click at [157, 127] on button "COMPLETE" at bounding box center [144, 127] width 37 height 10
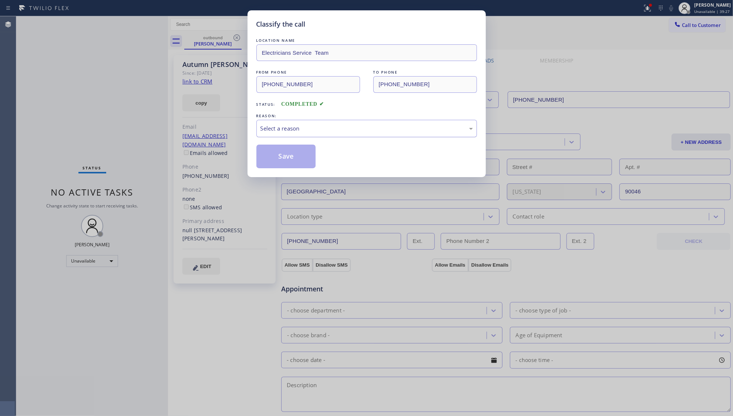
click at [264, 132] on div "Select a reason" at bounding box center [366, 128] width 212 height 9
click at [265, 156] on button "Save" at bounding box center [286, 157] width 60 height 24
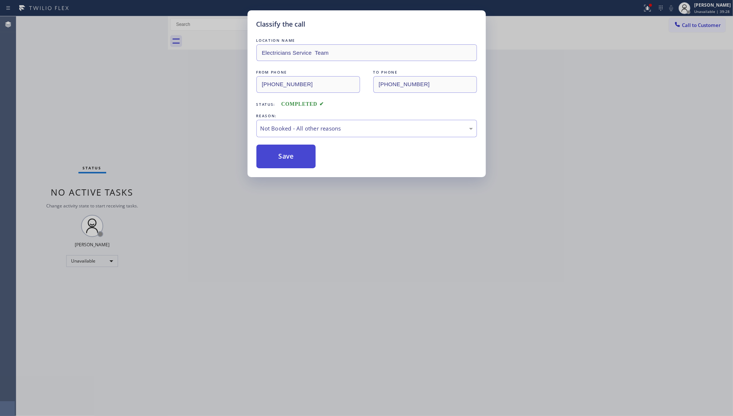
click at [266, 156] on button "Save" at bounding box center [286, 157] width 60 height 24
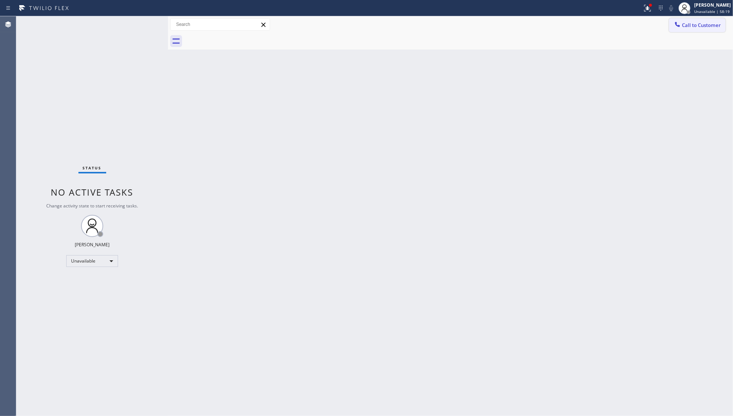
click at [682, 27] on span "Call to Customer" at bounding box center [701, 25] width 39 height 7
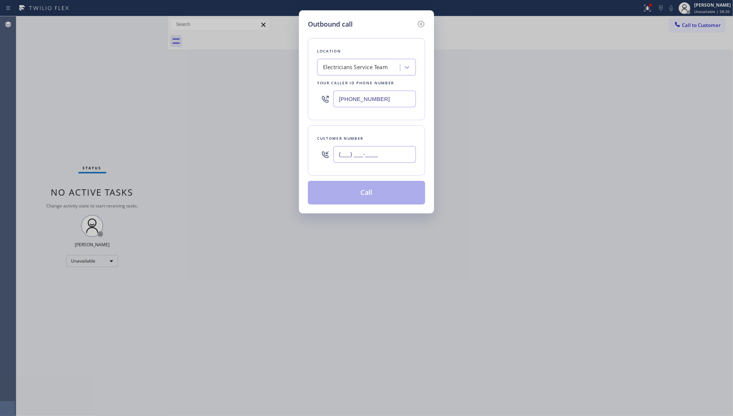
click at [391, 162] on input "(___) ___-____" at bounding box center [374, 154] width 83 height 17
paste input "626) 827-3612"
type input "[PHONE_NUMBER]"
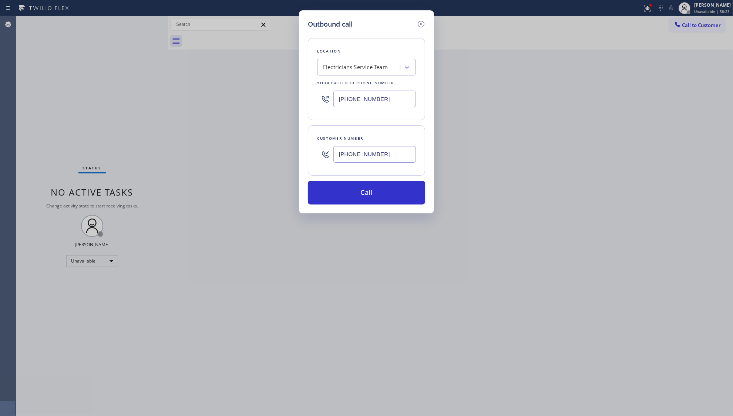
drag, startPoint x: 387, startPoint y: 98, endPoint x: 296, endPoint y: 96, distance: 90.3
click at [297, 98] on div "Outbound call Location Electricians Service Team Your caller id phone number [P…" at bounding box center [366, 208] width 733 height 416
paste input "626) 550-4838"
type input "[PHONE_NUMBER]"
click at [367, 193] on button "Call" at bounding box center [366, 193] width 117 height 24
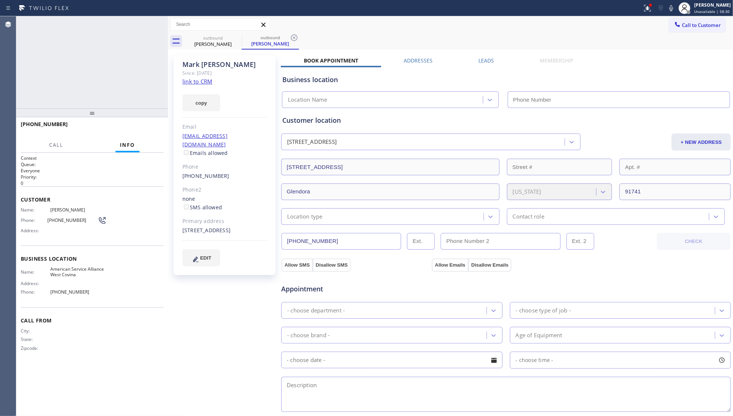
type input "[PHONE_NUMBER]"
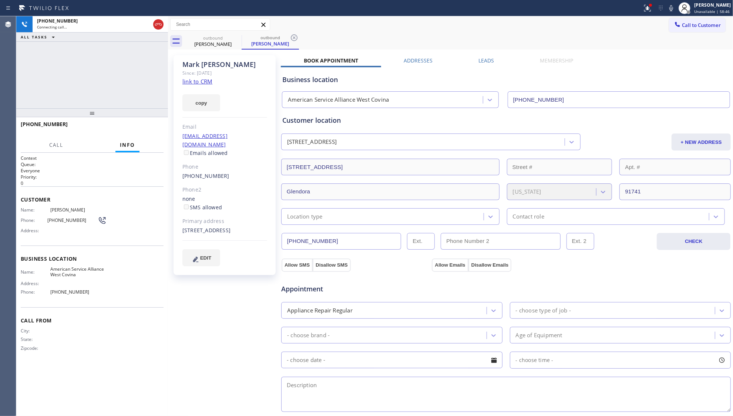
click at [360, 50] on div "[PERSON_NAME] Since: [DATE] link to CRM copy Email [EMAIL_ADDRESS][DOMAIN_NAME]…" at bounding box center [450, 299] width 565 height 498
click at [297, 40] on icon at bounding box center [294, 37] width 9 height 9
click at [301, 35] on div "outbound [PERSON_NAME]" at bounding box center [458, 41] width 549 height 17
click at [142, 120] on div "[PHONE_NUMBER] Live | 00:09 HANG UP" at bounding box center [92, 127] width 143 height 19
click at [144, 126] on span "HANG UP" at bounding box center [146, 127] width 23 height 5
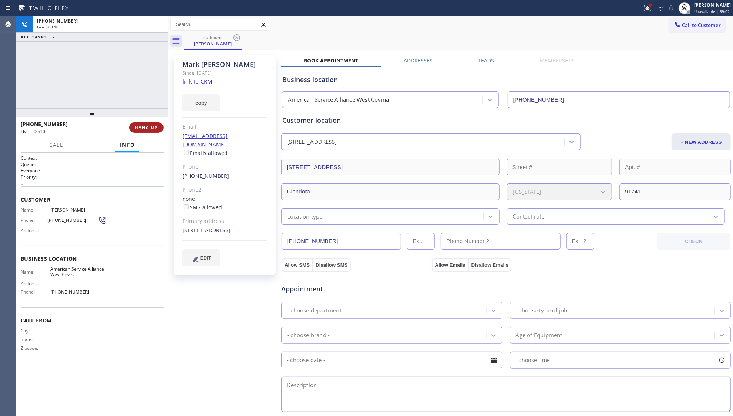
click at [144, 126] on span "HANG UP" at bounding box center [146, 127] width 23 height 5
click at [132, 131] on button "COMPLETE" at bounding box center [144, 127] width 37 height 10
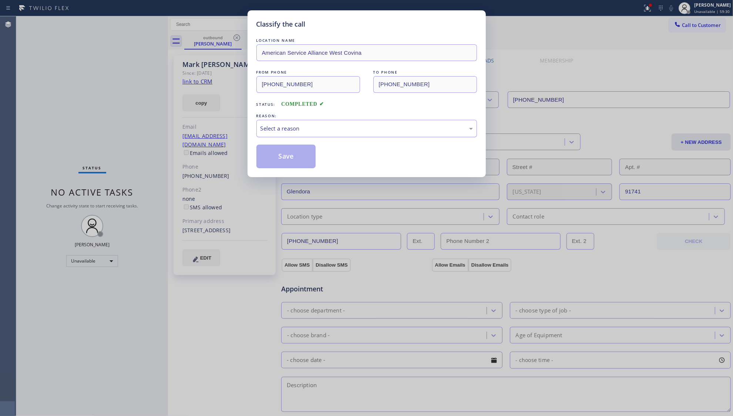
click at [336, 123] on div "Select a reason" at bounding box center [366, 128] width 221 height 17
drag, startPoint x: 285, startPoint y: 144, endPoint x: 282, endPoint y: 155, distance: 11.6
drag, startPoint x: 282, startPoint y: 155, endPoint x: 289, endPoint y: 145, distance: 12.7
click at [282, 155] on button "Save" at bounding box center [286, 157] width 60 height 24
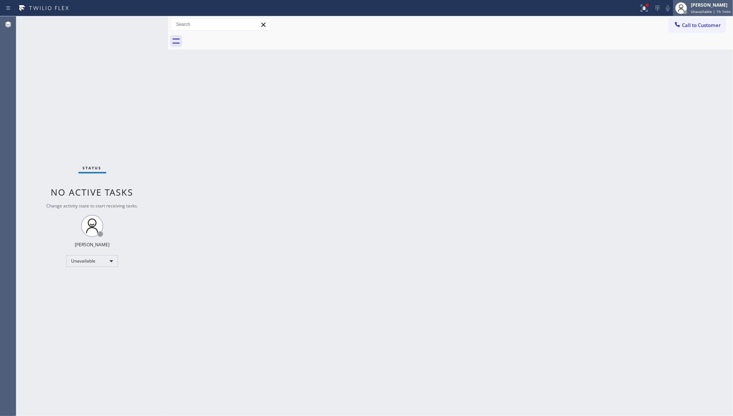
click at [699, 7] on div "[PERSON_NAME]" at bounding box center [711, 5] width 40 height 6
click at [685, 38] on button "Available" at bounding box center [696, 39] width 74 height 10
drag, startPoint x: 566, startPoint y: 96, endPoint x: 572, endPoint y: 85, distance: 12.7
click at [568, 93] on div "Back to Dashboard Change Sender ID Customers Technicians Select a contact Outbo…" at bounding box center [450, 216] width 565 height 400
drag, startPoint x: 643, startPoint y: 9, endPoint x: 643, endPoint y: 15, distance: 5.9
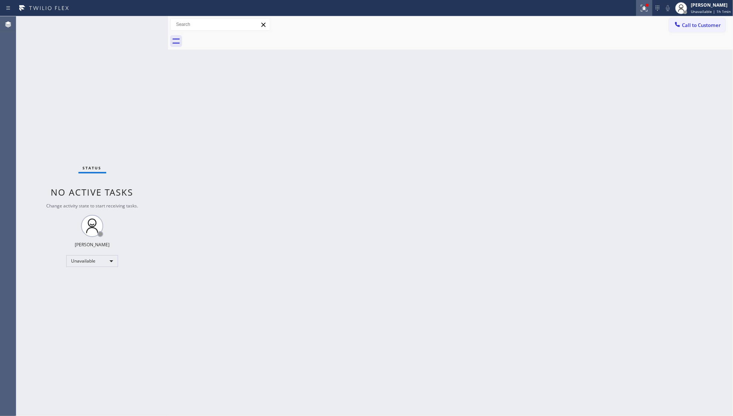
click at [643, 10] on div at bounding box center [644, 8] width 16 height 9
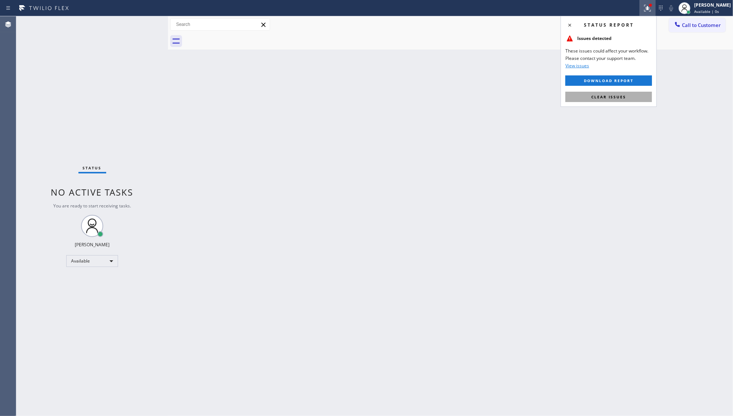
click at [611, 91] on div "Status report Issues detected These issues could affect your workflow. Please c…" at bounding box center [609, 61] width 96 height 91
click at [609, 97] on span "Clear issues" at bounding box center [608, 96] width 35 height 5
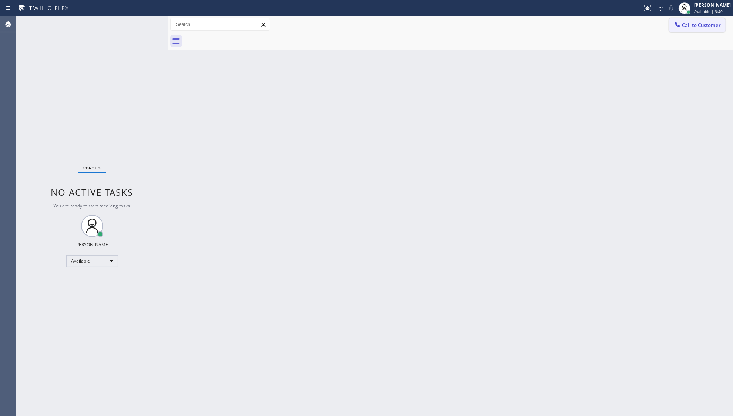
click at [693, 26] on span "Call to Customer" at bounding box center [701, 25] width 39 height 7
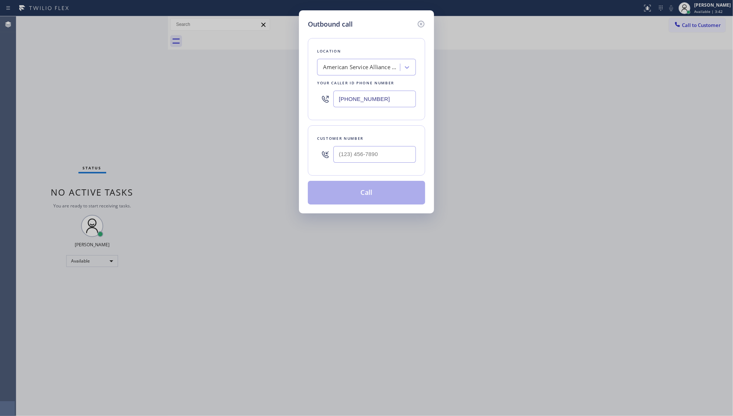
click at [422, 23] on icon at bounding box center [421, 24] width 7 height 7
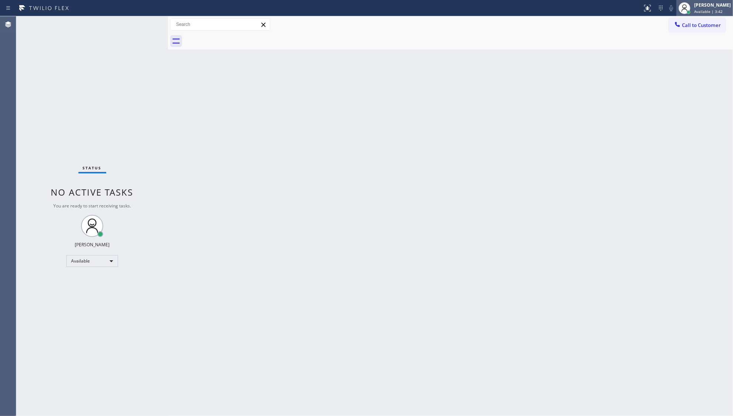
click at [700, 5] on div "[PERSON_NAME]" at bounding box center [712, 5] width 37 height 6
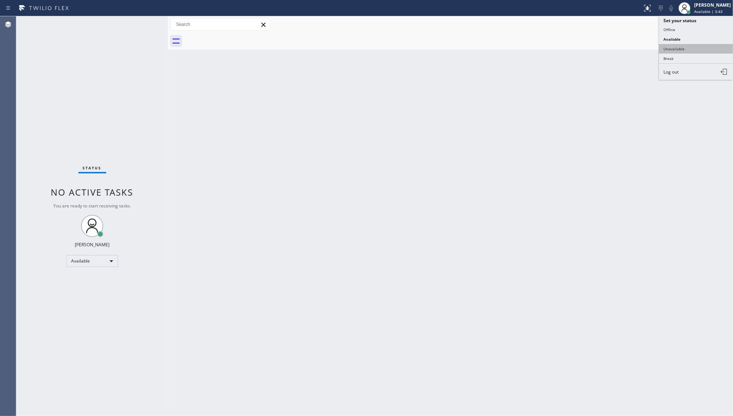
click at [675, 50] on button "Unavailable" at bounding box center [696, 49] width 74 height 10
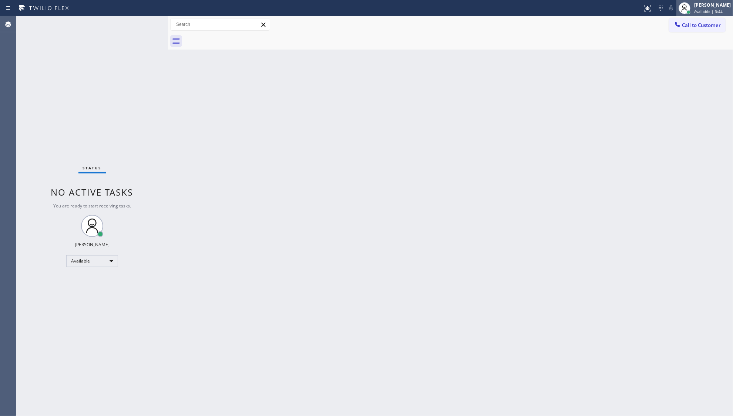
click at [686, 15] on div at bounding box center [684, 8] width 16 height 16
click at [650, 21] on div "Call to Customer Outbound call Location American Service Alliance [GEOGRAPHIC_D…" at bounding box center [450, 24] width 565 height 13
click at [686, 22] on span "Call to Customer" at bounding box center [701, 25] width 39 height 7
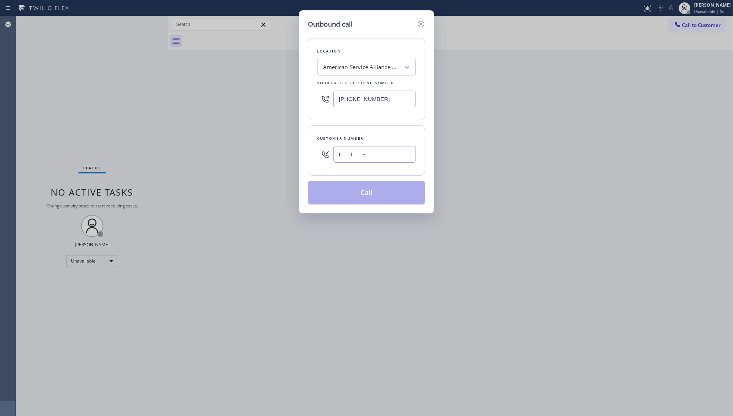
click at [397, 153] on input "(___) ___-____" at bounding box center [374, 154] width 83 height 17
paste input "626) 827-3612"
type input "[PHONE_NUMBER]"
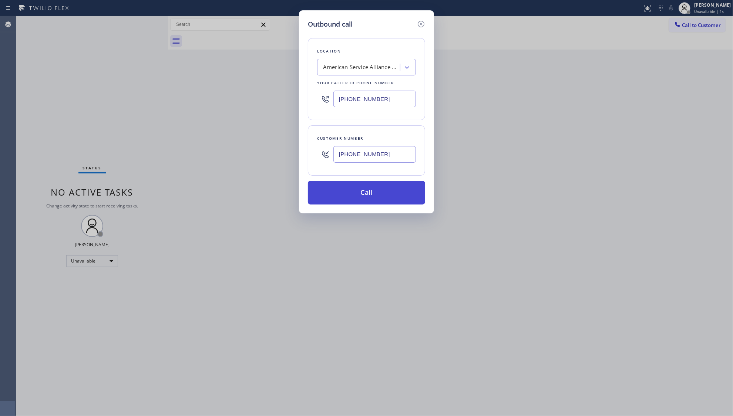
click at [370, 196] on button "Call" at bounding box center [366, 193] width 117 height 24
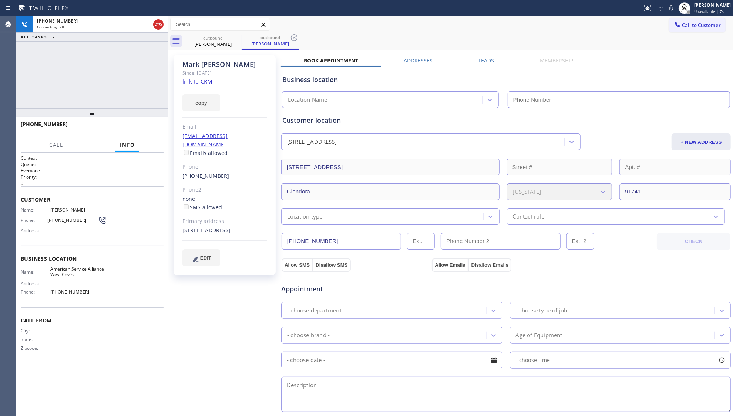
type input "[PHONE_NUMBER]"
click at [674, 8] on icon at bounding box center [671, 8] width 9 height 9
click at [650, 64] on div "Book Appointment Addresses Leads Membership Business location American Service …" at bounding box center [506, 301] width 450 height 489
drag, startPoint x: 138, startPoint y: 86, endPoint x: 153, endPoint y: 117, distance: 33.9
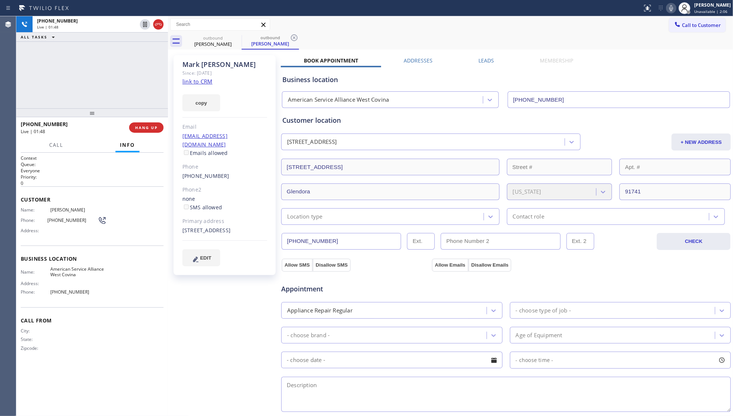
click at [138, 88] on div "[PHONE_NUMBER] Live | 01:48 ALL TASKS ALL TASKS ACTIVE TASKS TASKS IN WRAP UP" at bounding box center [92, 62] width 152 height 92
click at [149, 131] on button "HANG UP" at bounding box center [146, 127] width 34 height 10
click at [118, 73] on div "[PHONE_NUMBER] Live | 01:49 ALL TASKS ALL TASKS ACTIVE TASKS TASKS IN WRAP UP" at bounding box center [92, 62] width 152 height 92
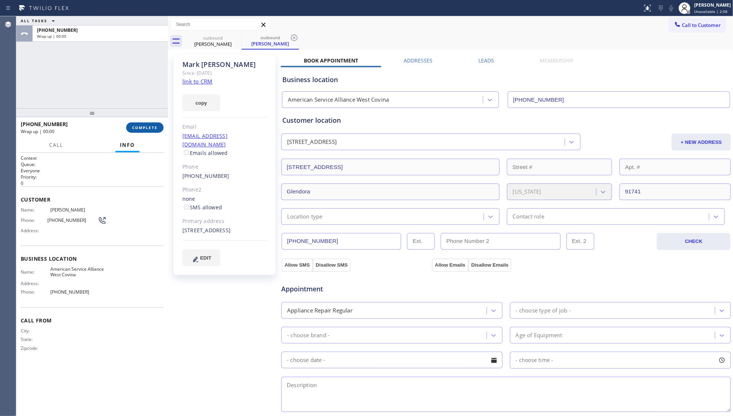
click at [141, 124] on button "COMPLETE" at bounding box center [144, 127] width 37 height 10
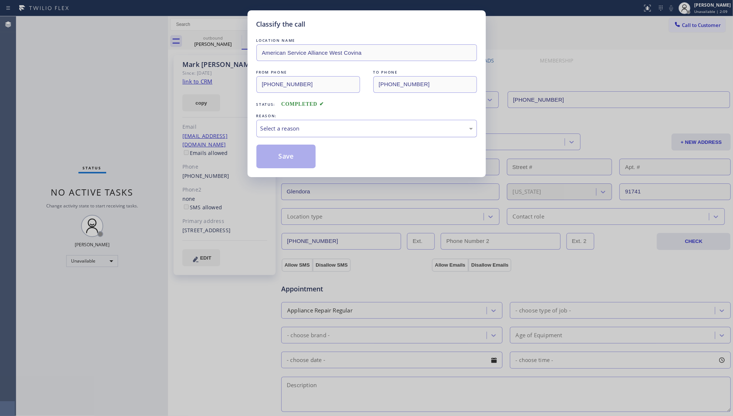
click at [296, 132] on div "Select a reason" at bounding box center [366, 128] width 212 height 9
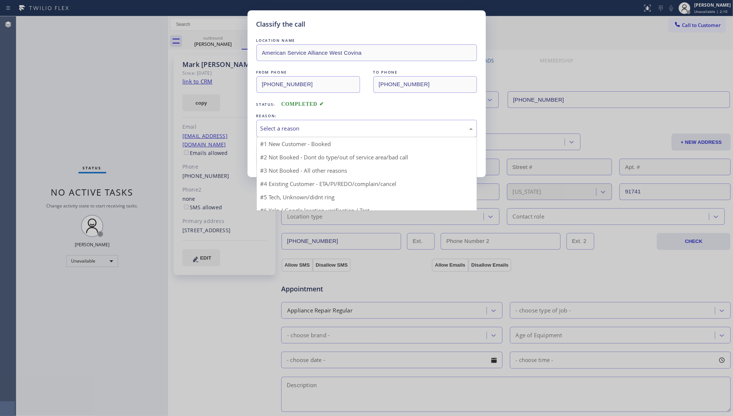
click at [287, 156] on button "Save" at bounding box center [286, 157] width 60 height 24
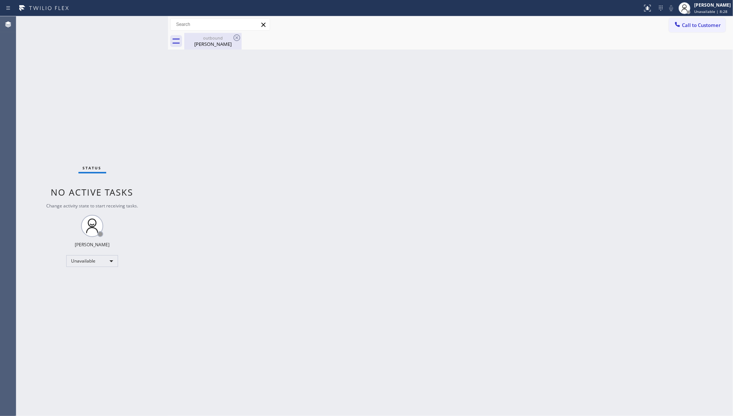
click at [220, 34] on div "outbound [PERSON_NAME]" at bounding box center [213, 41] width 56 height 17
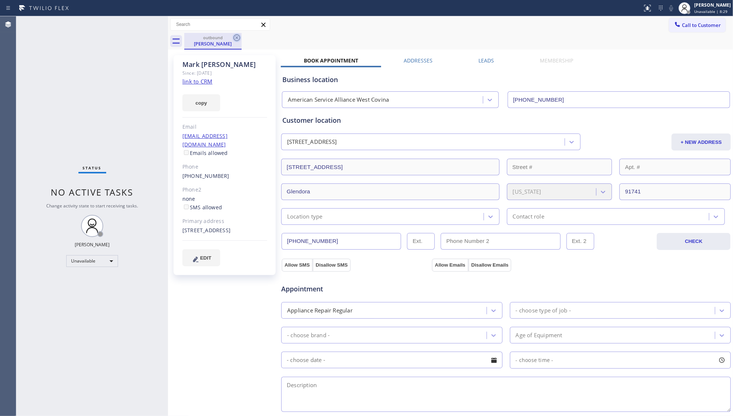
click at [239, 39] on icon at bounding box center [236, 37] width 7 height 7
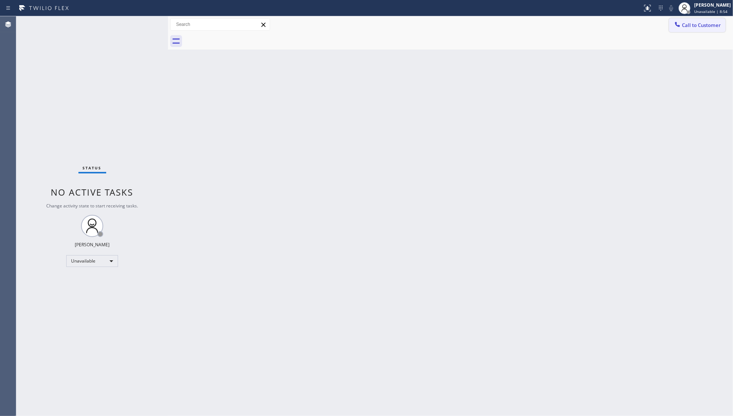
click at [686, 26] on span "Call to Customer" at bounding box center [701, 25] width 39 height 7
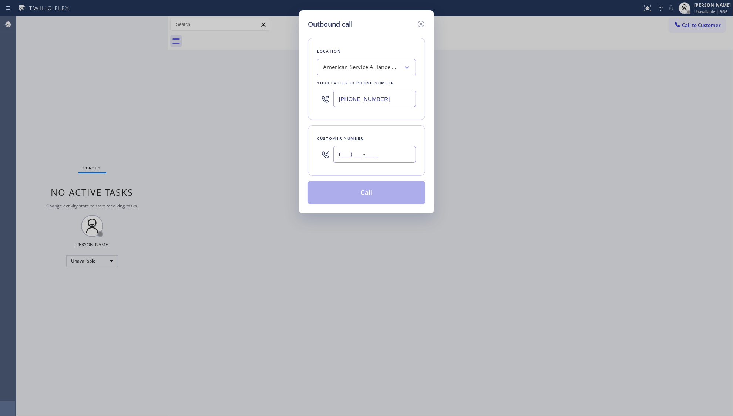
drag, startPoint x: 342, startPoint y: 158, endPoint x: 325, endPoint y: 158, distance: 17.4
click at [325, 158] on div "(___) ___-____" at bounding box center [366, 154] width 99 height 24
paste input "917) 239-9500"
type input "[PHONE_NUMBER]"
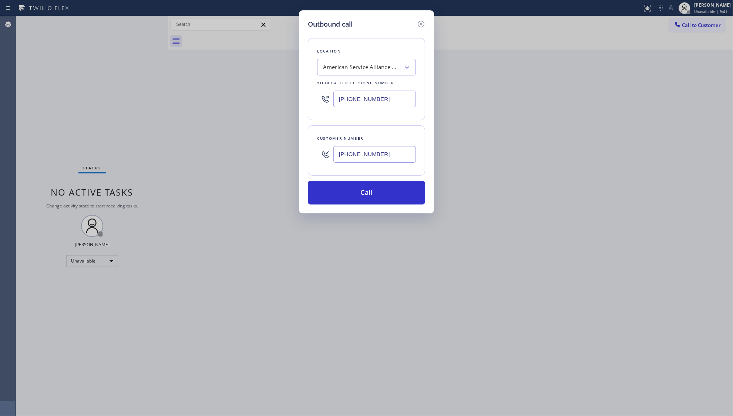
drag, startPoint x: 391, startPoint y: 102, endPoint x: 311, endPoint y: 101, distance: 79.6
click at [306, 101] on div "Outbound call Location American Service Alliance [GEOGRAPHIC_DATA] Your caller …" at bounding box center [366, 111] width 135 height 203
paste input "315) 610-7907"
type input "[PHONE_NUMBER]"
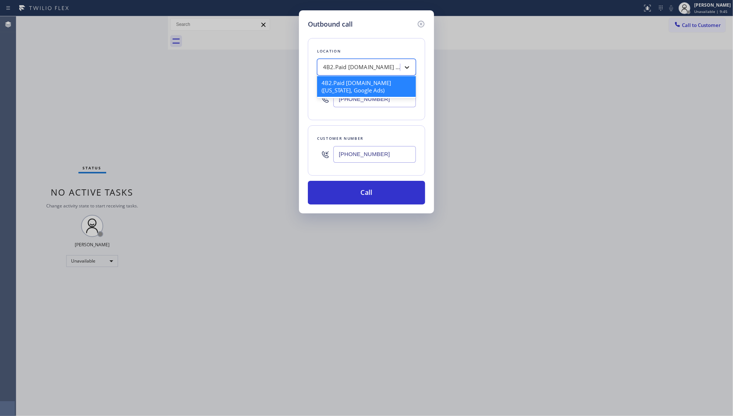
click at [408, 67] on icon at bounding box center [407, 67] width 4 height 3
click at [598, 144] on div "Outbound call Location 4B2.Paid [DOMAIN_NAME] ([US_STATE], Google Ads) Your cal…" at bounding box center [366, 208] width 733 height 416
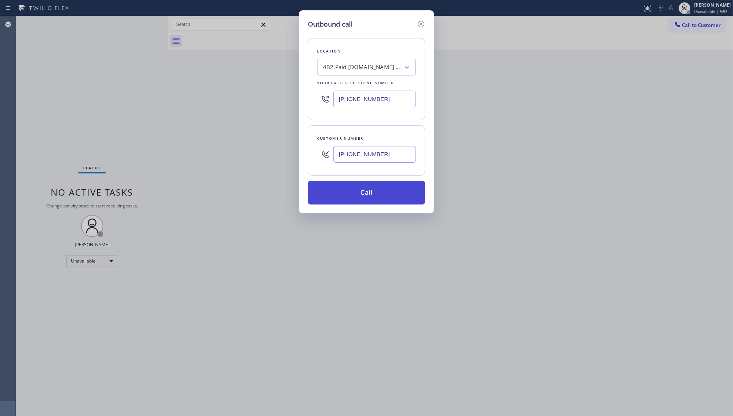
click at [366, 193] on button "Call" at bounding box center [366, 193] width 117 height 24
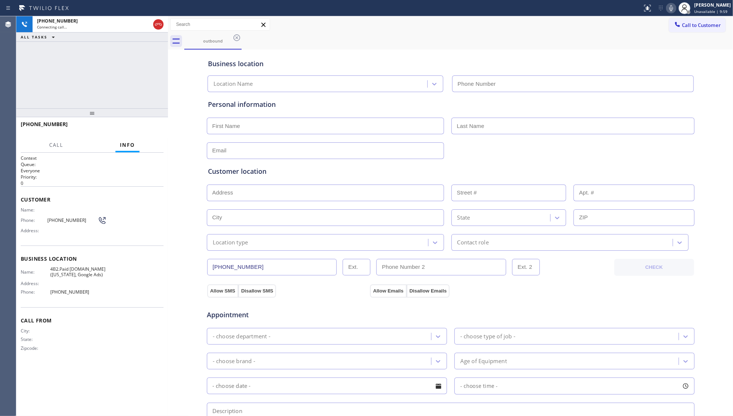
type input "[PHONE_NUMBER]"
drag, startPoint x: 68, startPoint y: 279, endPoint x: 73, endPoint y: 277, distance: 5.2
click at [68, 278] on span "4B2.Paid [DOMAIN_NAME] ([US_STATE], Google Ads)" at bounding box center [78, 271] width 56 height 11
click at [65, 278] on span "4B2.Paid [DOMAIN_NAME] ([US_STATE], Google Ads)" at bounding box center [78, 271] width 56 height 11
drag, startPoint x: 60, startPoint y: 270, endPoint x: 110, endPoint y: 280, distance: 51.7
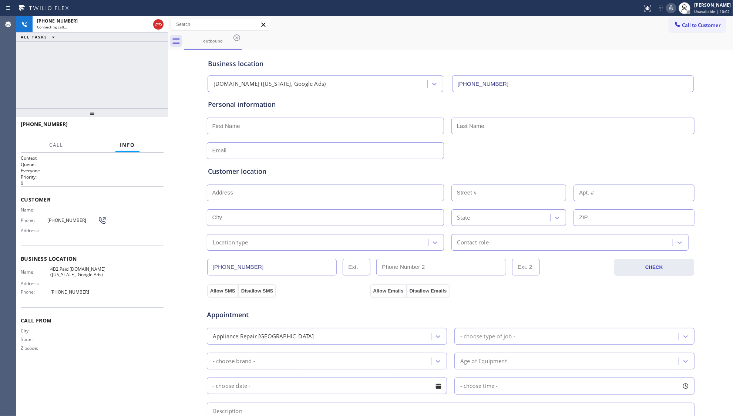
click at [110, 280] on div "Name: 4B2.Paid [DOMAIN_NAME] ([US_STATE], Google Ads) Address: Phone: [PHONE_NU…" at bounding box center [92, 282] width 143 height 32
copy span "Paid [DOMAIN_NAME] ([US_STATE], Google Ads)"
click at [110, 285] on div "Name: 4B2.Paid [DOMAIN_NAME] ([US_STATE], Google Ads) Address: Phone: [PHONE_NU…" at bounding box center [92, 282] width 143 height 32
drag, startPoint x: 108, startPoint y: 278, endPoint x: 53, endPoint y: 274, distance: 54.9
click at [53, 274] on div "Name: 4B2.Paid [DOMAIN_NAME] ([US_STATE], Google Ads) Address: Phone: [PHONE_NU…" at bounding box center [92, 282] width 143 height 32
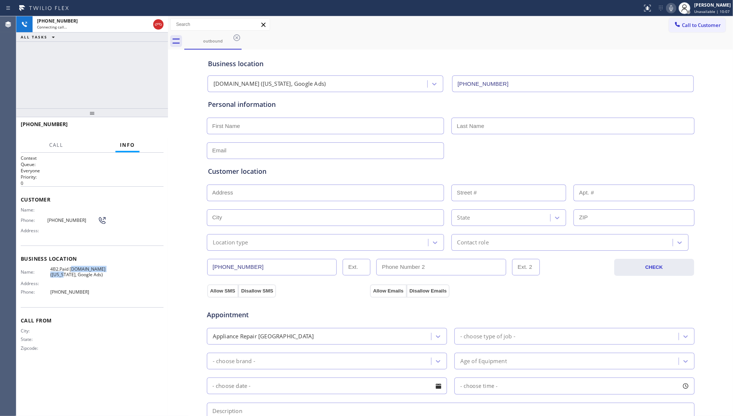
click at [52, 273] on span "4B2.Paid [DOMAIN_NAME] ([US_STATE], Google Ads)" at bounding box center [78, 271] width 56 height 11
drag, startPoint x: 50, startPoint y: 274, endPoint x: 90, endPoint y: 282, distance: 41.5
click at [90, 278] on div "Name: 4B2.Paid [DOMAIN_NAME] ([US_STATE], Google Ads)" at bounding box center [63, 271] width 85 height 11
click at [96, 278] on span "4B2.Paid [DOMAIN_NAME] ([US_STATE], Google Ads)" at bounding box center [78, 271] width 56 height 11
drag, startPoint x: 98, startPoint y: 283, endPoint x: 101, endPoint y: 268, distance: 15.2
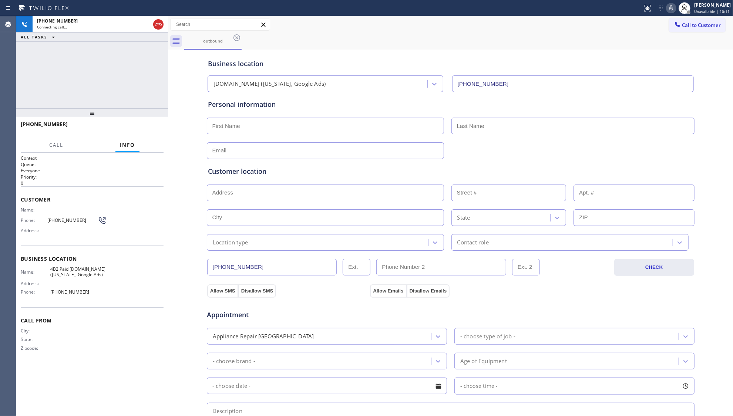
click at [50, 274] on span "4B2.Paid [DOMAIN_NAME] ([US_STATE], Google Ads)" at bounding box center [78, 271] width 56 height 11
copy span "[DOMAIN_NAME] ([US_STATE], Google Ads)"
click at [670, 8] on icon at bounding box center [671, 8] width 9 height 9
click at [610, 42] on div "outbound" at bounding box center [458, 41] width 549 height 17
click at [90, 79] on div "[PHONE_NUMBER] Live | 02:30 ALL TASKS ALL TASKS ACTIVE TASKS TASKS IN WRAP UP" at bounding box center [92, 62] width 152 height 92
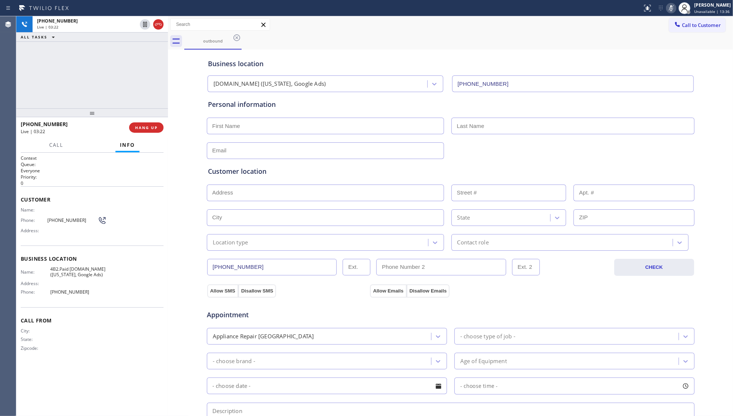
click at [672, 6] on icon at bounding box center [671, 8] width 4 height 6
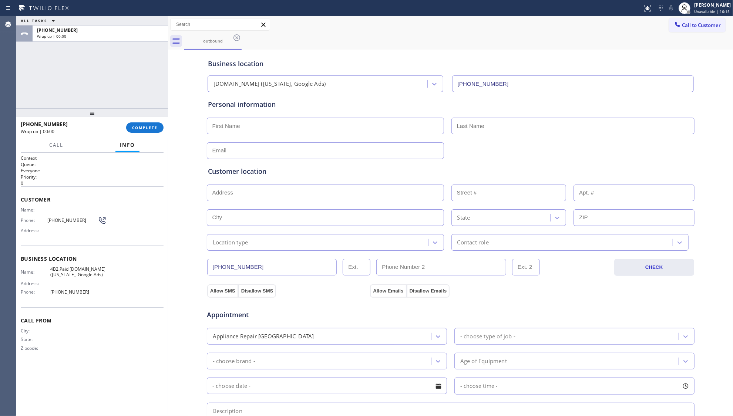
click at [474, 16] on div "Call to Customer Outbound call Location [DOMAIN_NAME] ([US_STATE], Google Ads) …" at bounding box center [450, 24] width 565 height 17
drag, startPoint x: 144, startPoint y: 131, endPoint x: 157, endPoint y: 132, distance: 12.7
click at [144, 131] on button "COMPLETE" at bounding box center [144, 127] width 37 height 10
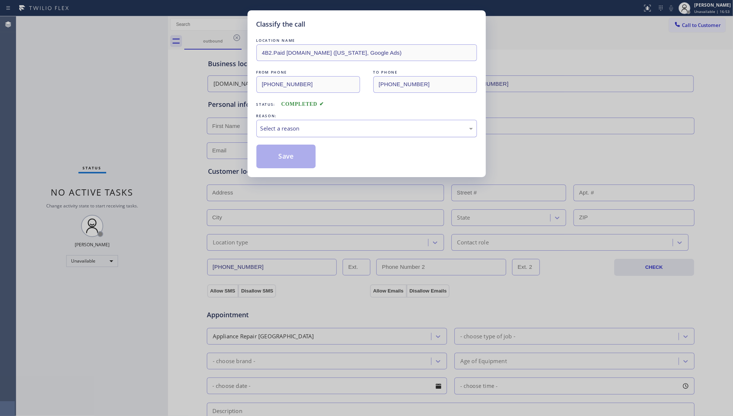
drag, startPoint x: 332, startPoint y: 127, endPoint x: 326, endPoint y: 137, distance: 11.0
click at [332, 128] on div "Select a reason" at bounding box center [366, 128] width 212 height 9
click at [295, 156] on button "Save" at bounding box center [286, 157] width 60 height 24
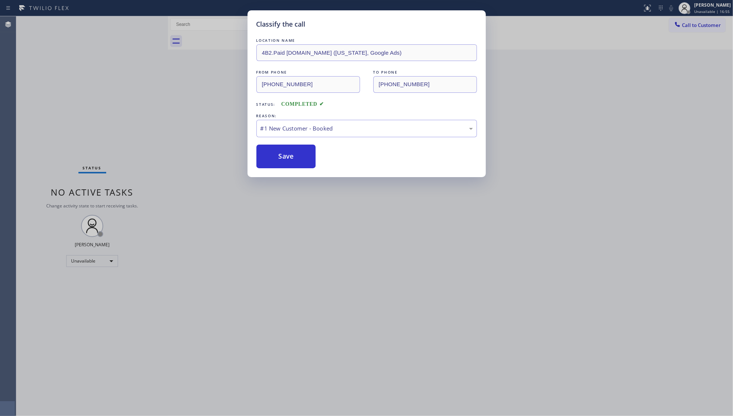
click at [12, 79] on div "Classify the call LOCATION NAME 4B2.Paid [DOMAIN_NAME] ([US_STATE], Google Ads)…" at bounding box center [366, 208] width 733 height 416
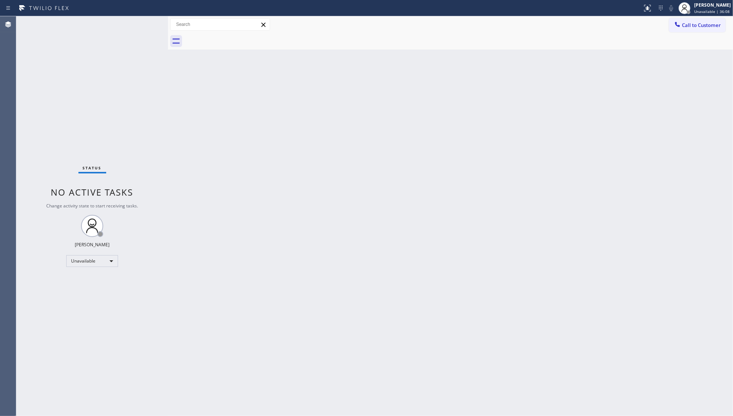
drag, startPoint x: 710, startPoint y: 1, endPoint x: 457, endPoint y: 116, distance: 277.5
click at [470, 119] on div "Back to Dashboard Change Sender ID Customers Technicians Select a contact Outbo…" at bounding box center [450, 216] width 565 height 400
click at [481, 76] on div "Back to Dashboard Change Sender ID Customers Technicians Select a contact Outbo…" at bounding box center [450, 216] width 565 height 400
click at [251, 188] on div "Back to Dashboard Change Sender ID Customers Technicians Select a contact Outbo…" at bounding box center [450, 216] width 565 height 400
click at [686, 124] on div "Back to Dashboard Change Sender ID Customers Technicians Select a contact Outbo…" at bounding box center [450, 216] width 565 height 400
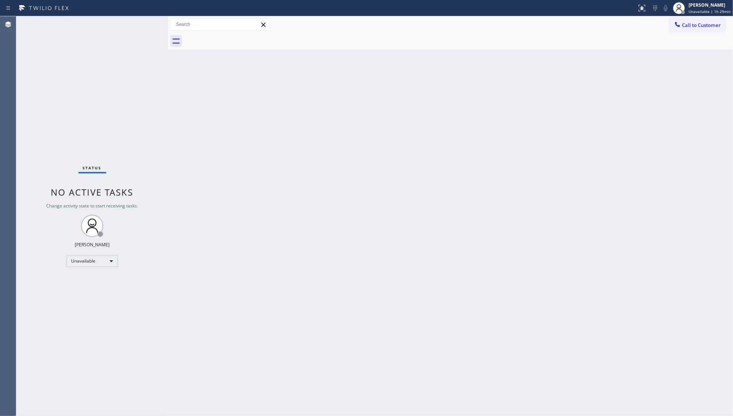
drag, startPoint x: 618, startPoint y: 140, endPoint x: 619, endPoint y: 147, distance: 6.7
click at [617, 141] on div "Back to Dashboard Change Sender ID Customers Technicians Select a contact Outbo…" at bounding box center [450, 216] width 565 height 400
click at [689, 33] on div at bounding box center [458, 41] width 549 height 17
click at [679, 26] on icon at bounding box center [677, 24] width 5 height 5
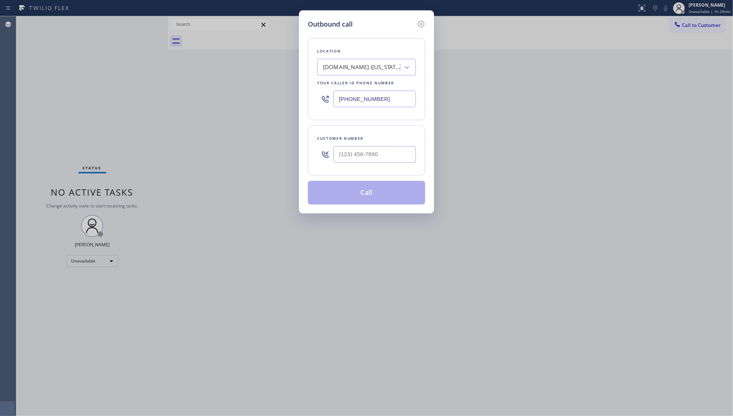
drag, startPoint x: 391, startPoint y: 98, endPoint x: 340, endPoint y: 105, distance: 52.3
click at [340, 105] on input "[PHONE_NUMBER]" at bounding box center [374, 99] width 83 height 17
paste input "23) 922-474"
type input "[PHONE_NUMBER]"
click at [383, 158] on input "(___) ___-____" at bounding box center [374, 154] width 83 height 17
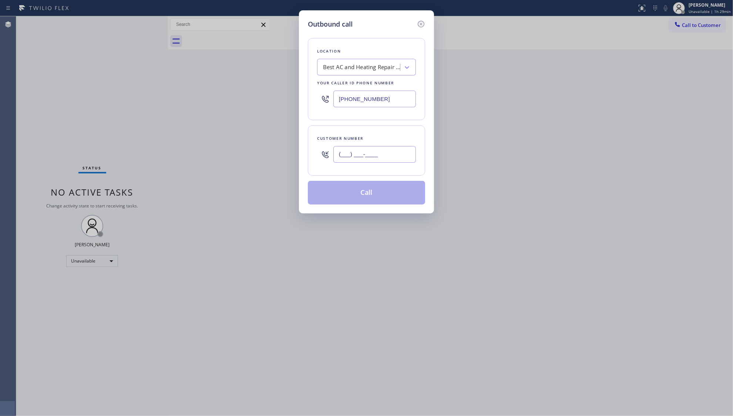
paste input "323) 285-6328"
type input "[PHONE_NUMBER]"
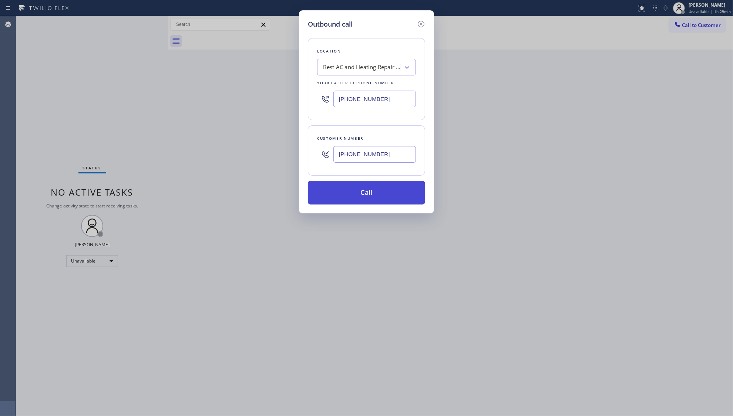
click at [370, 195] on button "Call" at bounding box center [366, 193] width 117 height 24
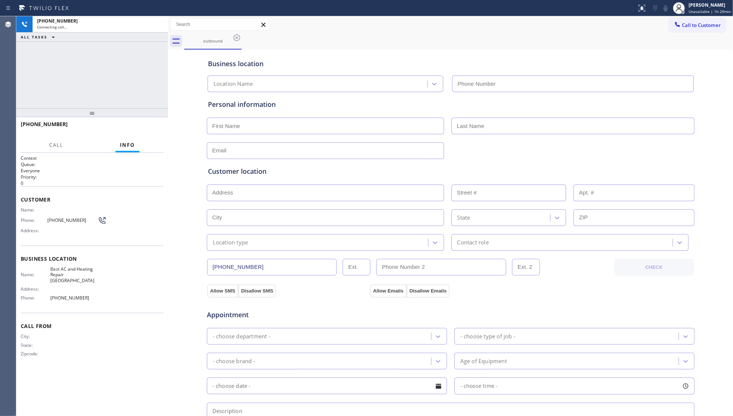
type input "[PHONE_NUMBER]"
click at [319, 25] on div "Call to Customer Outbound call Location Search location Your caller id phone nu…" at bounding box center [450, 24] width 565 height 13
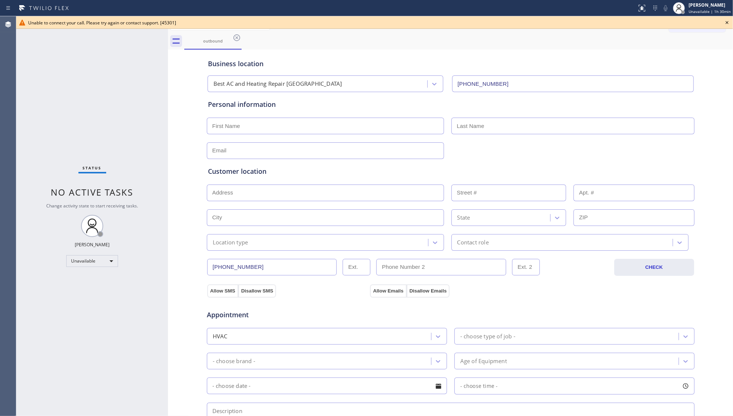
click at [729, 22] on icon at bounding box center [727, 22] width 9 height 9
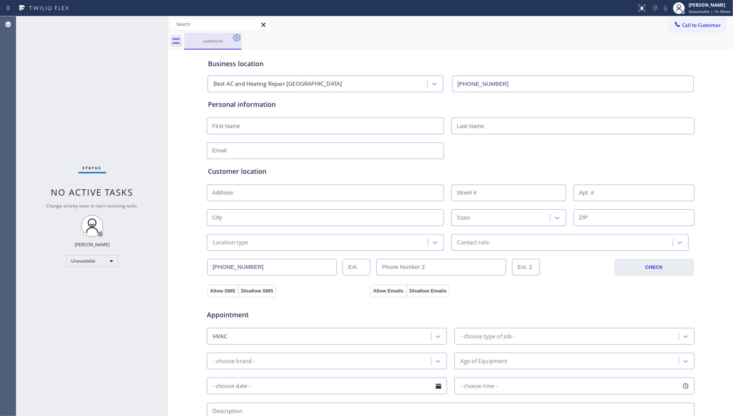
drag, startPoint x: 232, startPoint y: 37, endPoint x: 238, endPoint y: 37, distance: 6.7
click at [233, 37] on div "outbound" at bounding box center [212, 41] width 57 height 17
click at [241, 37] on icon at bounding box center [236, 37] width 9 height 9
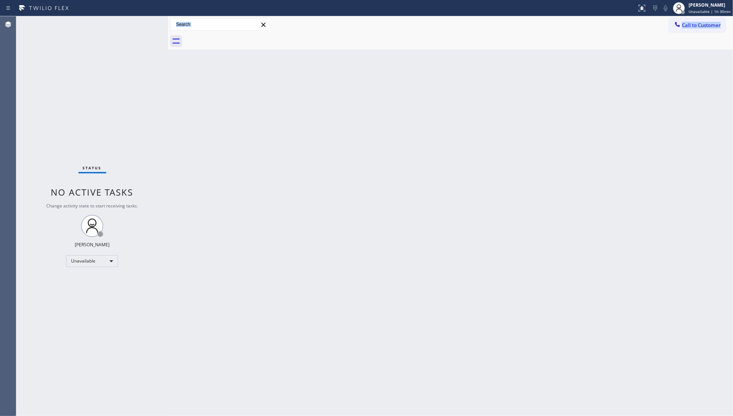
click at [252, 44] on div at bounding box center [458, 41] width 549 height 17
click at [378, 91] on div "Back to Dashboard Change Sender ID Customers Technicians Select a contact Outbo…" at bounding box center [450, 216] width 565 height 400
drag, startPoint x: 514, startPoint y: 58, endPoint x: 385, endPoint y: 132, distance: 149.0
click at [512, 59] on div "Back to Dashboard Change Sender ID Customers Technicians Select a contact Outbo…" at bounding box center [450, 216] width 565 height 400
drag, startPoint x: 656, startPoint y: 64, endPoint x: 656, endPoint y: 54, distance: 9.6
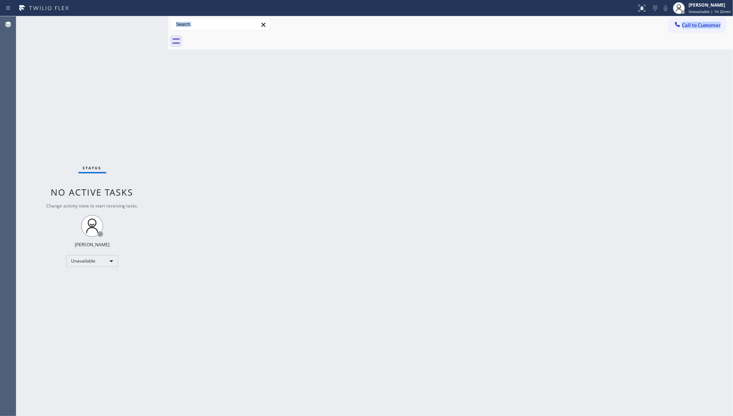
click at [656, 61] on div "Back to Dashboard Change Sender ID Customers Technicians Select a contact Outbo…" at bounding box center [450, 216] width 565 height 400
click at [687, 21] on button "Call to Customer" at bounding box center [697, 25] width 57 height 14
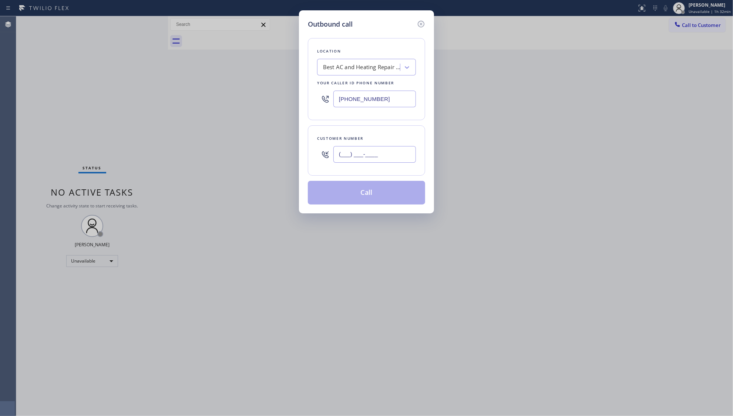
click at [392, 149] on input "(___) ___-____" at bounding box center [374, 154] width 83 height 17
paste input "424) 303-2624"
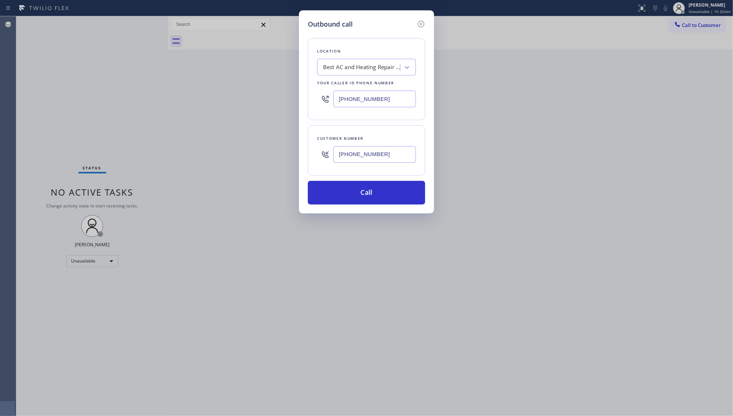
type input "[PHONE_NUMBER]"
drag, startPoint x: 386, startPoint y: 94, endPoint x: 311, endPoint y: 93, distance: 74.7
click at [307, 93] on div "Outbound call Location Best AC and Heating Repair [GEOGRAPHIC_DATA] Your caller…" at bounding box center [366, 111] width 135 height 203
paste input "833) 692-2271"
type input "[PHONE_NUMBER]"
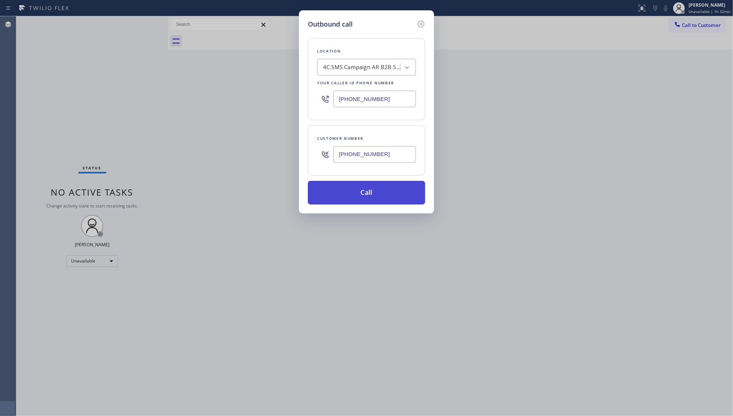
click at [362, 197] on button "Call" at bounding box center [366, 193] width 117 height 24
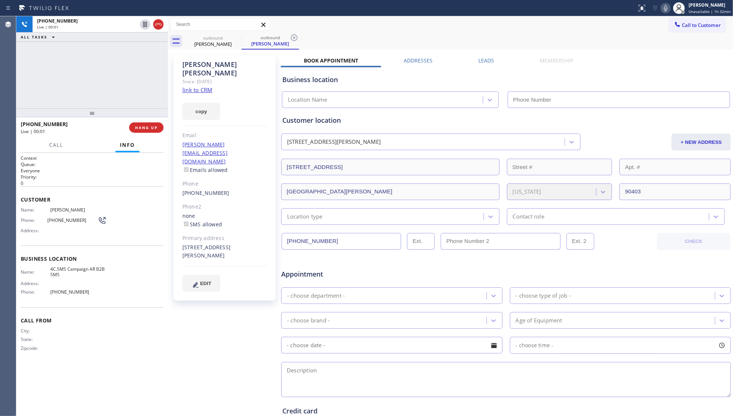
type input "[PHONE_NUMBER]"
click at [147, 74] on div "[PHONE_NUMBER] Live | 00:03 ALL TASKS ALL TASKS ACTIVE TASKS TASKS IN WRAP UP" at bounding box center [92, 62] width 152 height 92
click at [162, 13] on div at bounding box center [318, 8] width 631 height 12
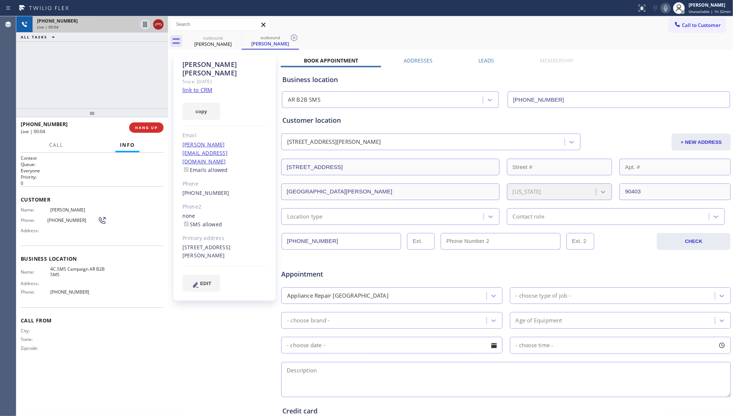
click at [160, 21] on icon at bounding box center [158, 24] width 9 height 9
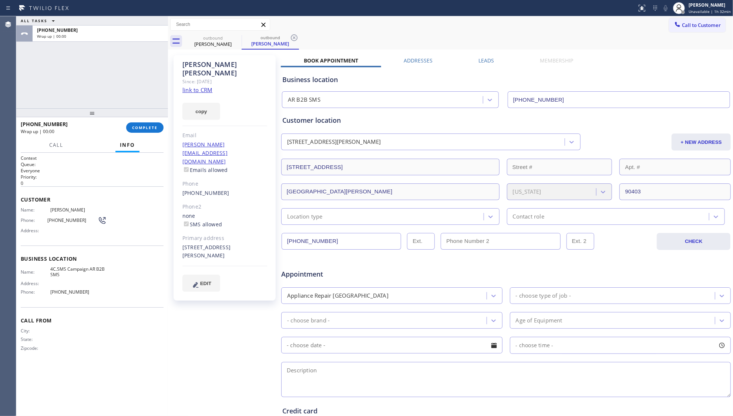
click at [205, 86] on link "link to CRM" at bounding box center [197, 89] width 30 height 7
drag, startPoint x: 156, startPoint y: 126, endPoint x: 158, endPoint y: 122, distance: 4.6
click at [156, 127] on span "COMPLETE" at bounding box center [145, 127] width 26 height 5
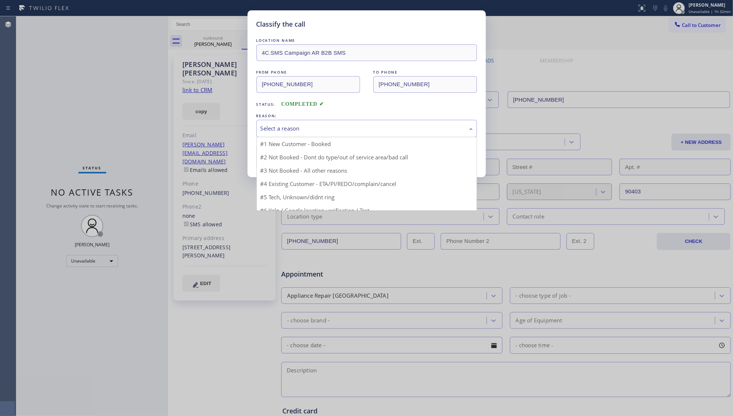
click at [324, 134] on div "Select a reason" at bounding box center [366, 128] width 221 height 17
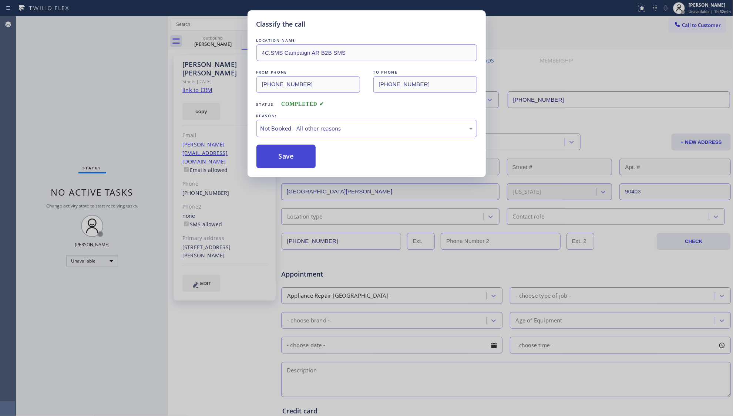
click at [287, 155] on button "Save" at bounding box center [286, 157] width 60 height 24
click at [287, 154] on button "Save" at bounding box center [286, 157] width 60 height 24
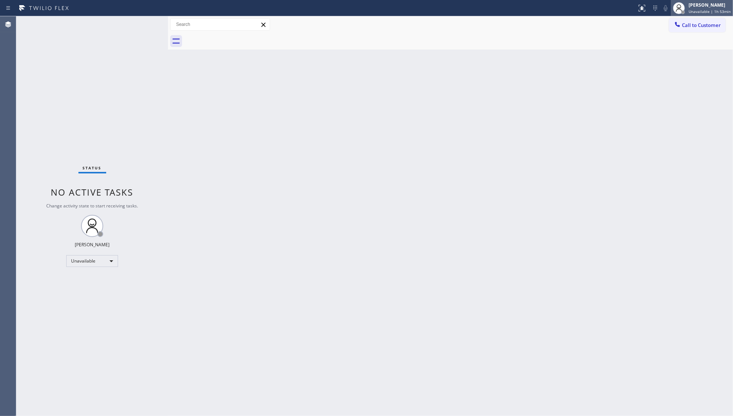
click at [696, 10] on span "Unavailable | 1h 53min" at bounding box center [710, 11] width 42 height 5
click at [683, 27] on button "Offline" at bounding box center [696, 30] width 74 height 10
click at [710, 5] on div "[PERSON_NAME]" at bounding box center [710, 5] width 42 height 6
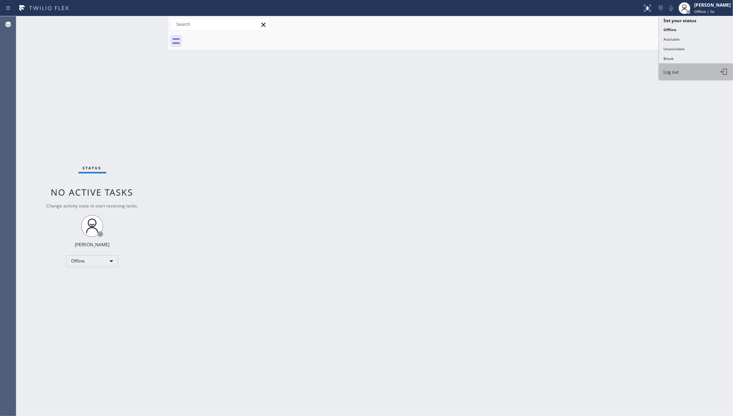
click at [679, 73] on button "Log out" at bounding box center [696, 72] width 74 height 16
